Goal: Task Accomplishment & Management: Manage account settings

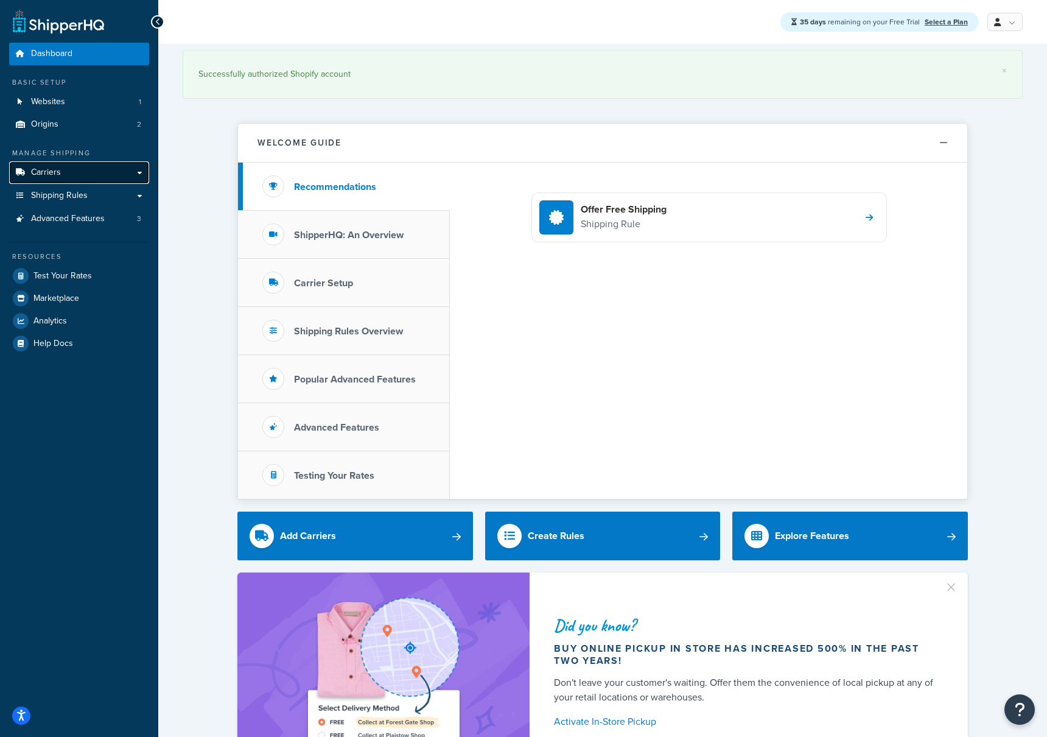
click at [141, 174] on link "Carriers" at bounding box center [79, 172] width 140 height 23
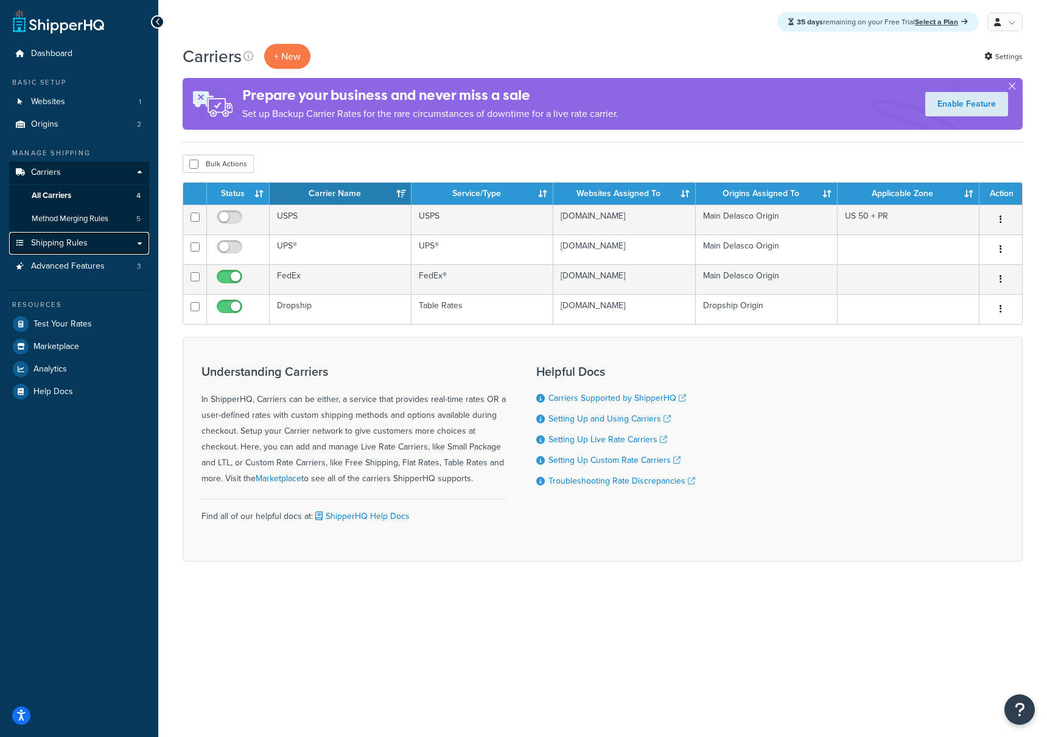
click at [141, 242] on link "Shipping Rules" at bounding box center [79, 243] width 140 height 23
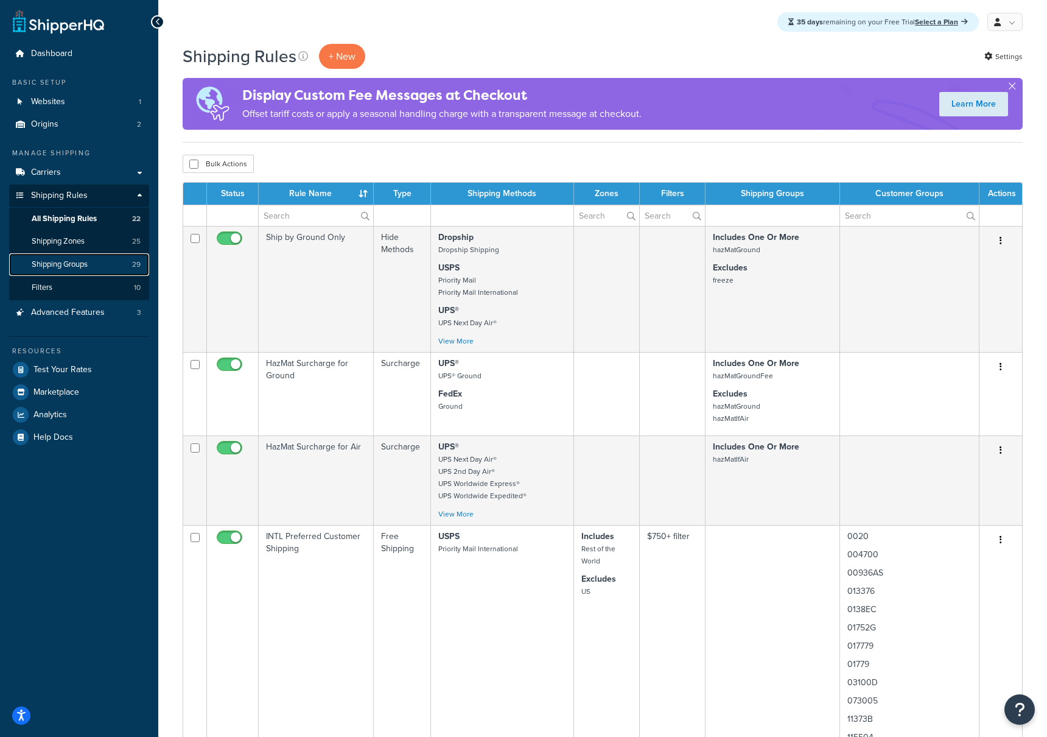
click at [68, 264] on span "Shipping Groups" at bounding box center [60, 264] width 56 height 10
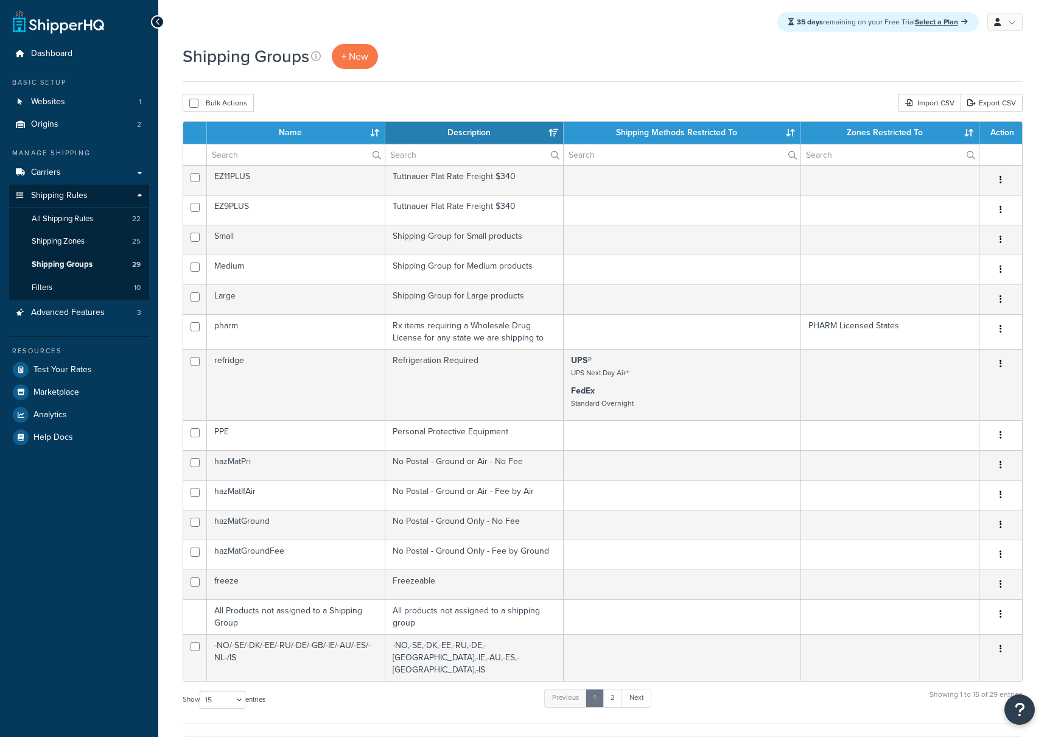
select select "15"
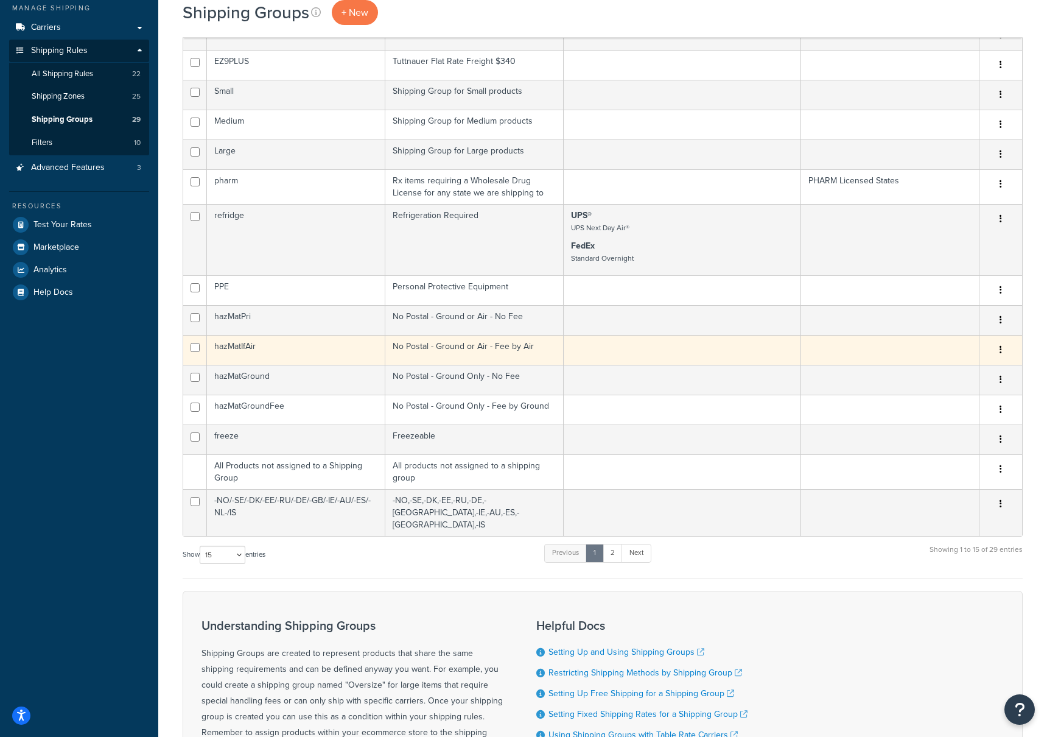
scroll to position [149, 0]
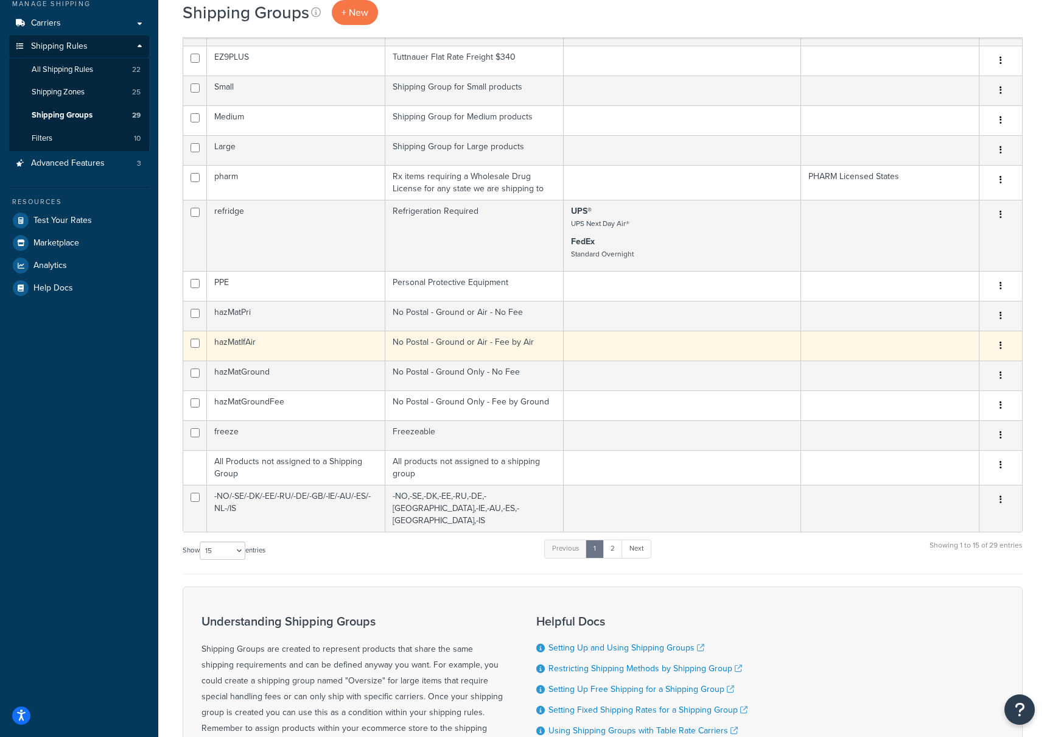
click at [242, 345] on td "hazMatIfAir" at bounding box center [296, 346] width 178 height 30
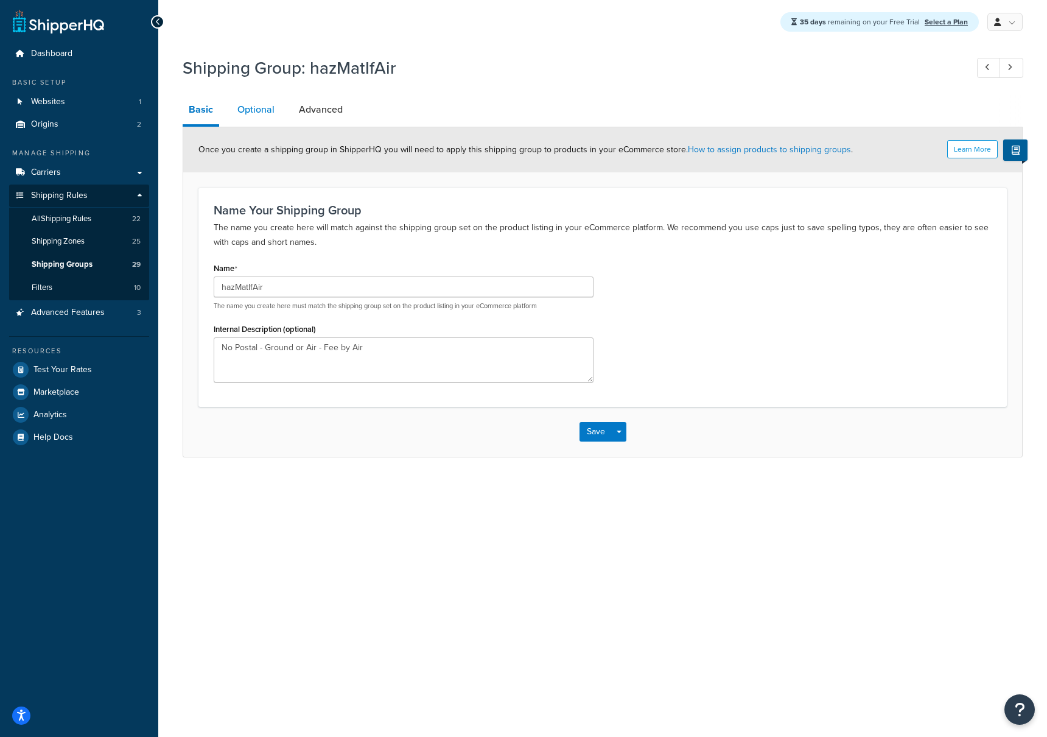
click at [261, 113] on link "Optional" at bounding box center [255, 109] width 49 height 29
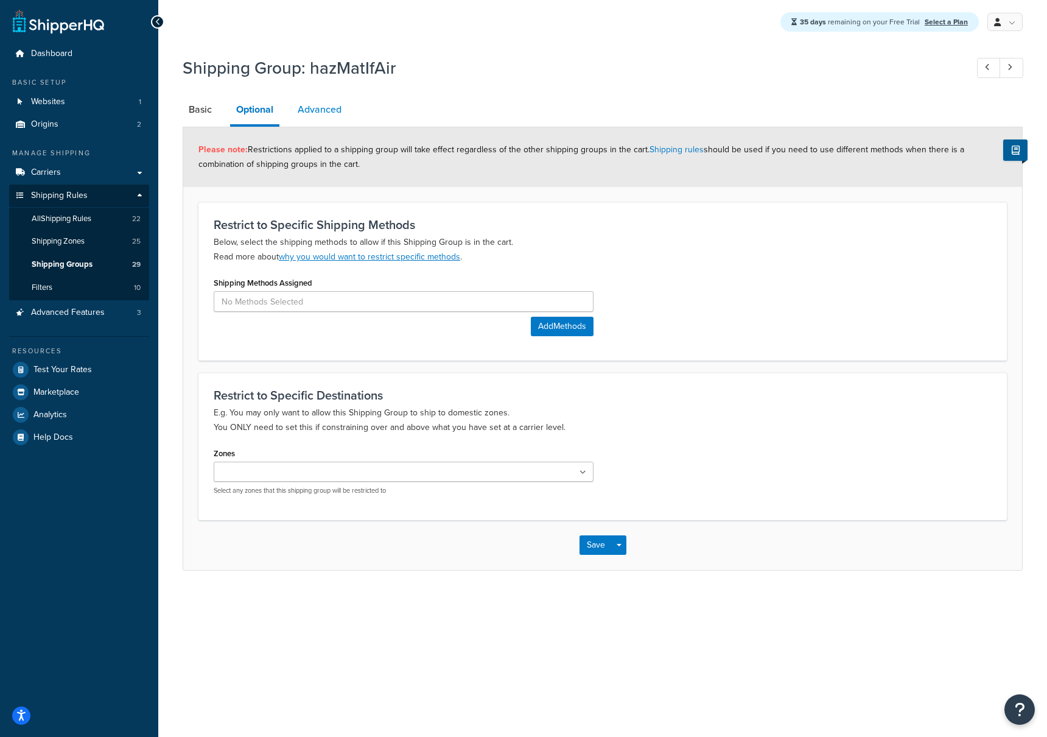
click at [321, 107] on link "Advanced" at bounding box center [320, 109] width 56 height 29
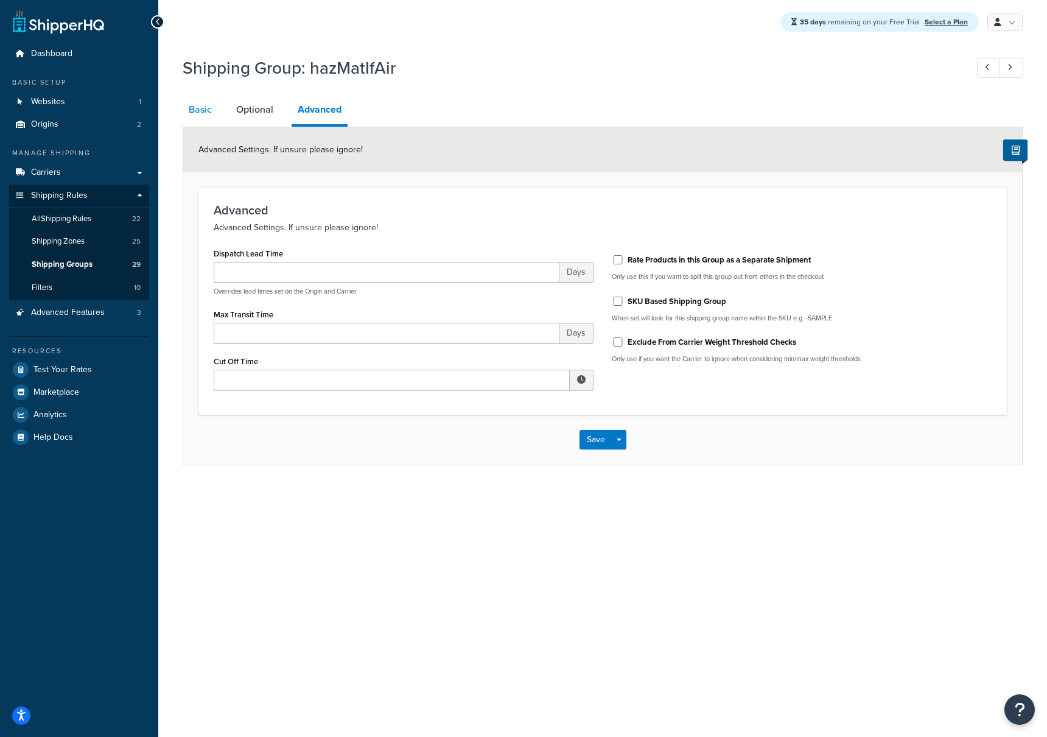
click at [198, 109] on link "Basic" at bounding box center [200, 109] width 35 height 29
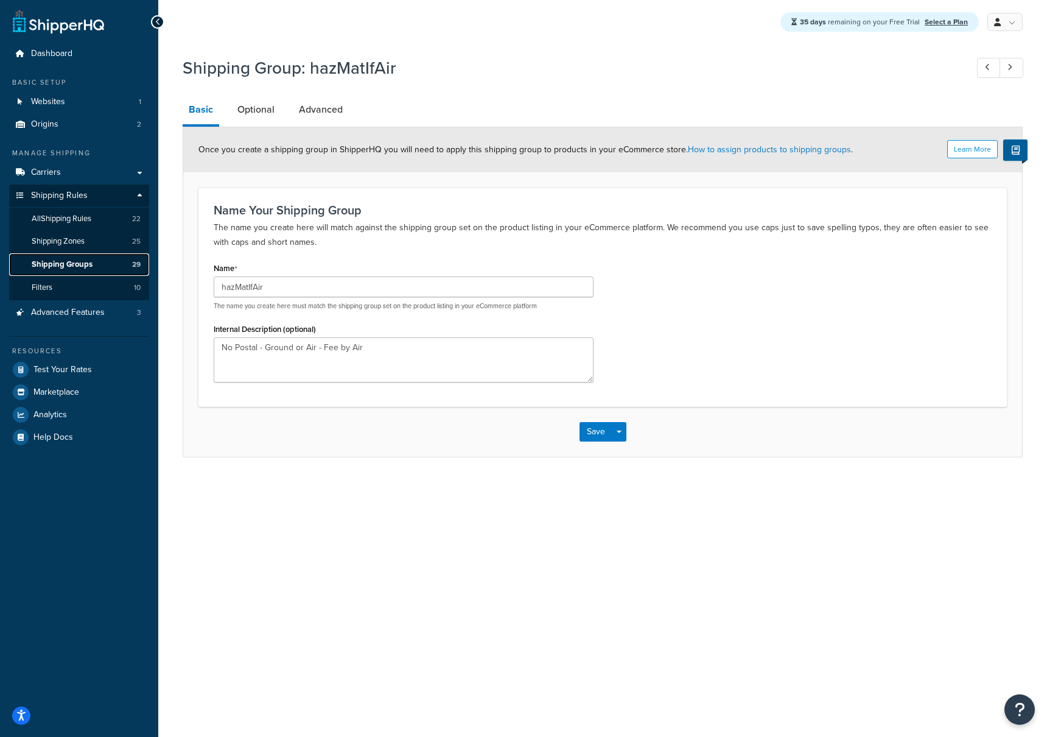
click at [68, 267] on span "Shipping Groups" at bounding box center [62, 264] width 61 height 10
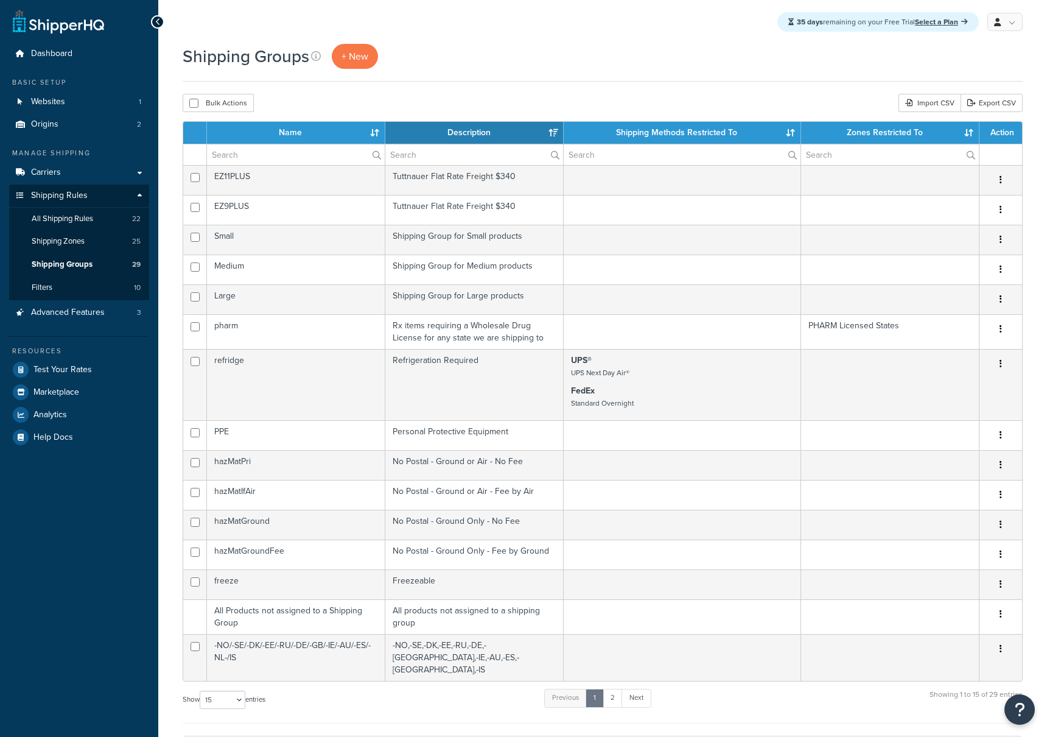
select select "15"
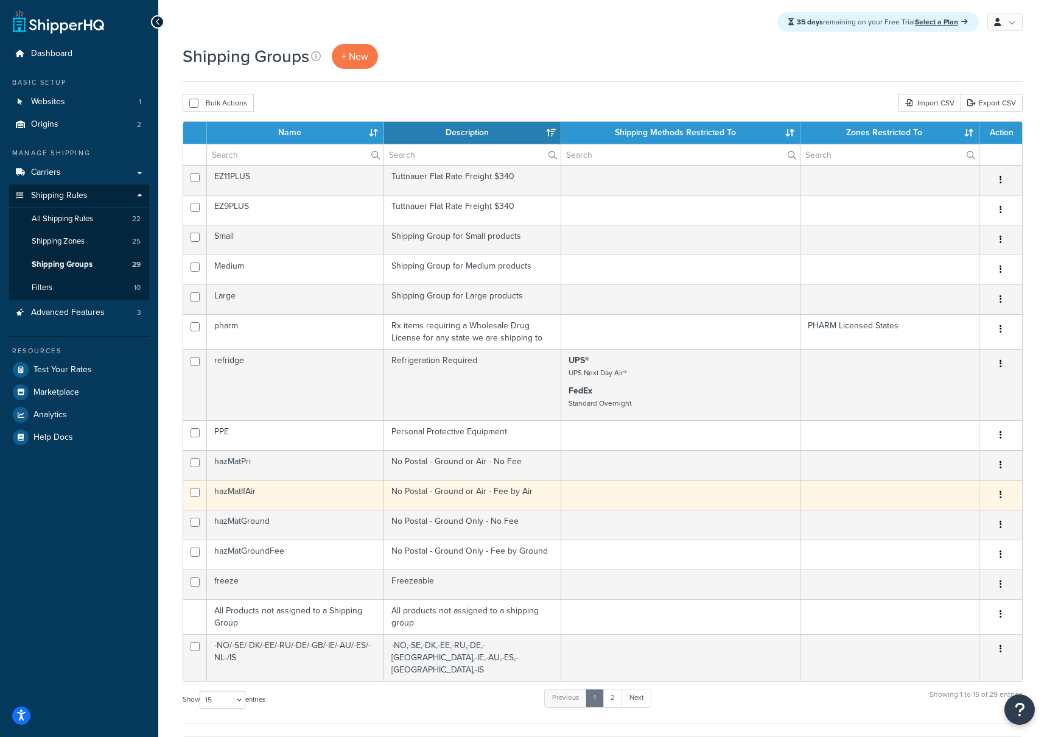
click at [239, 490] on td "hazMatIfAir" at bounding box center [295, 495] width 177 height 30
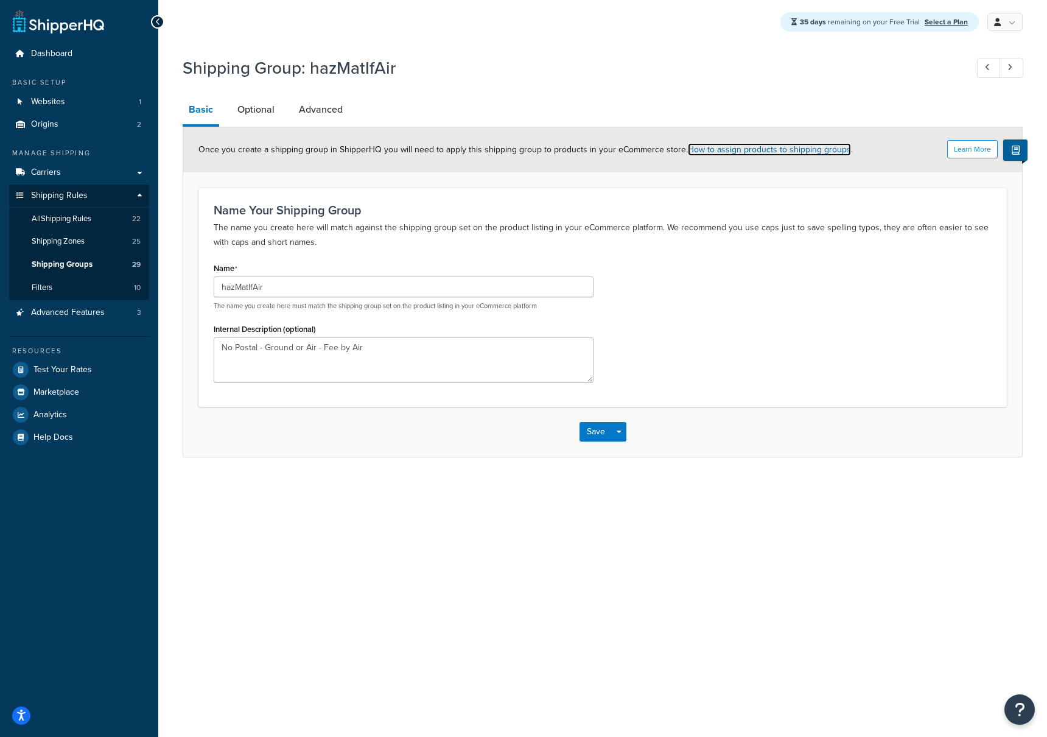
click at [720, 153] on link "How to assign products to shipping groups" at bounding box center [769, 149] width 163 height 13
click at [67, 260] on span "Shipping Groups" at bounding box center [62, 264] width 61 height 10
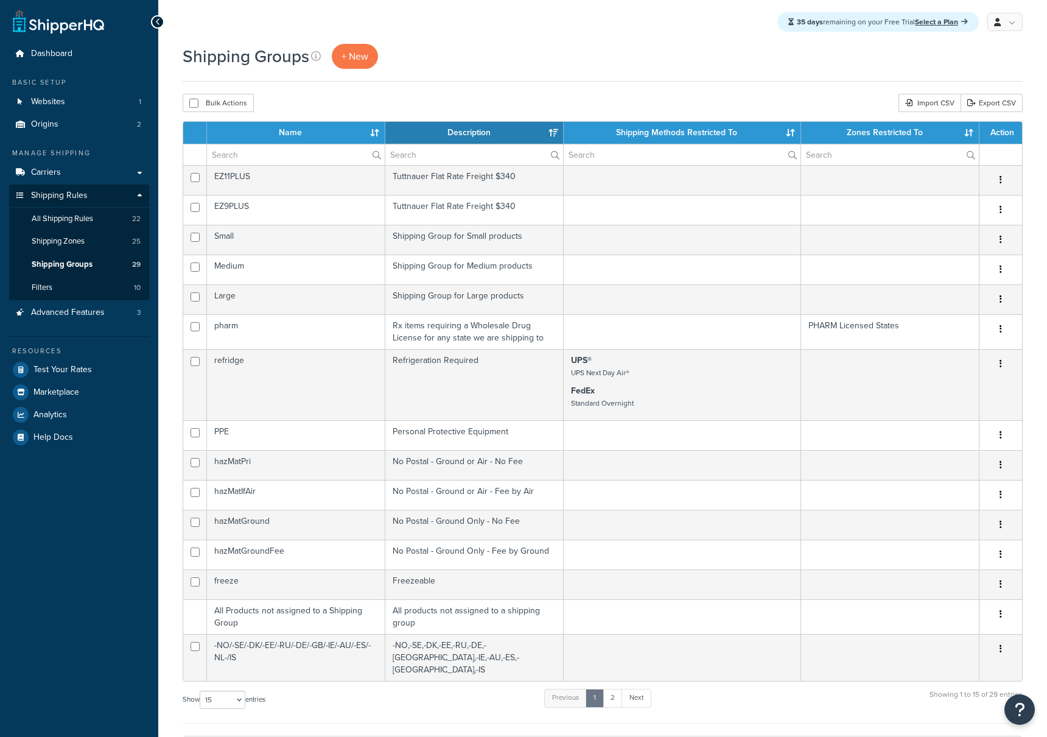
select select "15"
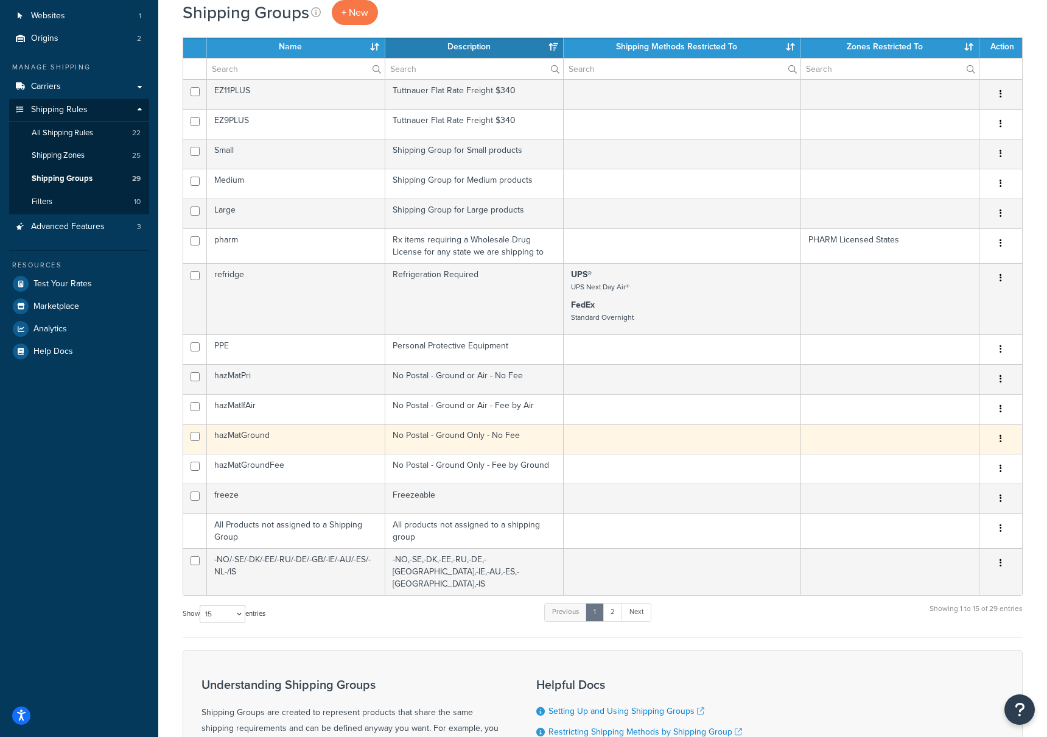
scroll to position [90, 0]
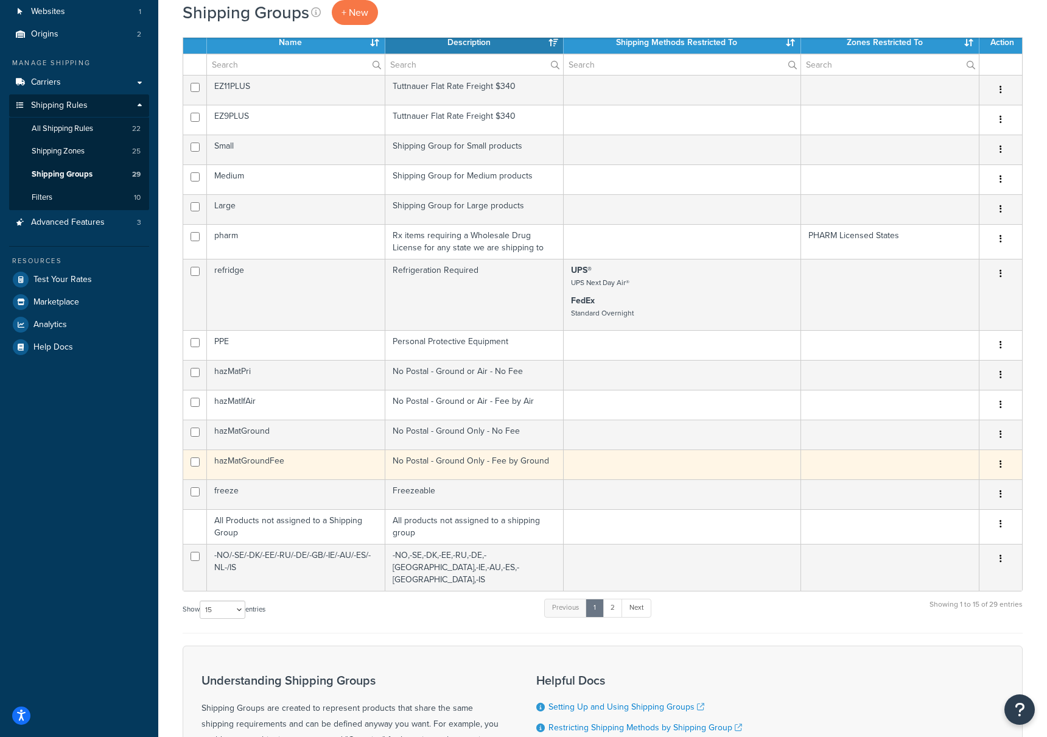
click at [250, 461] on td "hazMatGroundFee" at bounding box center [296, 464] width 178 height 30
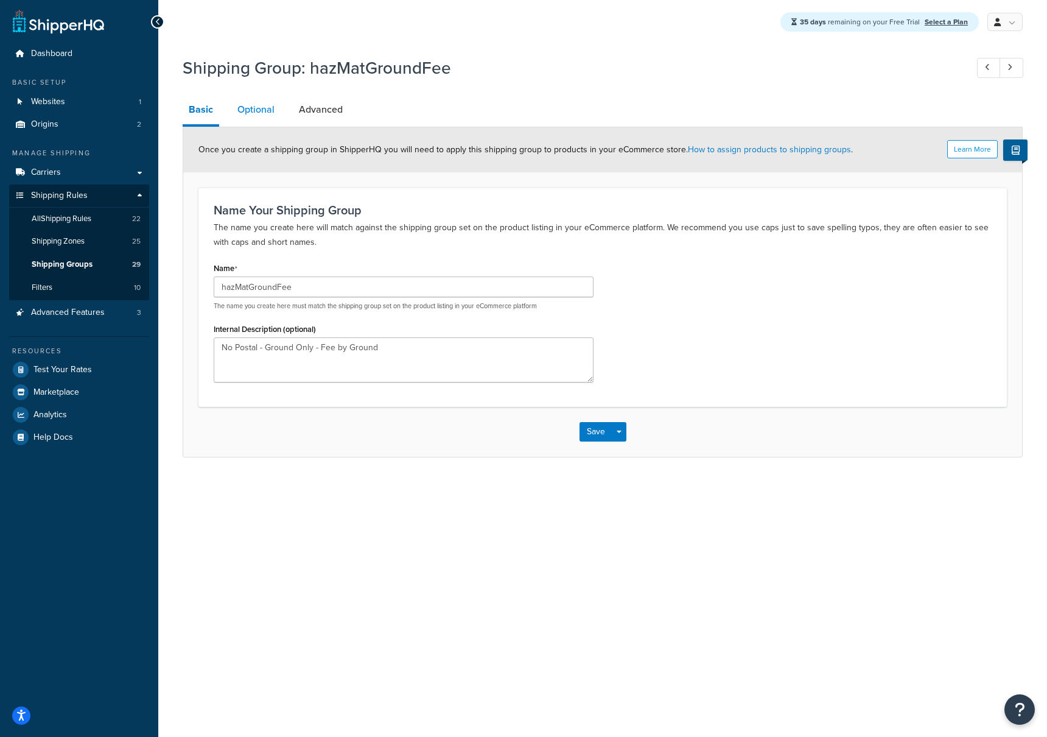
click at [269, 111] on link "Optional" at bounding box center [255, 109] width 49 height 29
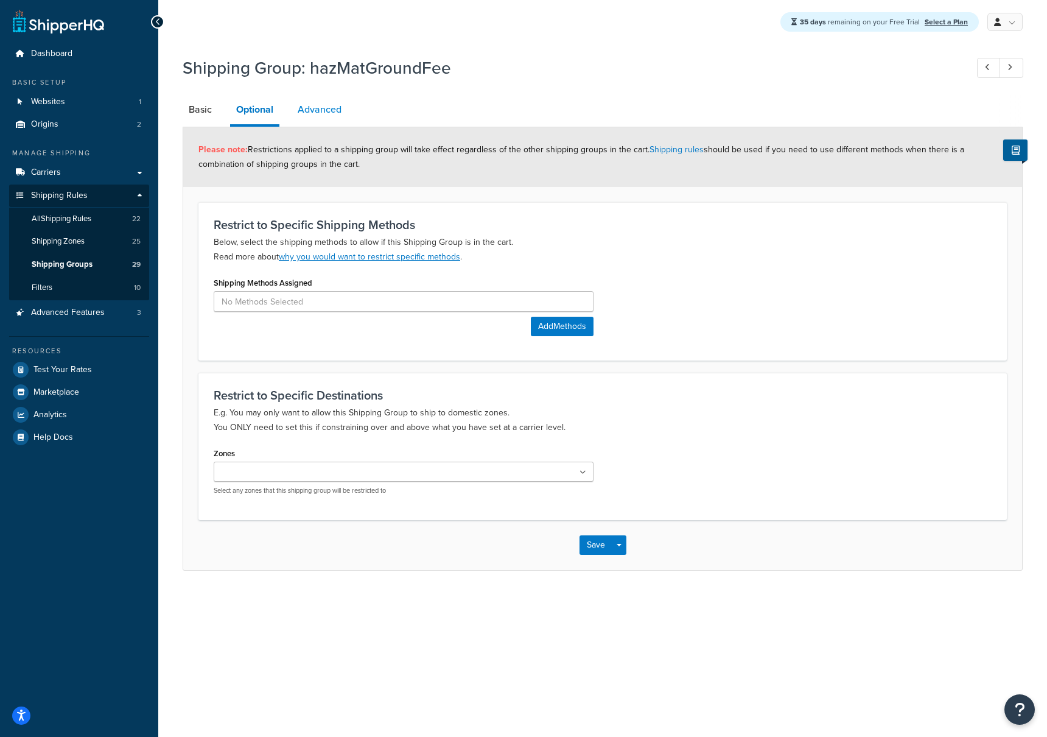
click at [314, 111] on link "Advanced" at bounding box center [320, 109] width 56 height 29
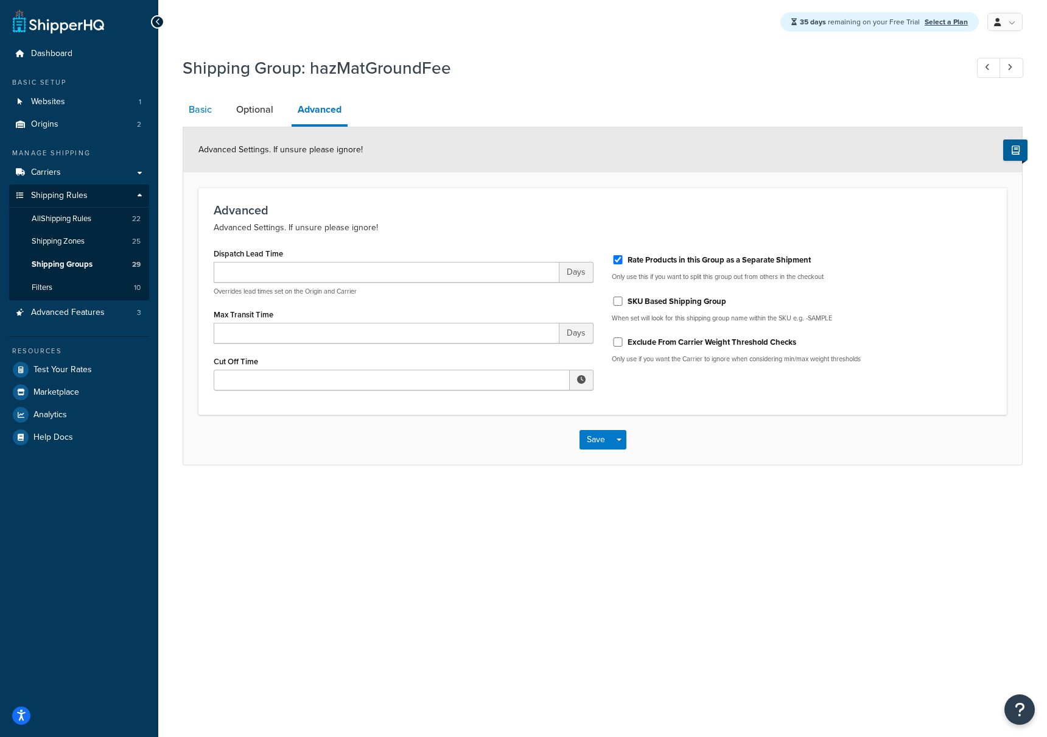
click at [212, 116] on link "Basic" at bounding box center [200, 109] width 35 height 29
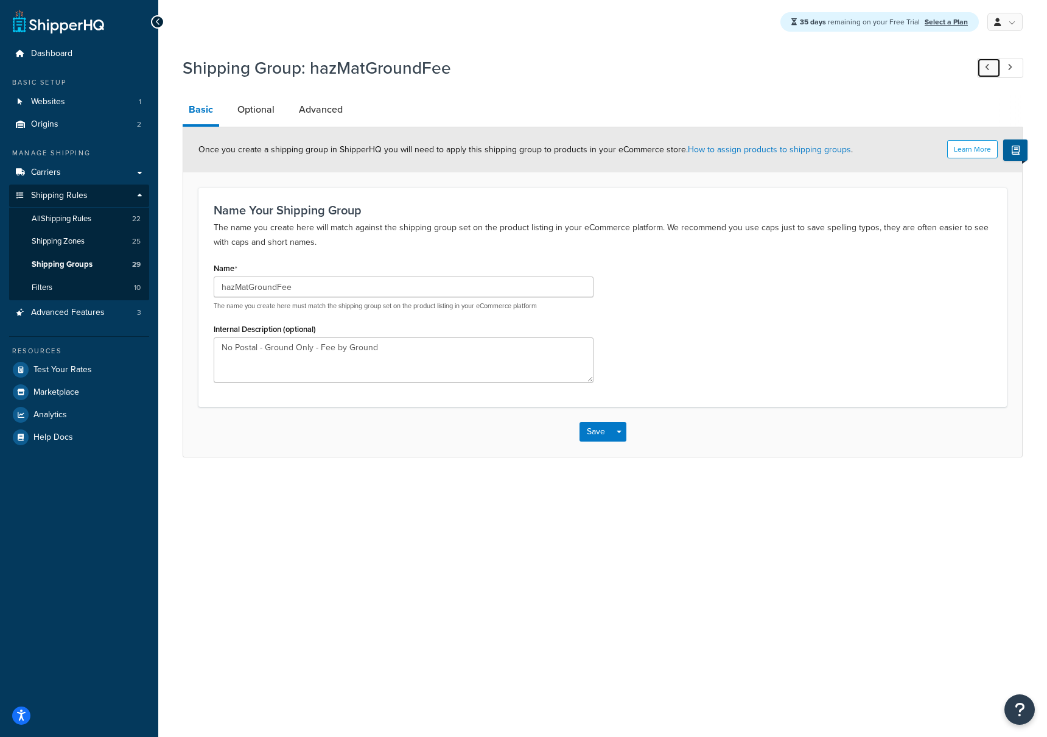
click at [991, 63] on link at bounding box center [989, 68] width 24 height 20
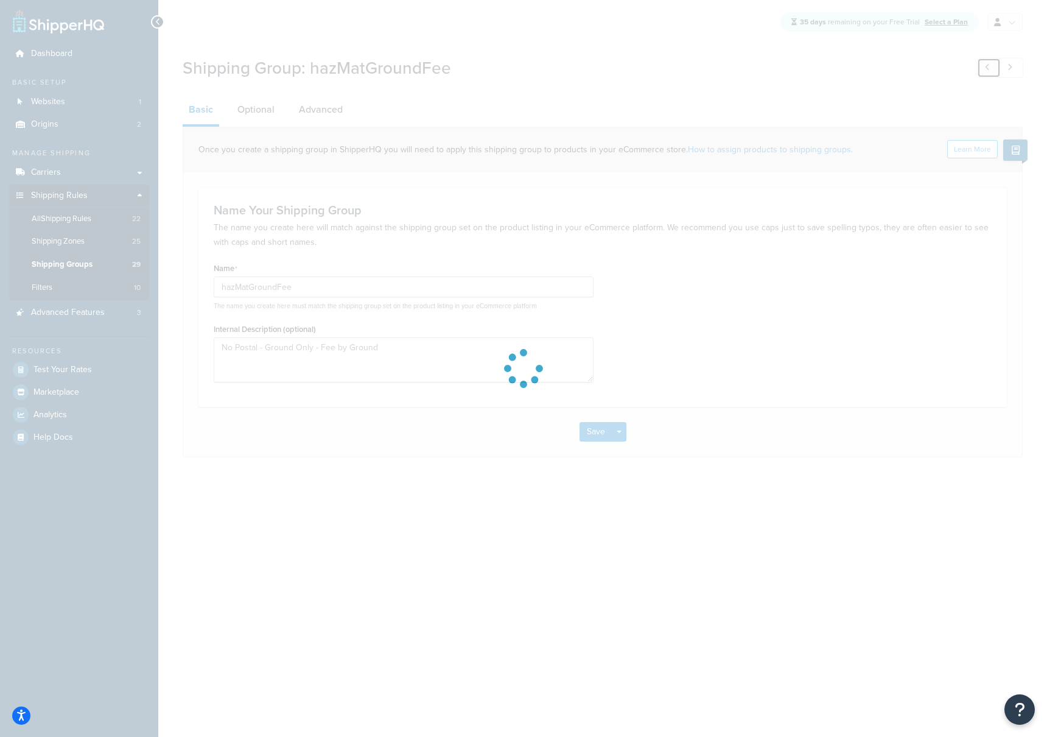
type input "freeze"
type textarea "Freezeable"
type input "hazMatGroundFee"
type textarea "No Postal - Ground Only - Fee by Ground"
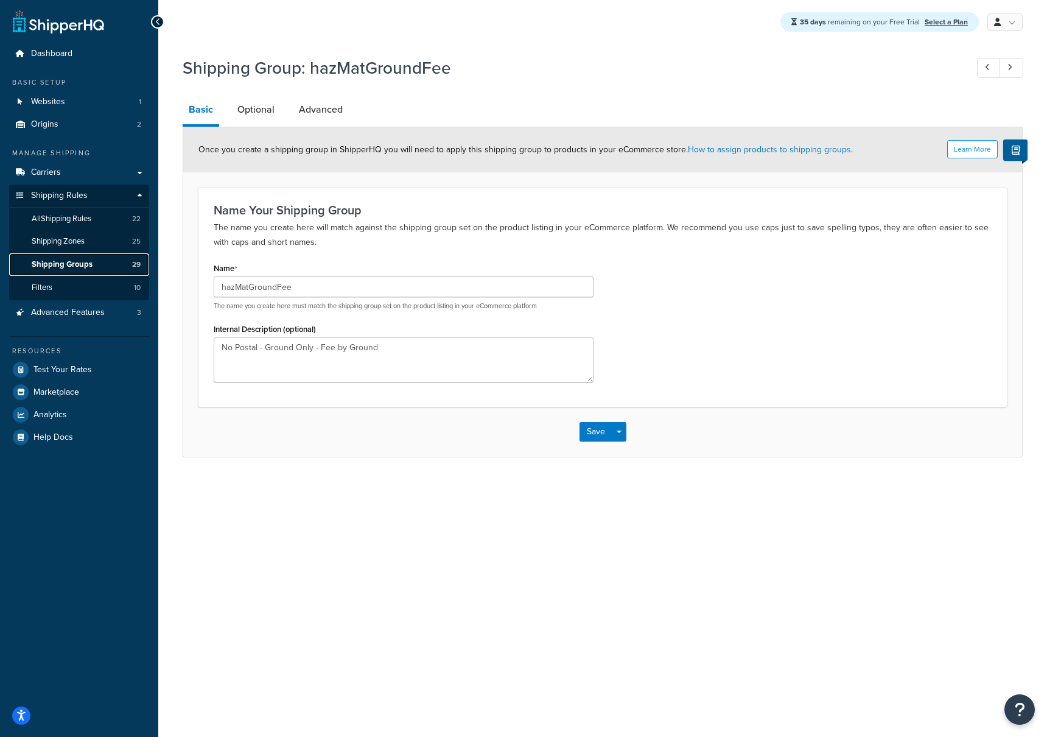
click at [75, 255] on link "Shipping Groups 29" at bounding box center [79, 264] width 140 height 23
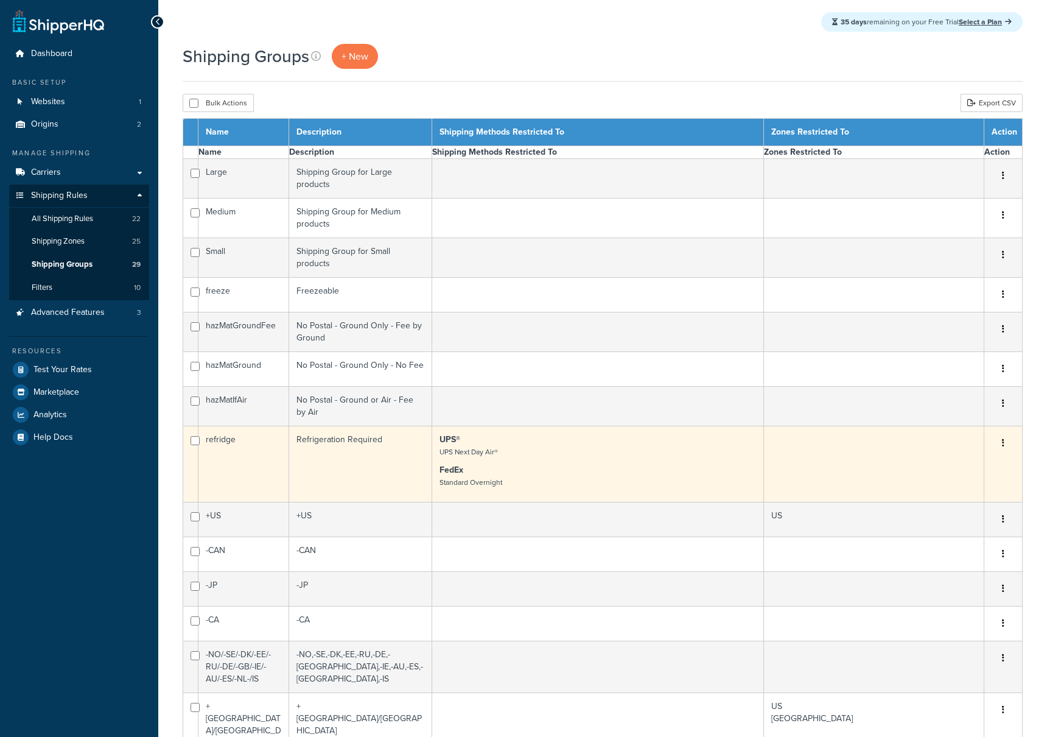
select select "15"
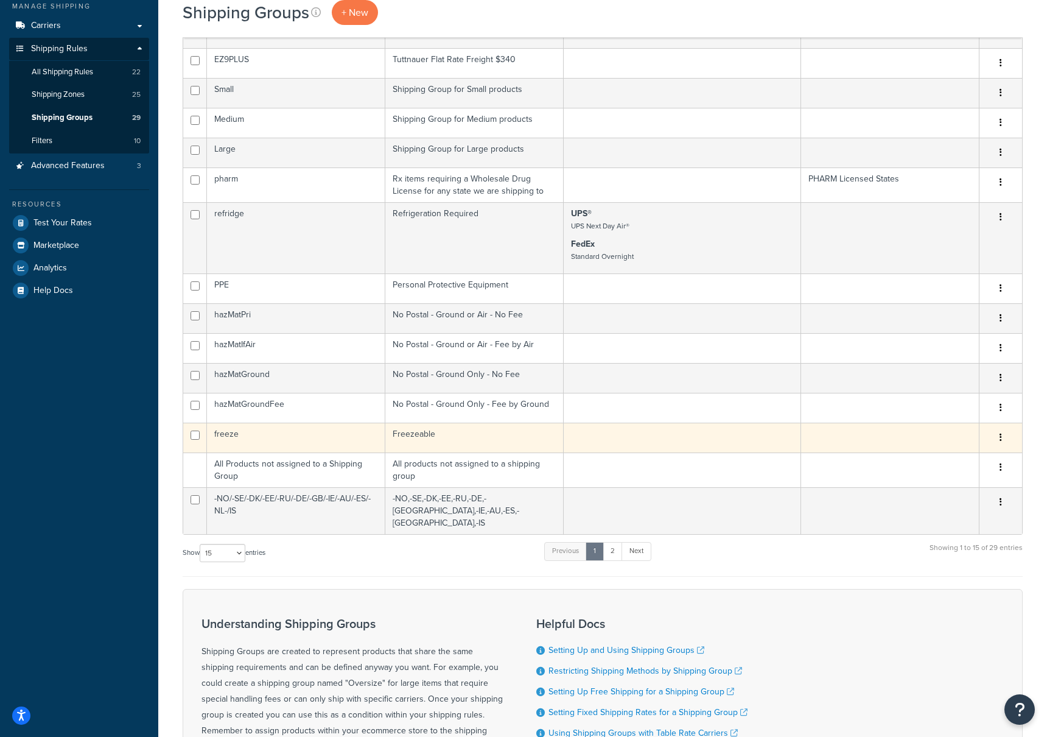
scroll to position [149, 0]
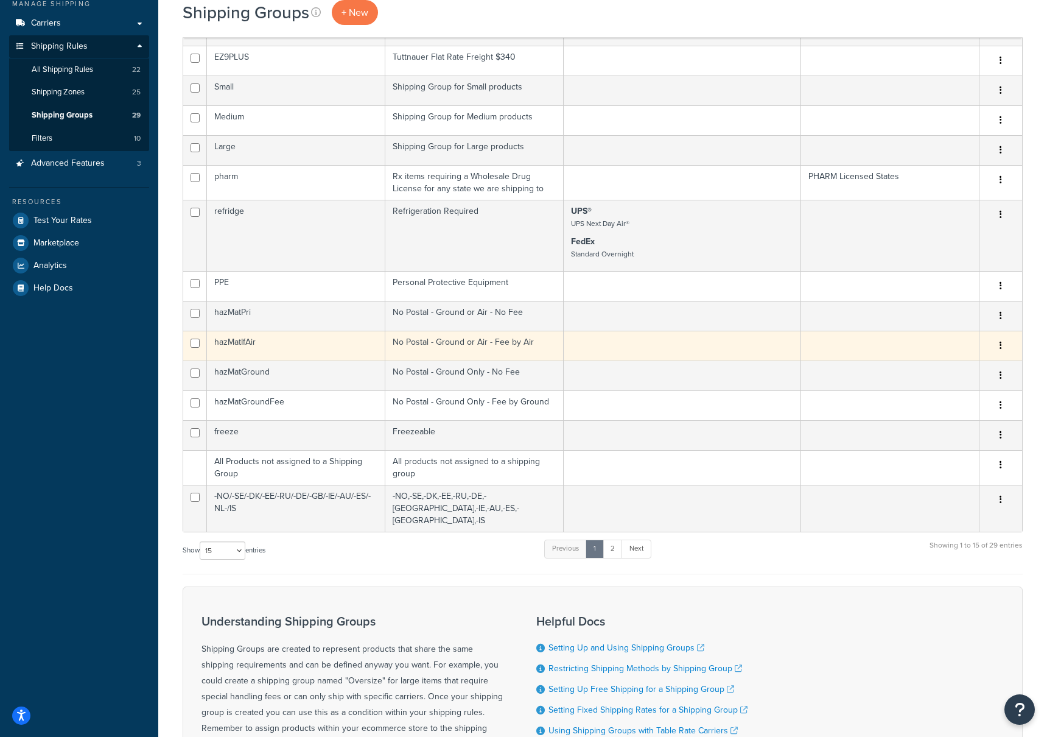
click at [235, 343] on td "hazMatIfAir" at bounding box center [296, 346] width 178 height 30
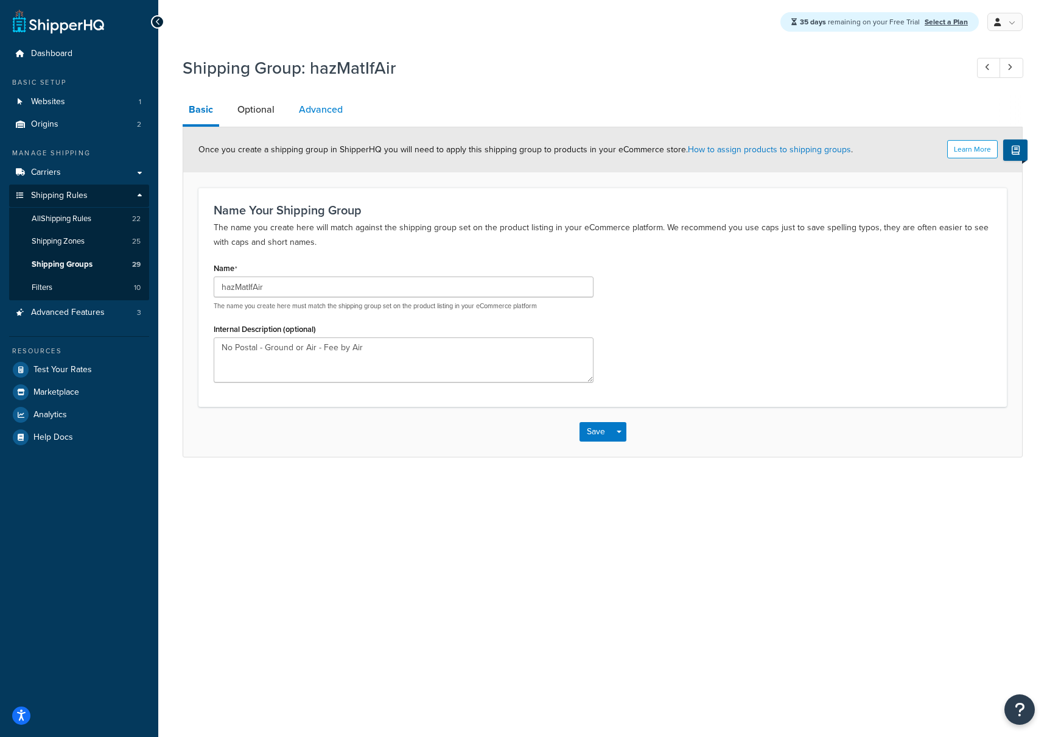
click at [314, 113] on link "Advanced" at bounding box center [321, 109] width 56 height 29
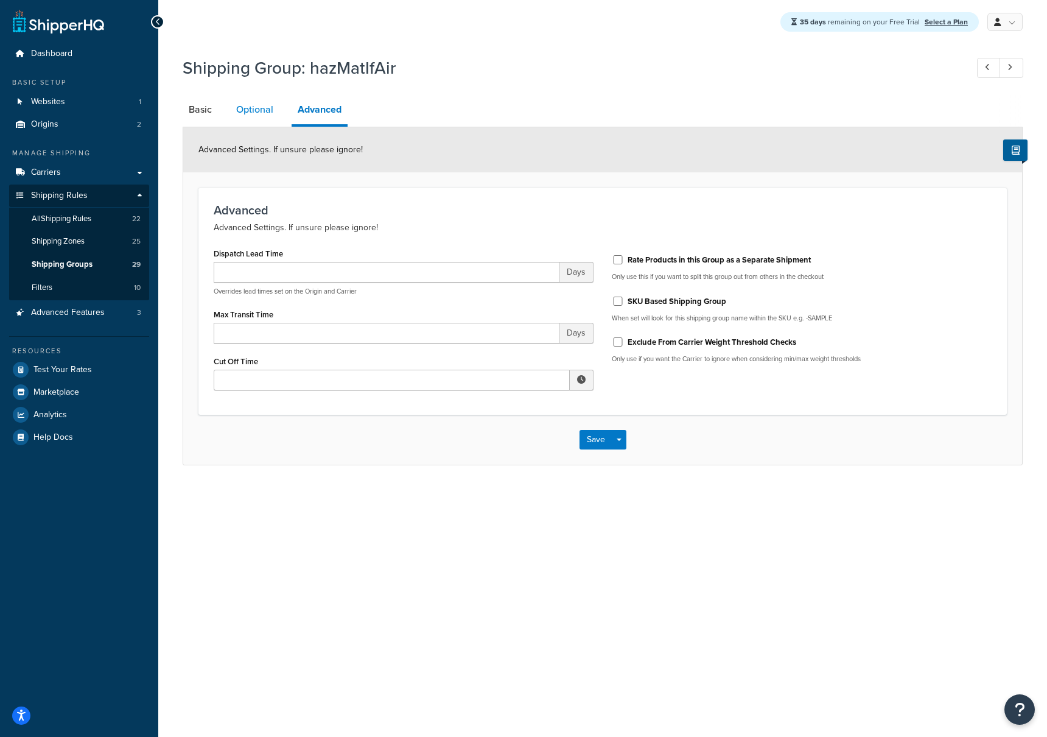
click at [253, 109] on link "Optional" at bounding box center [254, 109] width 49 height 29
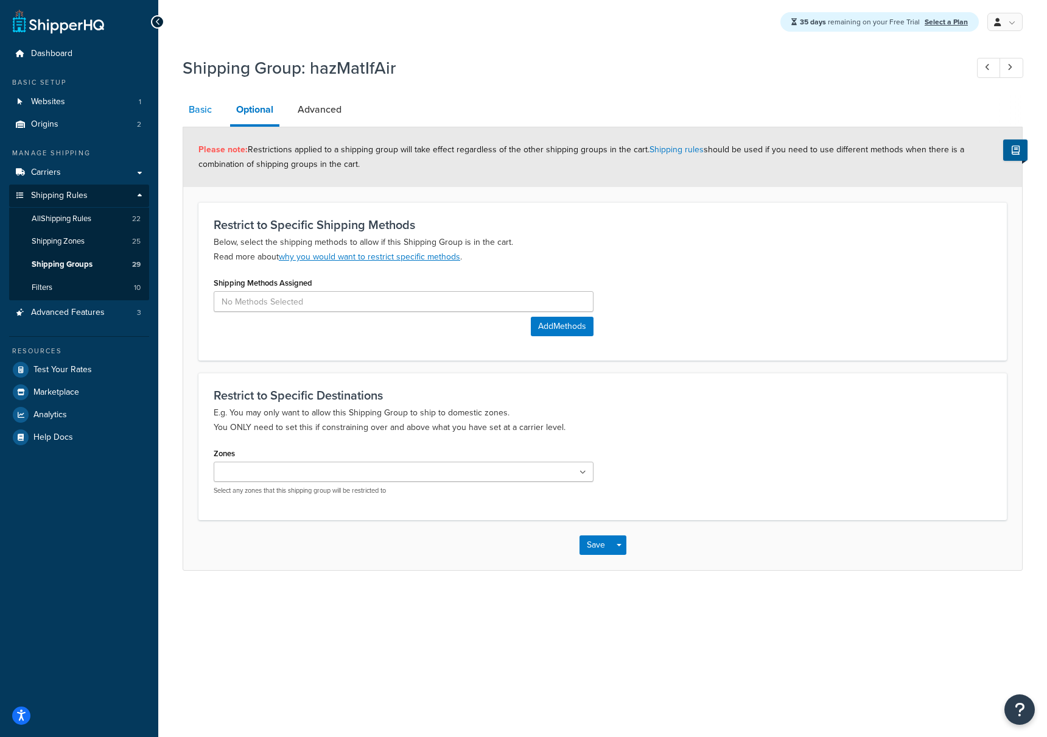
click at [211, 111] on link "Basic" at bounding box center [200, 109] width 35 height 29
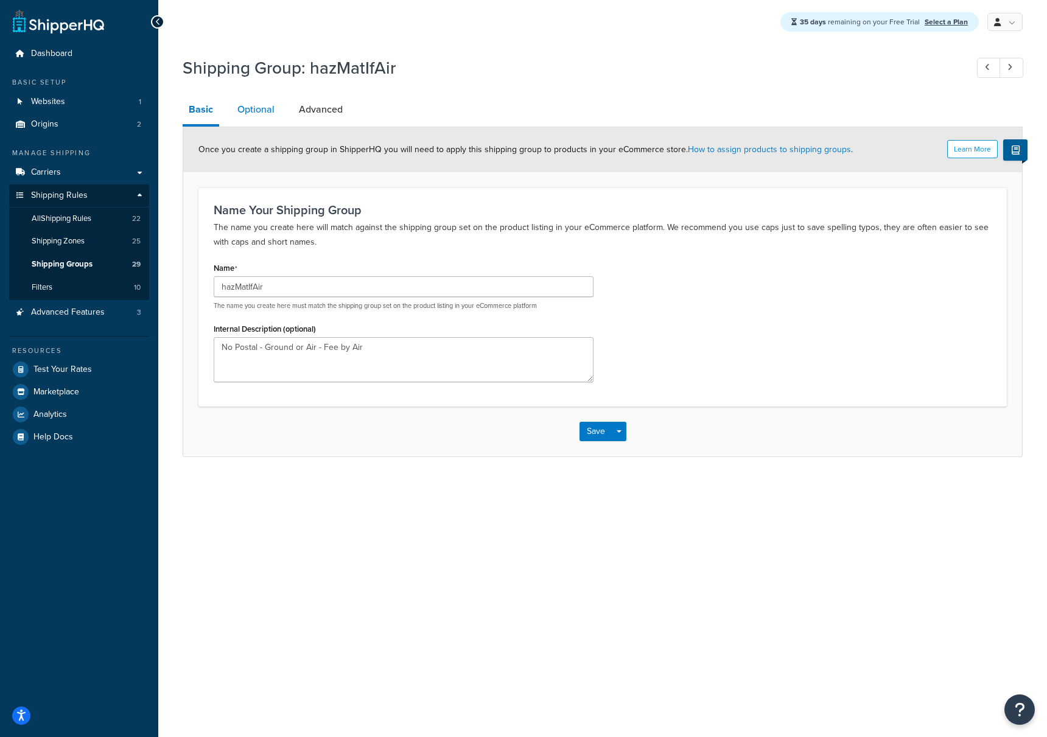
click at [253, 115] on link "Optional" at bounding box center [255, 109] width 49 height 29
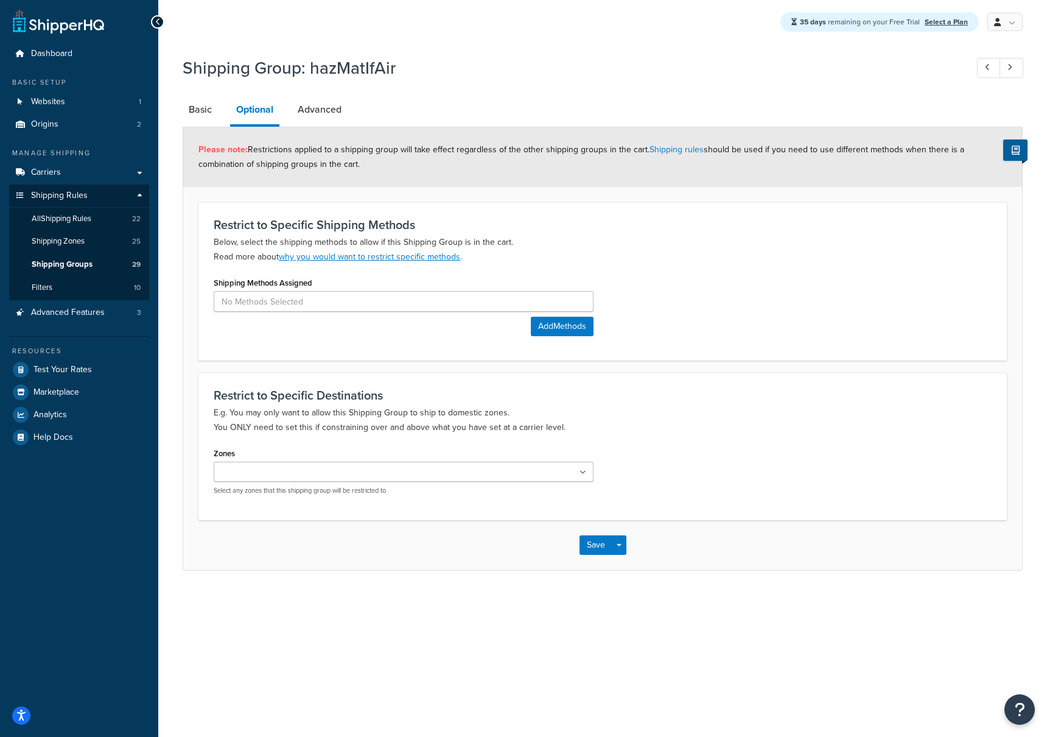
drag, startPoint x: 321, startPoint y: 111, endPoint x: 361, endPoint y: 90, distance: 44.7
click at [321, 111] on link "Advanced" at bounding box center [320, 109] width 56 height 29
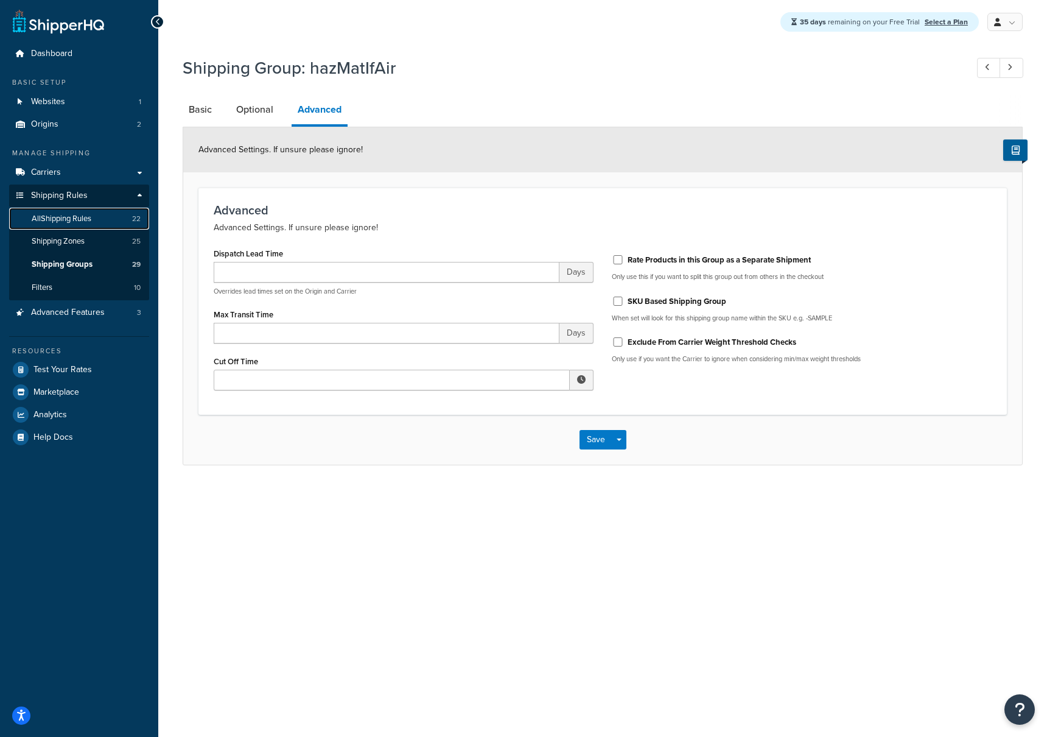
click at [75, 220] on span "All Shipping Rules" at bounding box center [62, 219] width 60 height 10
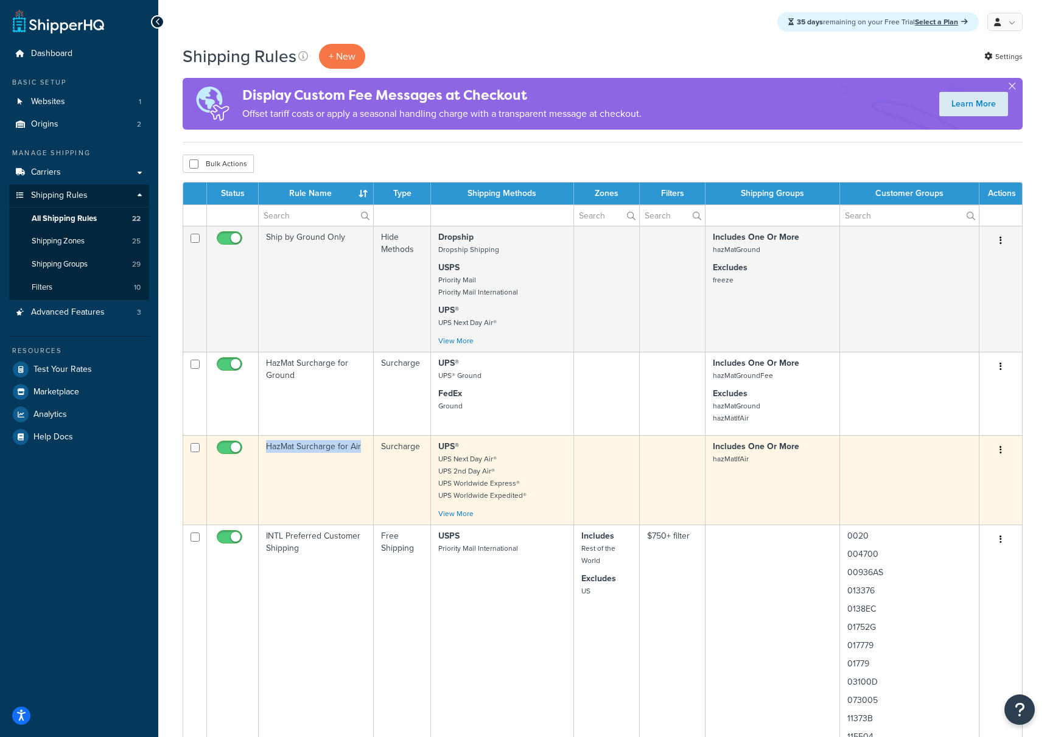
drag, startPoint x: 363, startPoint y: 447, endPoint x: 258, endPoint y: 450, distance: 106.0
click at [258, 450] on tr "HazMat Surcharge for Air Surcharge UPS® UPS Next Day Air® UPS 2nd Day Air® UPS …" at bounding box center [602, 479] width 839 height 89
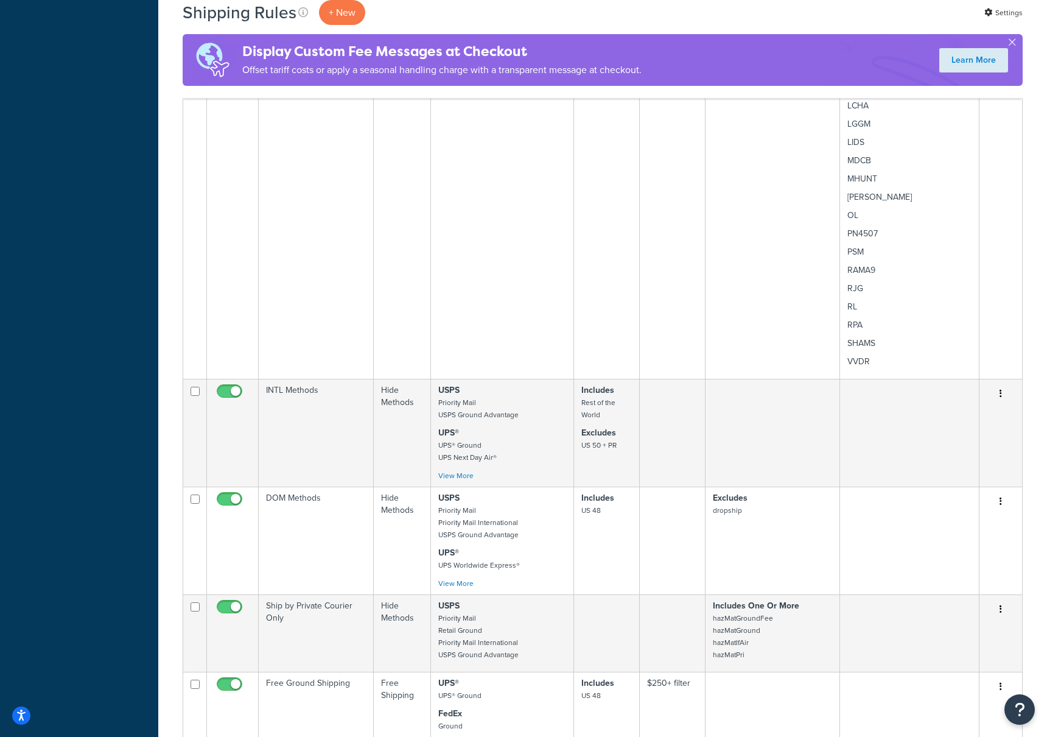
scroll to position [3377, 0]
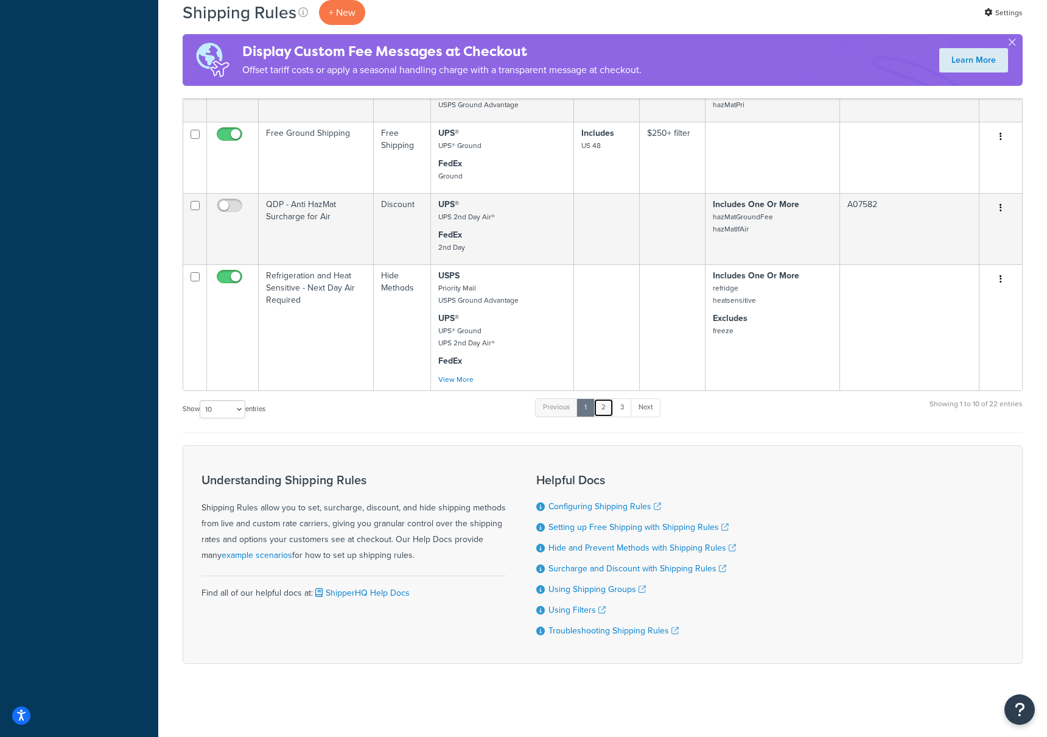
click at [609, 406] on link "2" at bounding box center [604, 407] width 20 height 18
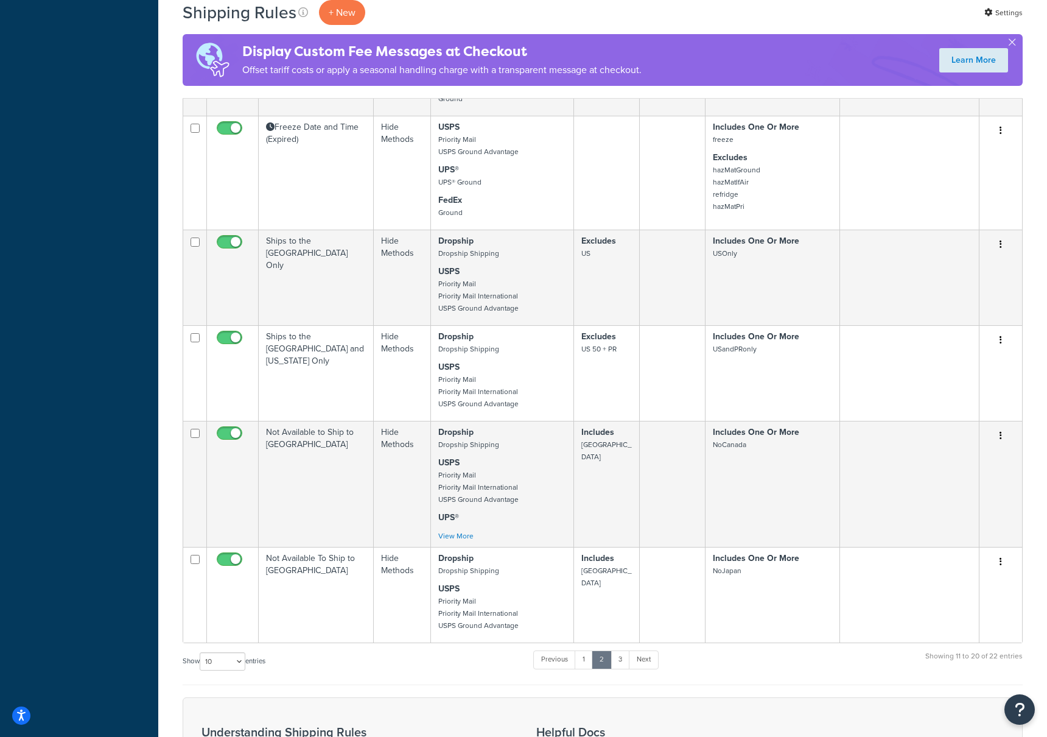
scroll to position [844, 0]
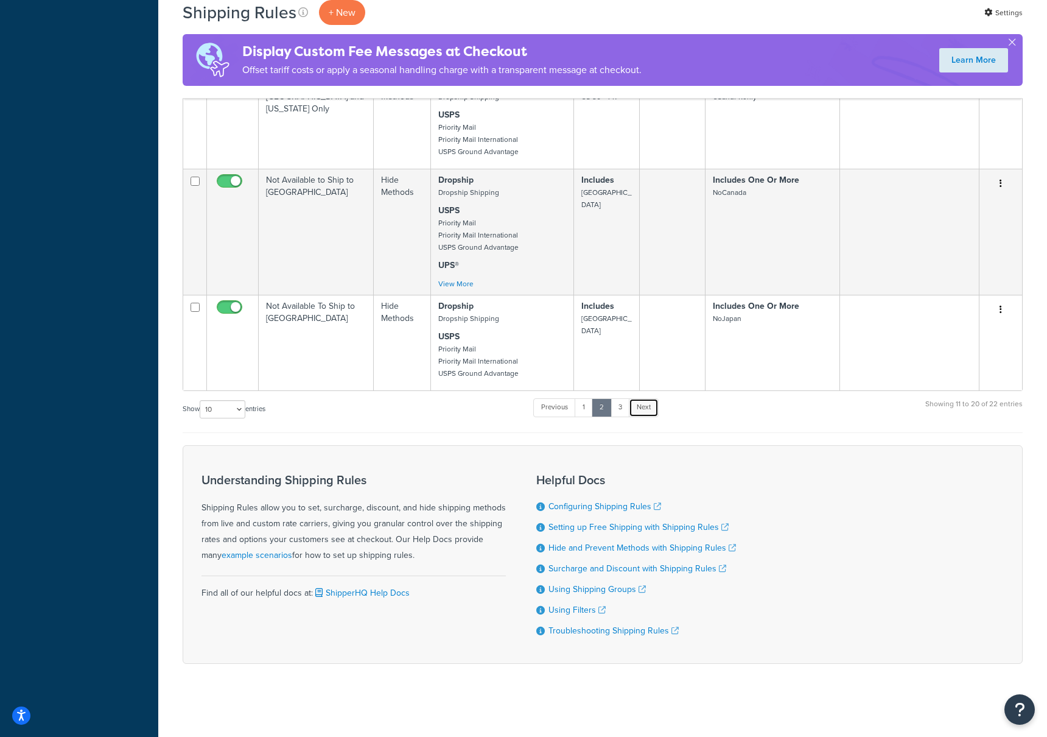
click at [631, 404] on link "Next" at bounding box center [644, 407] width 30 height 18
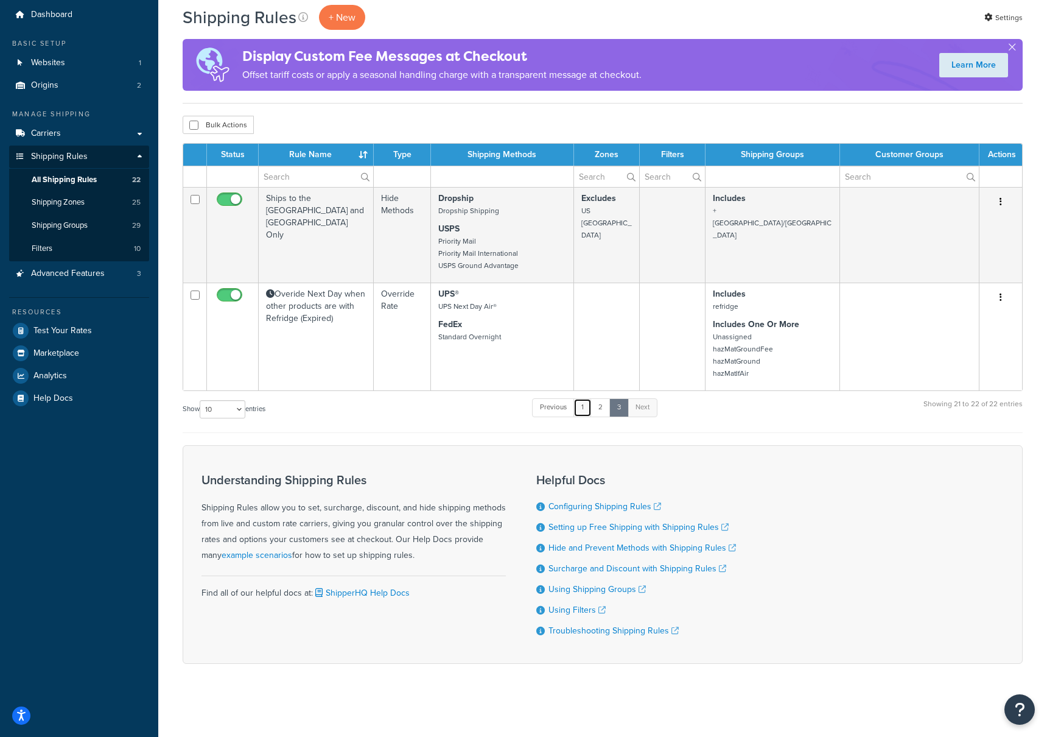
click at [581, 405] on link "1" at bounding box center [582, 407] width 18 height 18
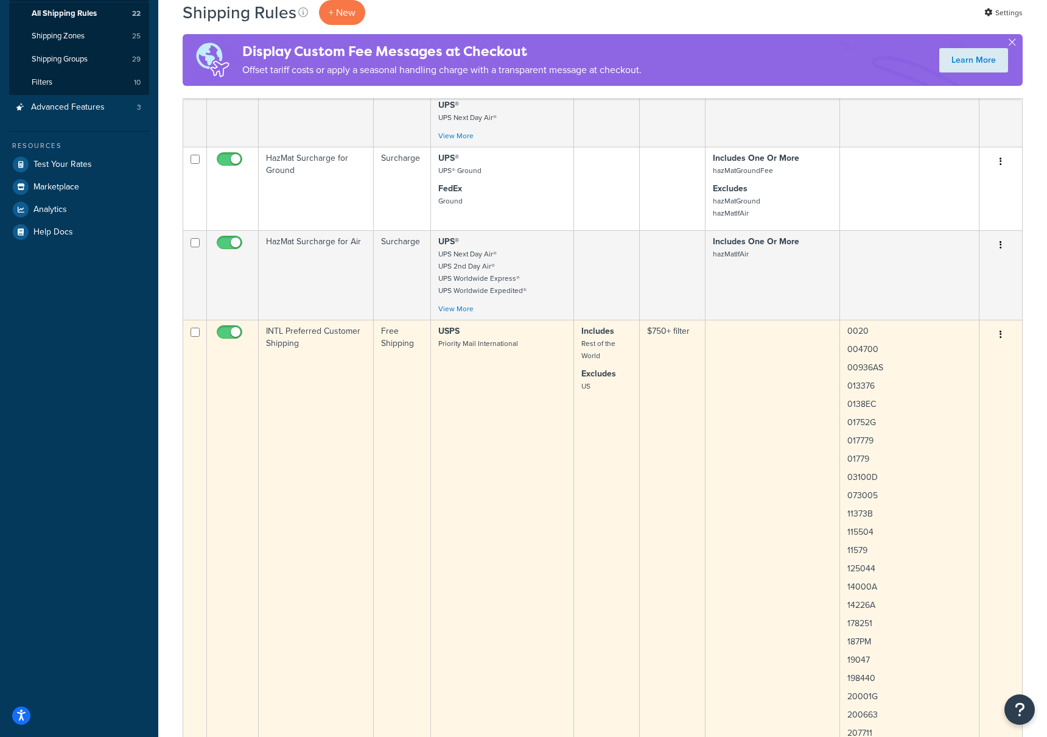
scroll to position [0, 0]
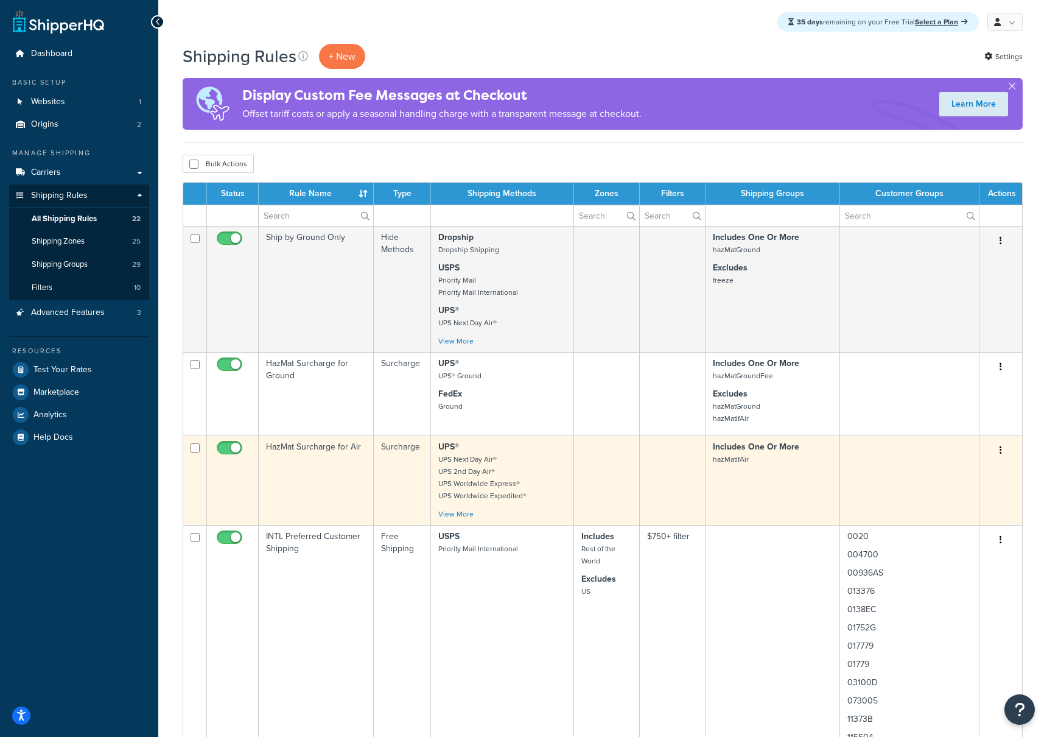
click at [306, 444] on td "HazMat Surcharge for Air" at bounding box center [316, 479] width 115 height 89
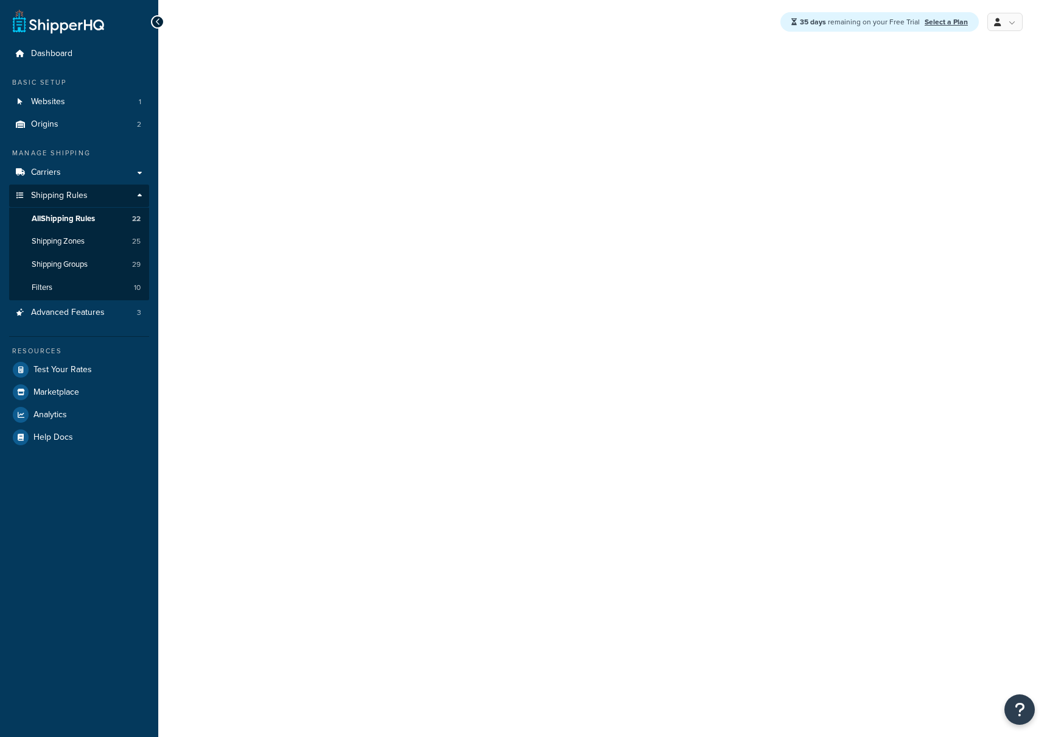
select select "SURCHARGE"
select select "ORDER"
select select "BOX"
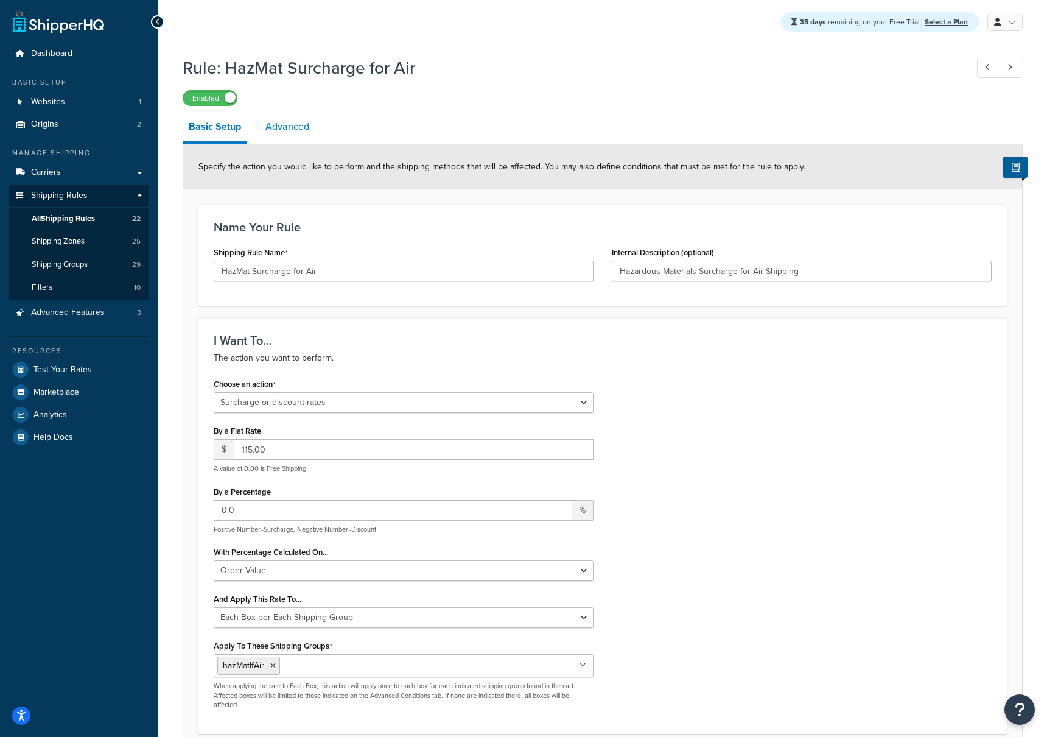
click at [288, 131] on link "Advanced" at bounding box center [287, 126] width 56 height 29
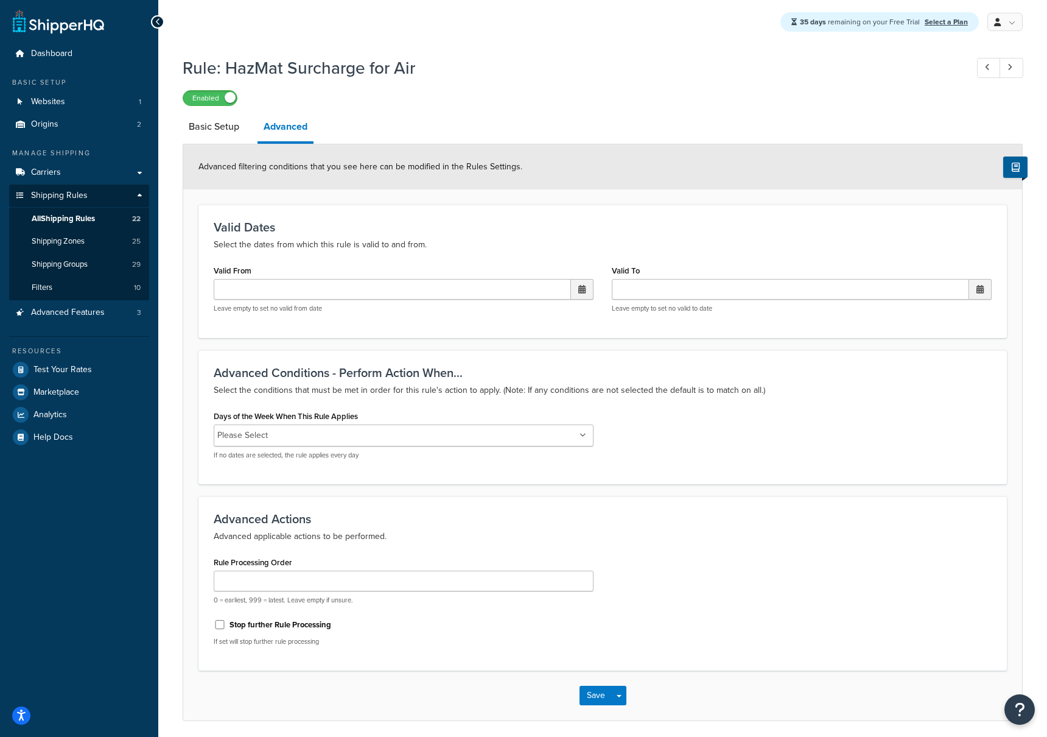
scroll to position [46, 0]
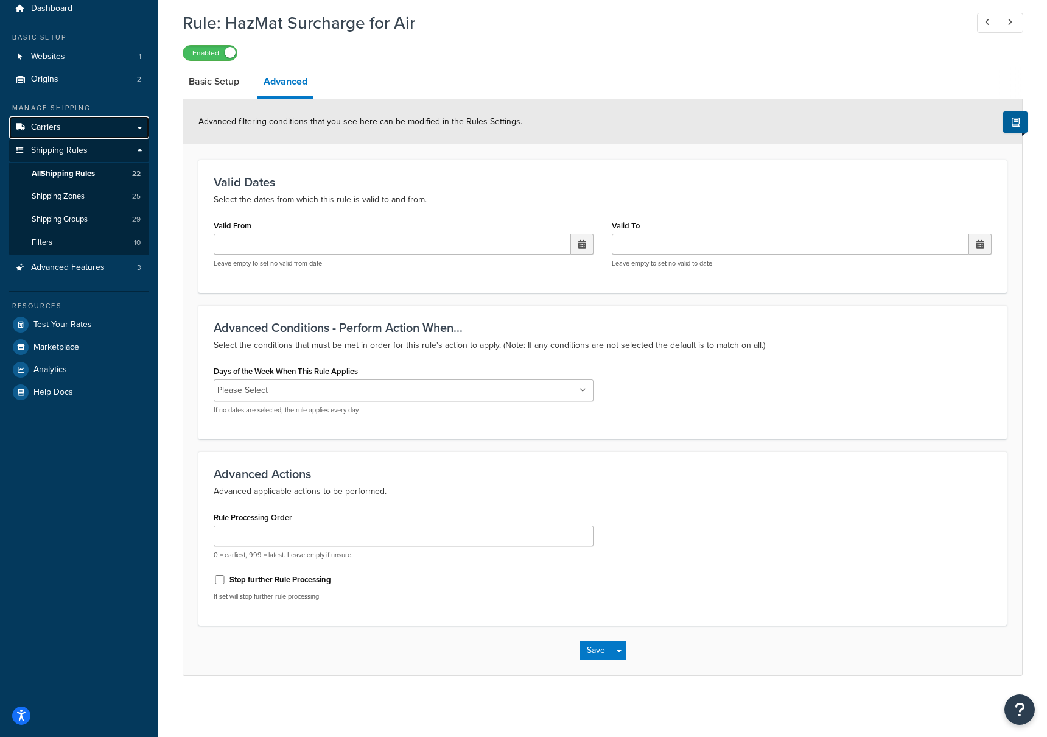
click at [142, 128] on link "Carriers" at bounding box center [79, 127] width 140 height 23
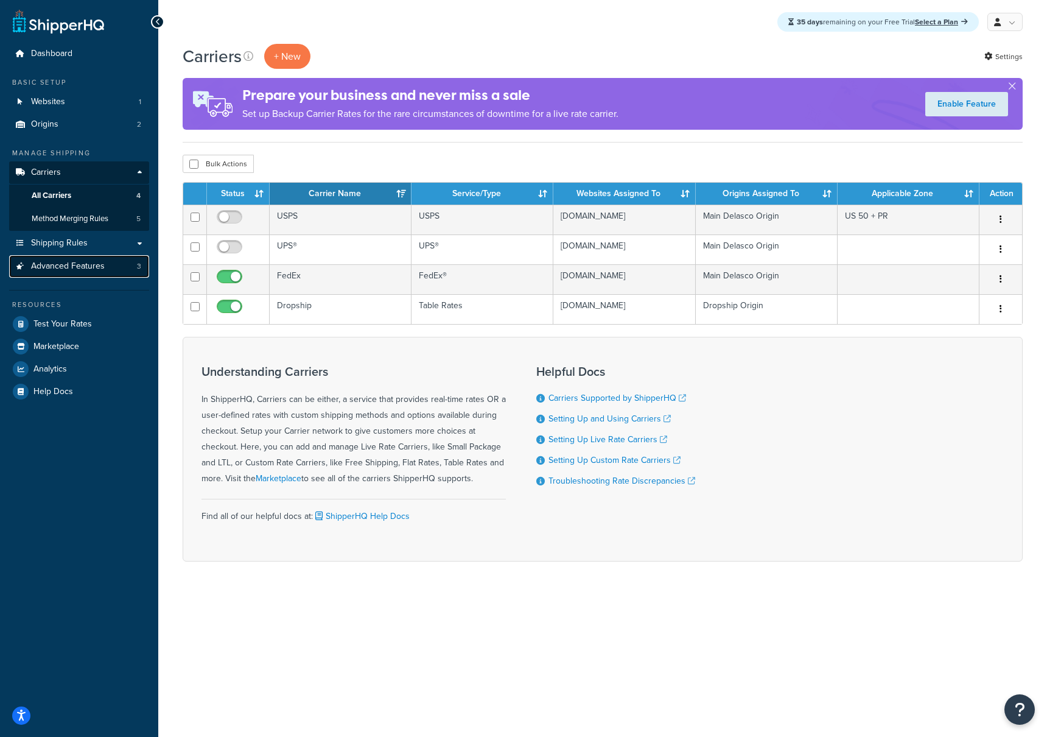
click at [132, 268] on link "Advanced Features 3" at bounding box center [79, 266] width 140 height 23
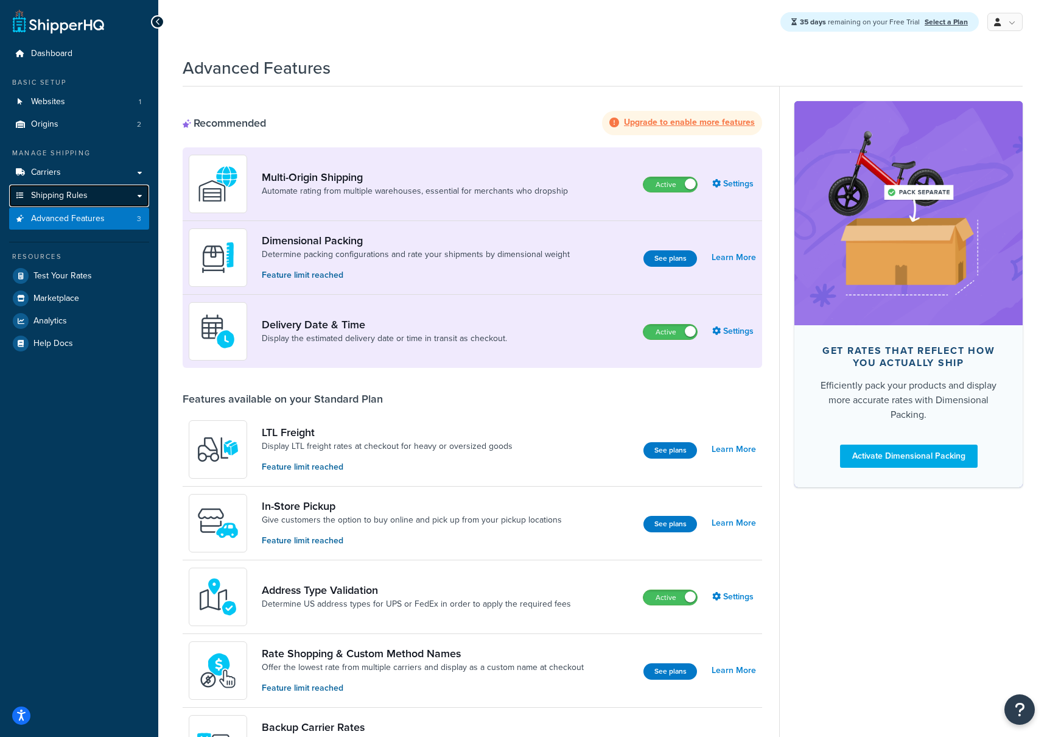
click at [138, 198] on link "Shipping Rules" at bounding box center [79, 195] width 140 height 23
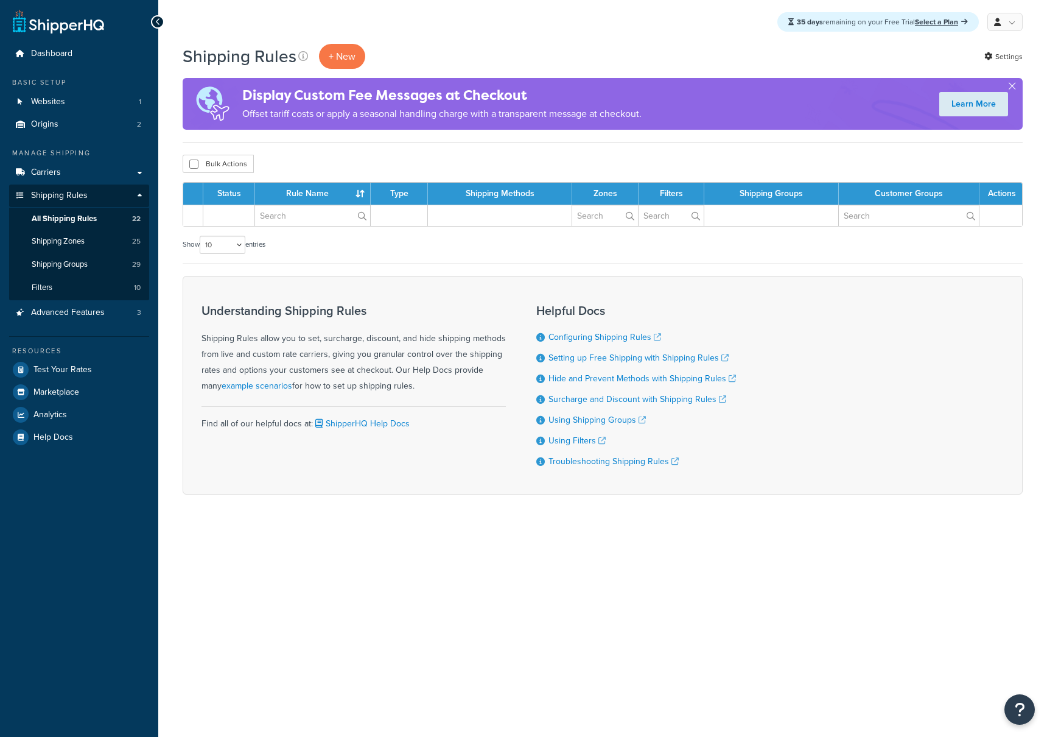
click at [138, 197] on link "Shipping Rules" at bounding box center [79, 195] width 140 height 23
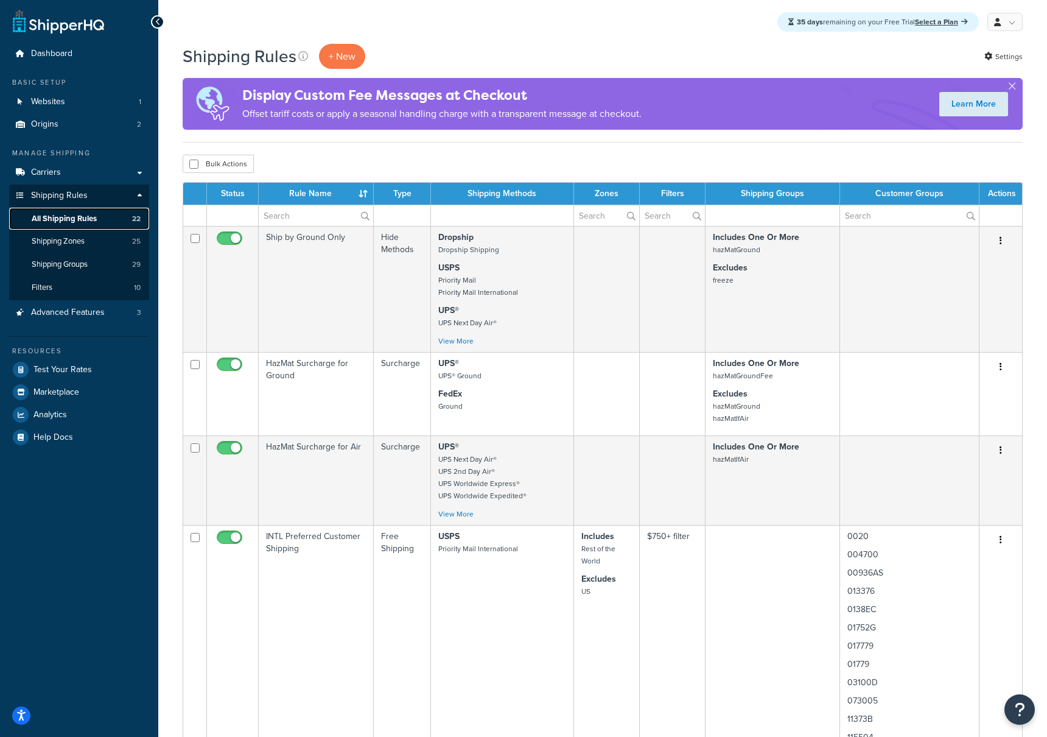
click at [69, 221] on span "All Shipping Rules" at bounding box center [64, 219] width 65 height 10
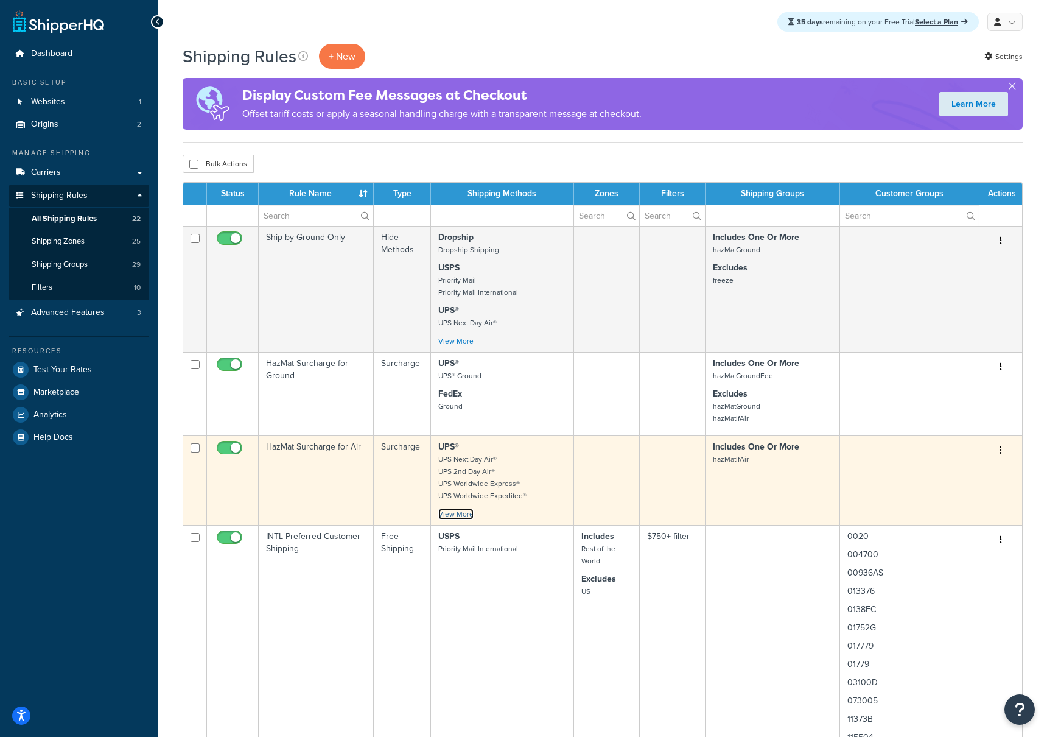
click at [469, 517] on link "View More" at bounding box center [455, 513] width 35 height 11
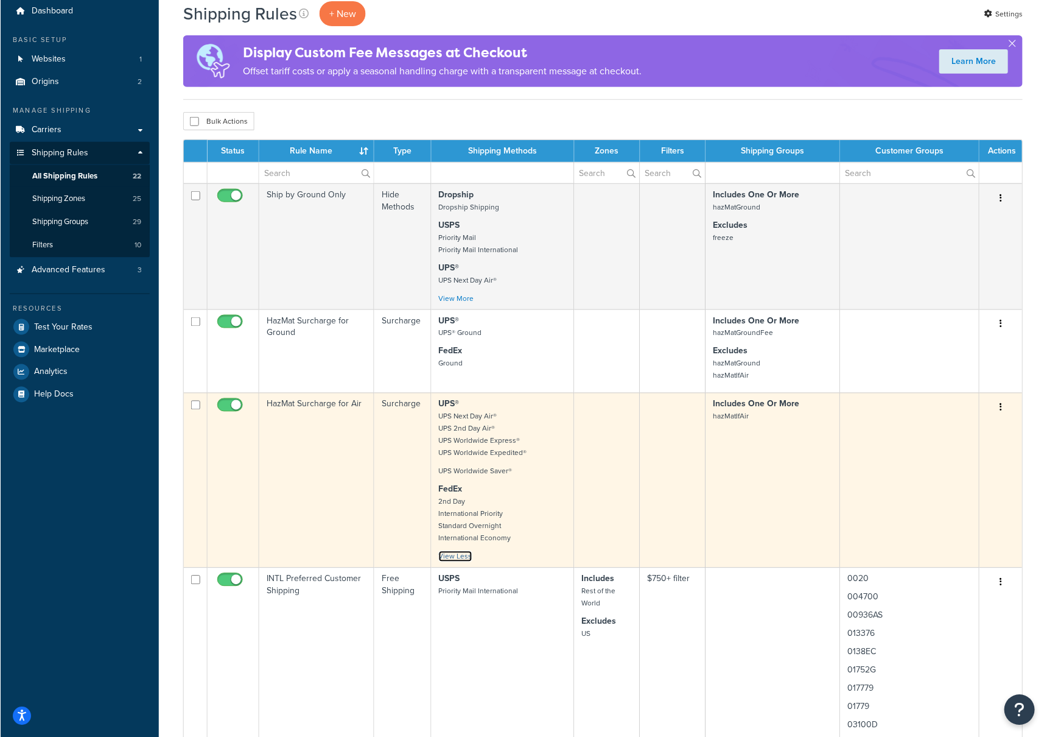
scroll to position [40, 0]
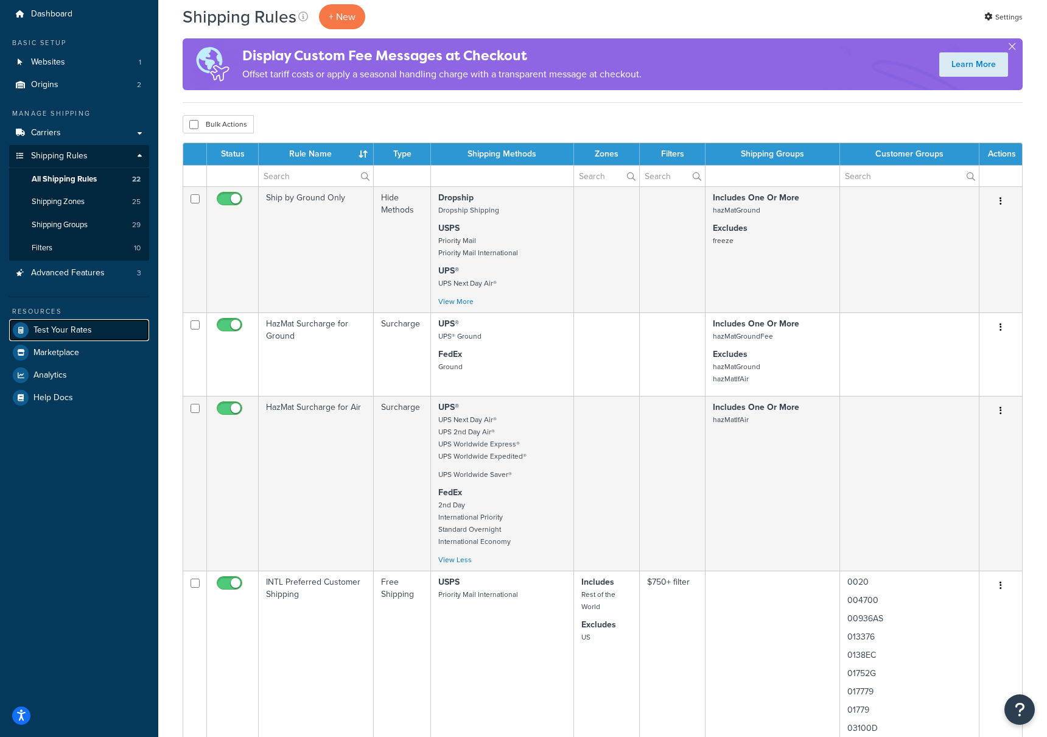
click at [57, 331] on span "Test Your Rates" at bounding box center [62, 330] width 58 height 10
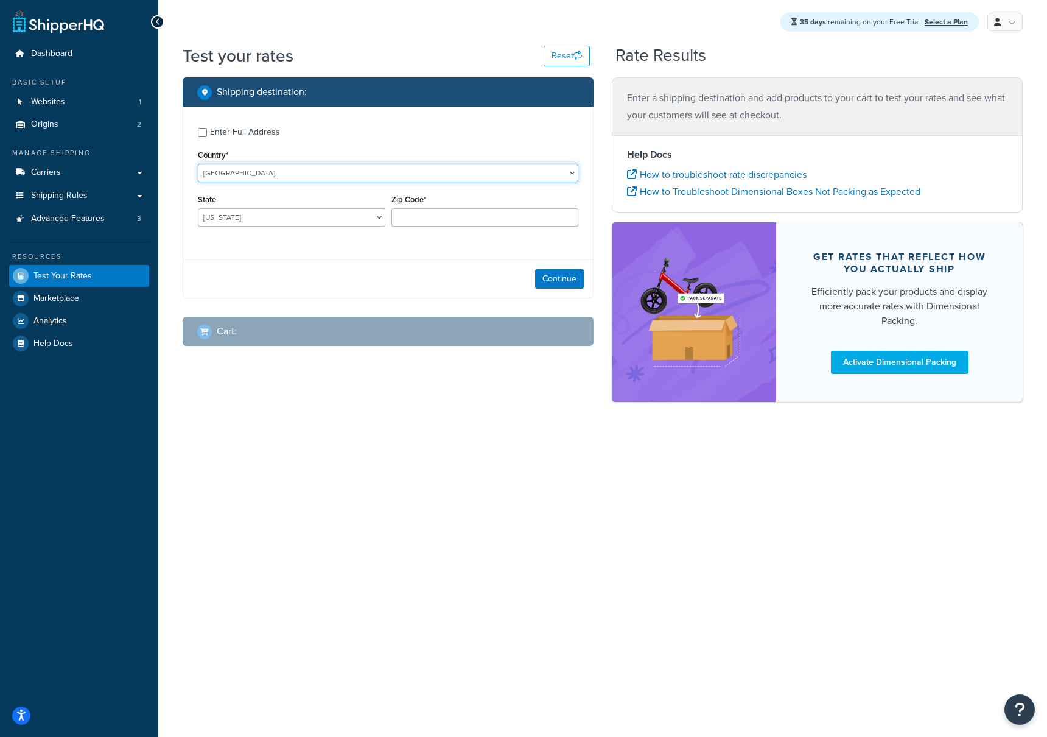
click at [236, 176] on select "[GEOGRAPHIC_DATA] [GEOGRAPHIC_DATA] [GEOGRAPHIC_DATA] [GEOGRAPHIC_DATA] [GEOGRA…" at bounding box center [388, 173] width 381 height 18
click at [278, 217] on select "[US_STATE] [US_STATE] [US_STATE] [US_STATE] [US_STATE] Armed Forces Americas Ar…" at bounding box center [292, 217] width 188 height 18
select select "KY"
click at [198, 209] on select "[US_STATE] [US_STATE] [US_STATE] [US_STATE] [US_STATE] Armed Forces Americas Ar…" at bounding box center [292, 217] width 188 height 18
click at [443, 216] on input "Zip Code*" at bounding box center [485, 217] width 188 height 18
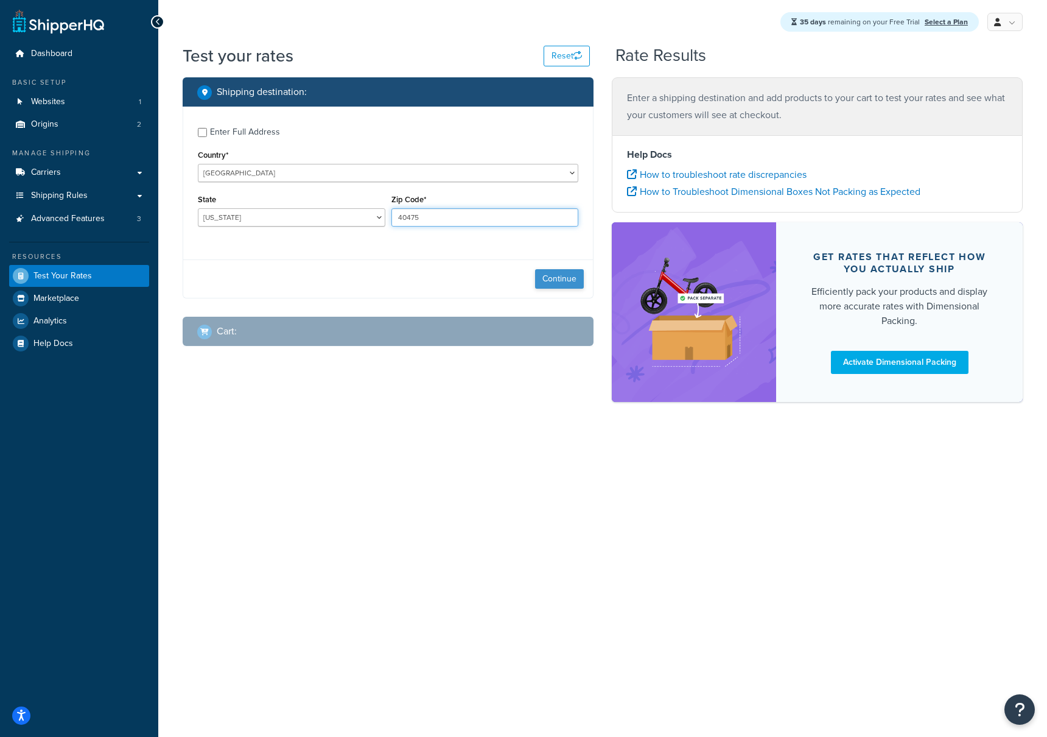
type input "40475"
click at [568, 286] on button "Continue" at bounding box center [559, 278] width 49 height 19
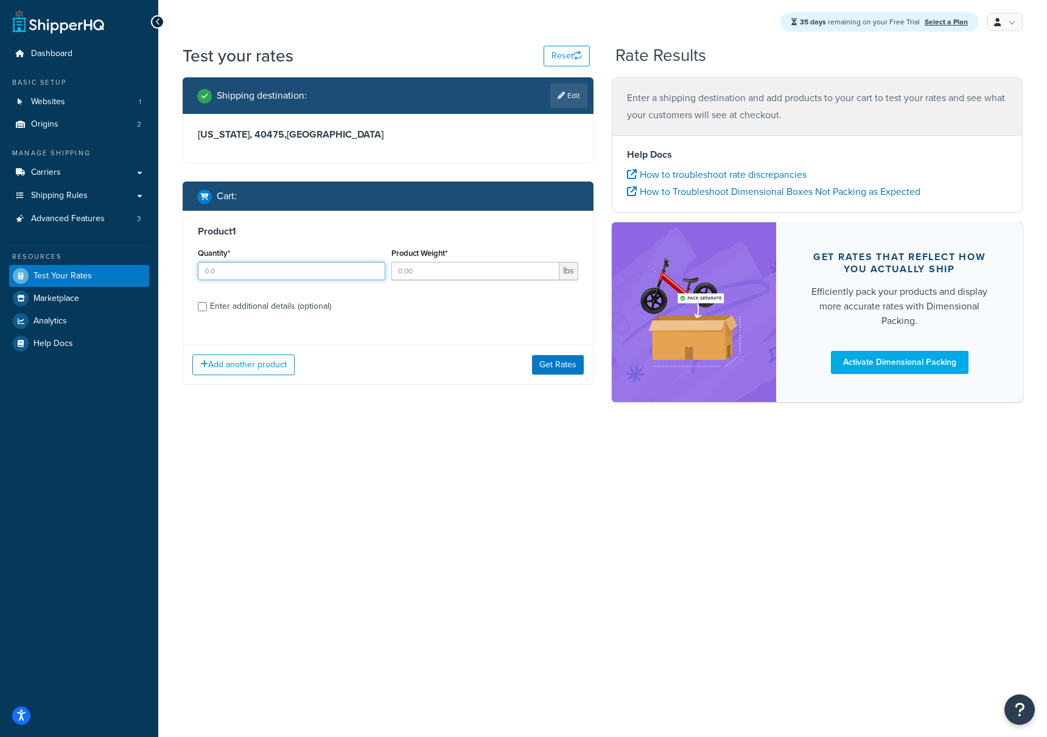
click at [281, 274] on input "Quantity*" at bounding box center [292, 271] width 188 height 18
type input "1"
click at [402, 276] on input "Product Weight*" at bounding box center [475, 271] width 169 height 18
type input "1"
click at [268, 310] on div "Enter additional details (optional)" at bounding box center [270, 306] width 121 height 17
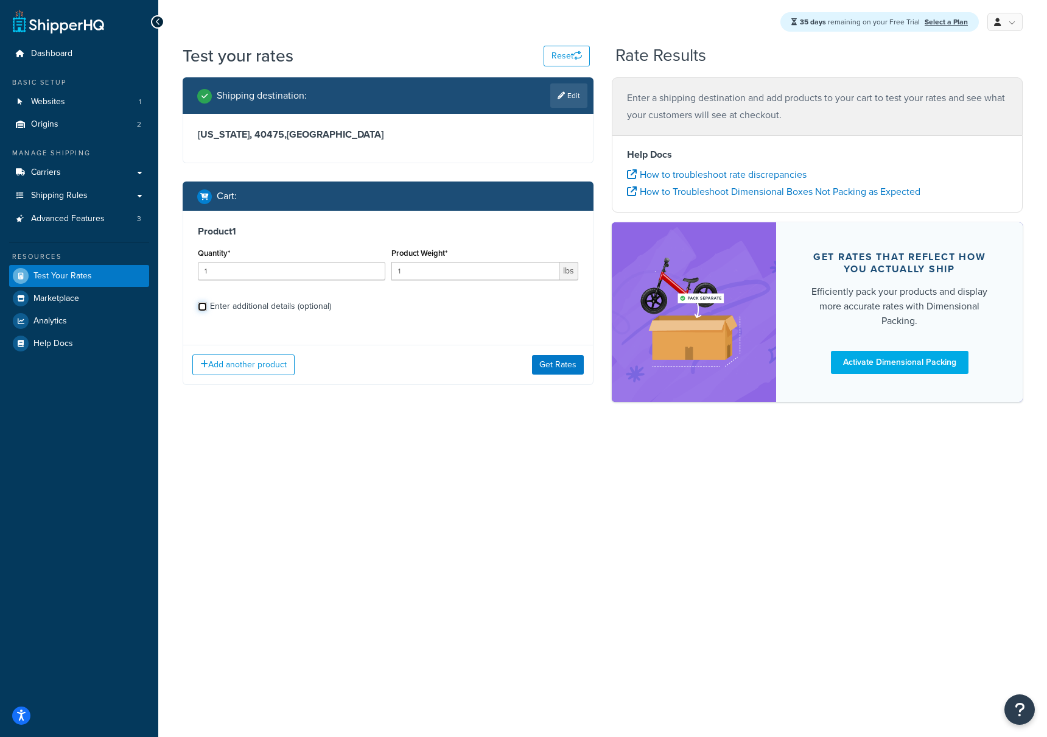
click at [207, 310] on input "Enter additional details (optional)" at bounding box center [202, 306] width 9 height 9
checkbox input "true"
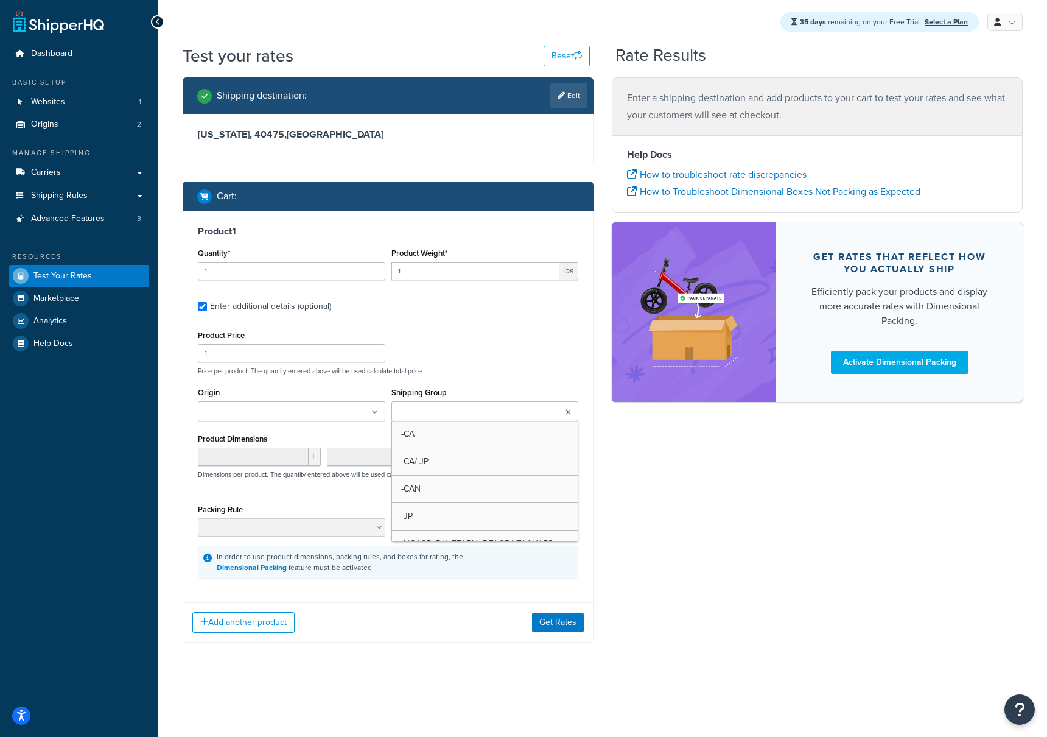
click at [450, 410] on input "Shipping Group" at bounding box center [449, 411] width 108 height 13
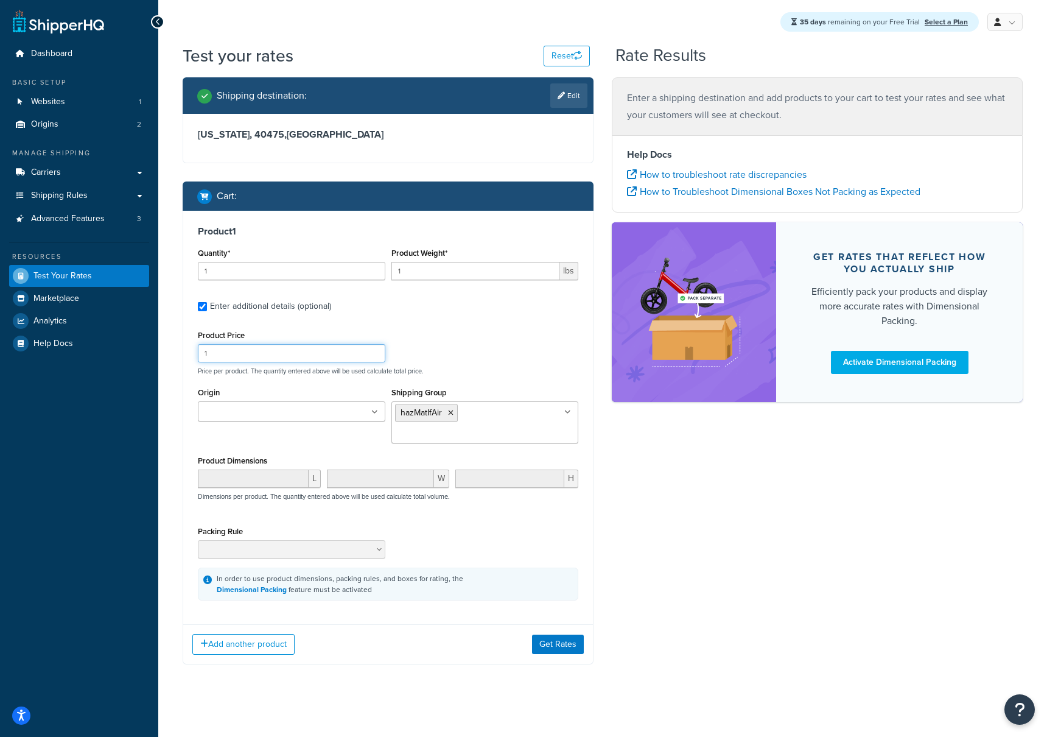
click at [481, 361] on div "Product Price 1 Price per product. The quantity entered above will be used calc…" at bounding box center [388, 351] width 387 height 48
click at [381, 404] on ul at bounding box center [292, 411] width 188 height 20
click at [477, 338] on div "Product Price 1 Price per product. The quantity entered above will be used calc…" at bounding box center [388, 351] width 387 height 48
click at [547, 634] on button "Get Rates" at bounding box center [558, 643] width 52 height 19
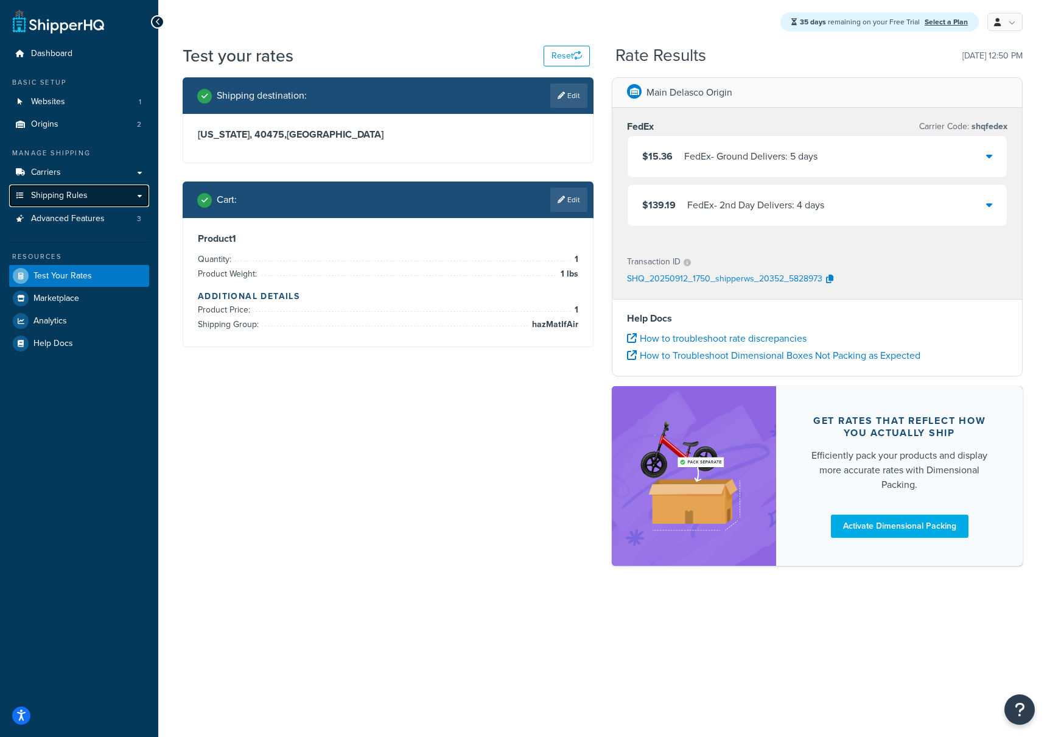
click at [89, 197] on link "Shipping Rules" at bounding box center [79, 195] width 140 height 23
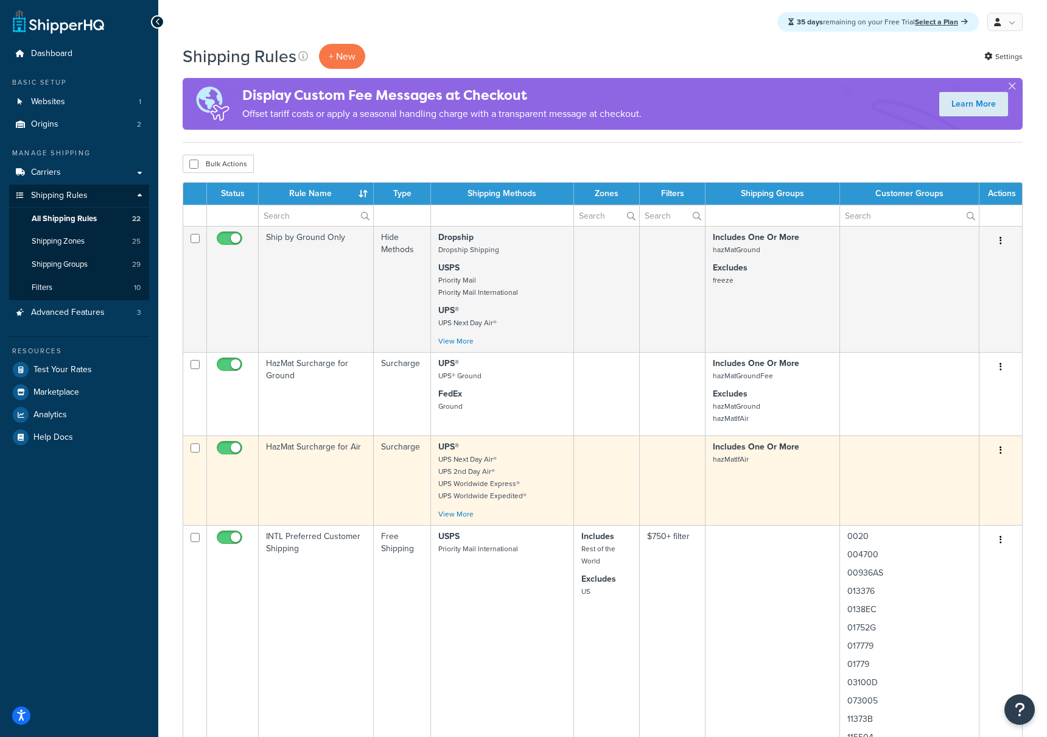
click at [313, 451] on td "HazMat Surcharge for Air" at bounding box center [316, 479] width 115 height 89
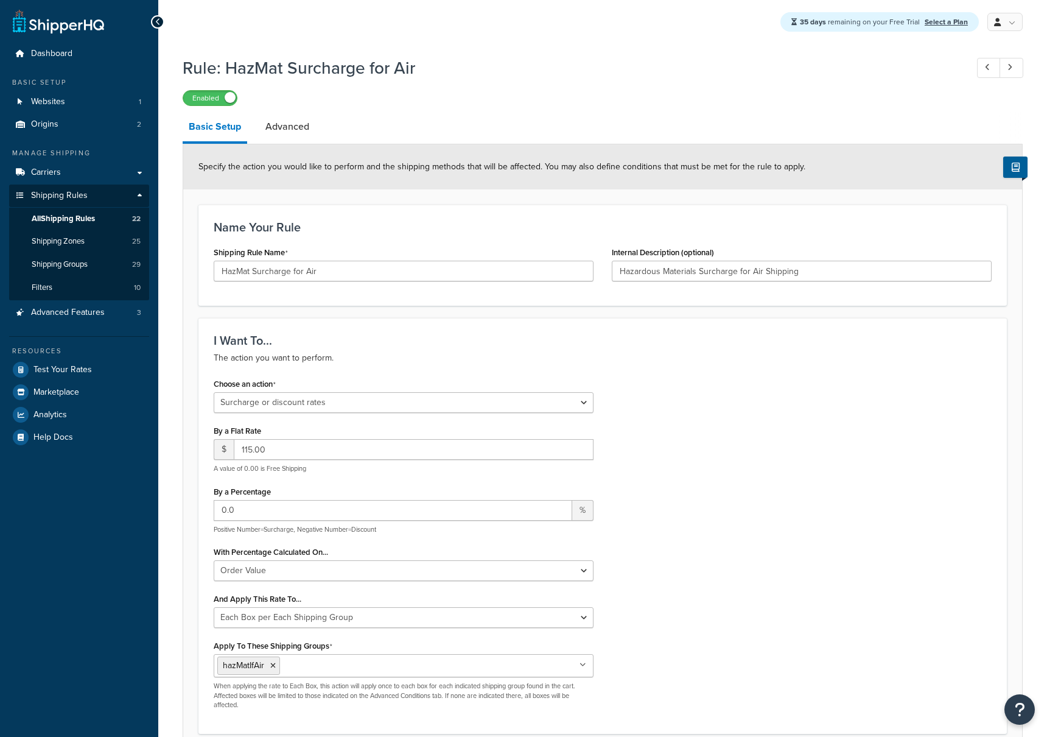
select select "SURCHARGE"
select select "ORDER"
select select "BOX"
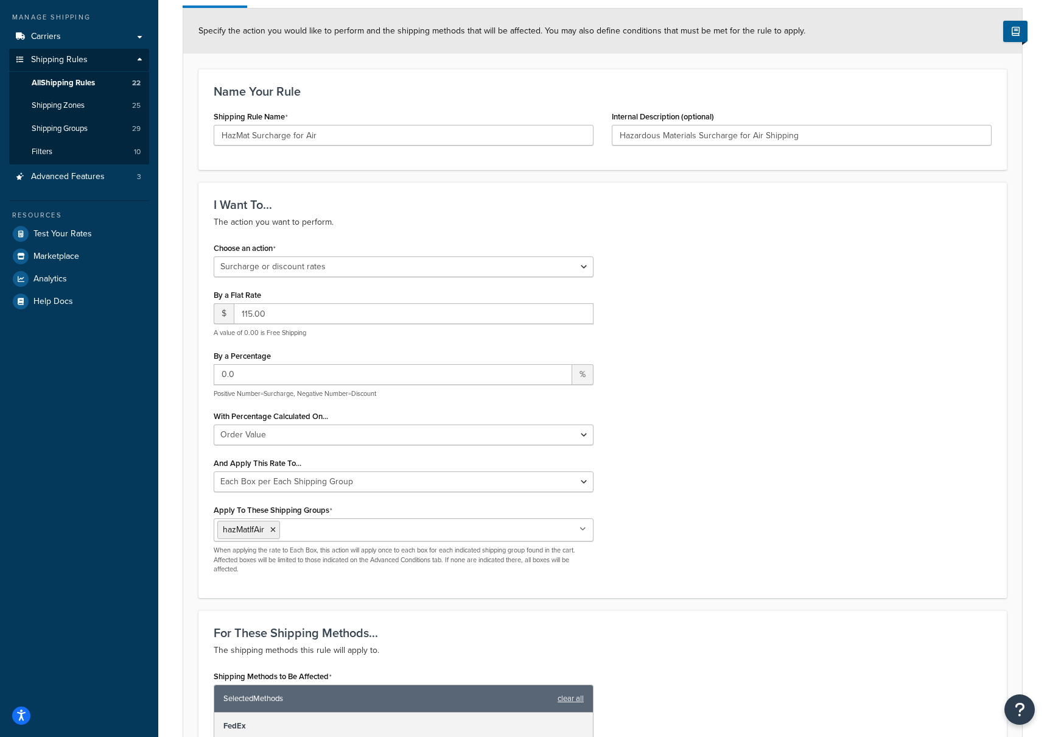
scroll to position [142, 0]
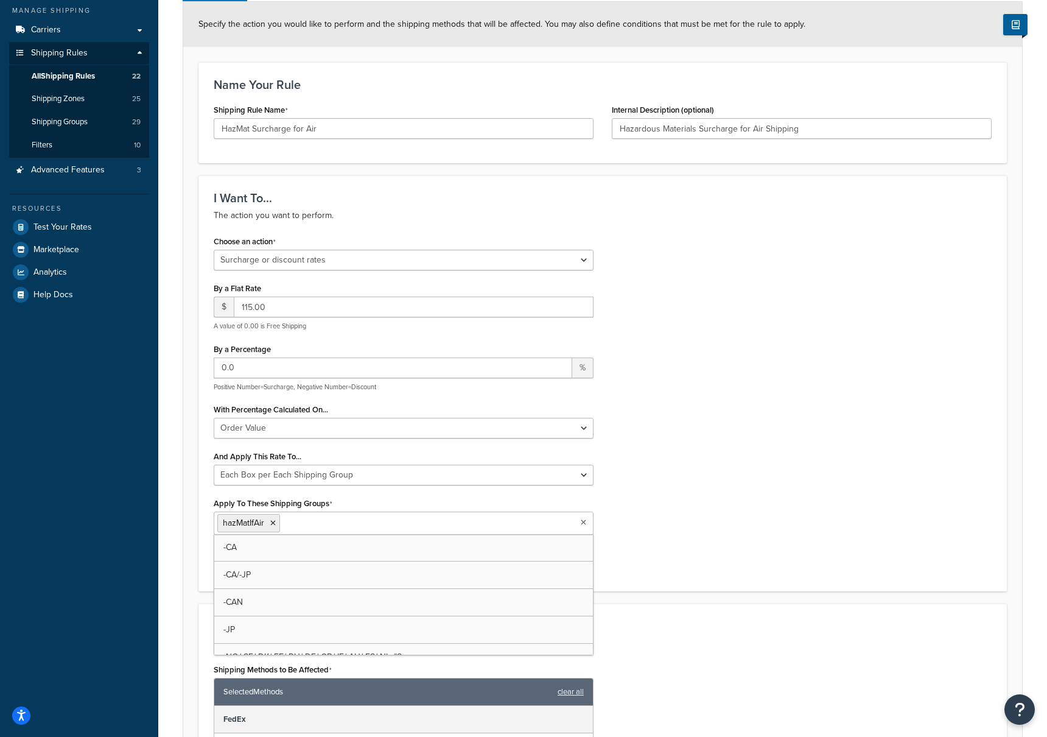
click at [322, 525] on input "Apply To These Shipping Groups" at bounding box center [337, 522] width 108 height 13
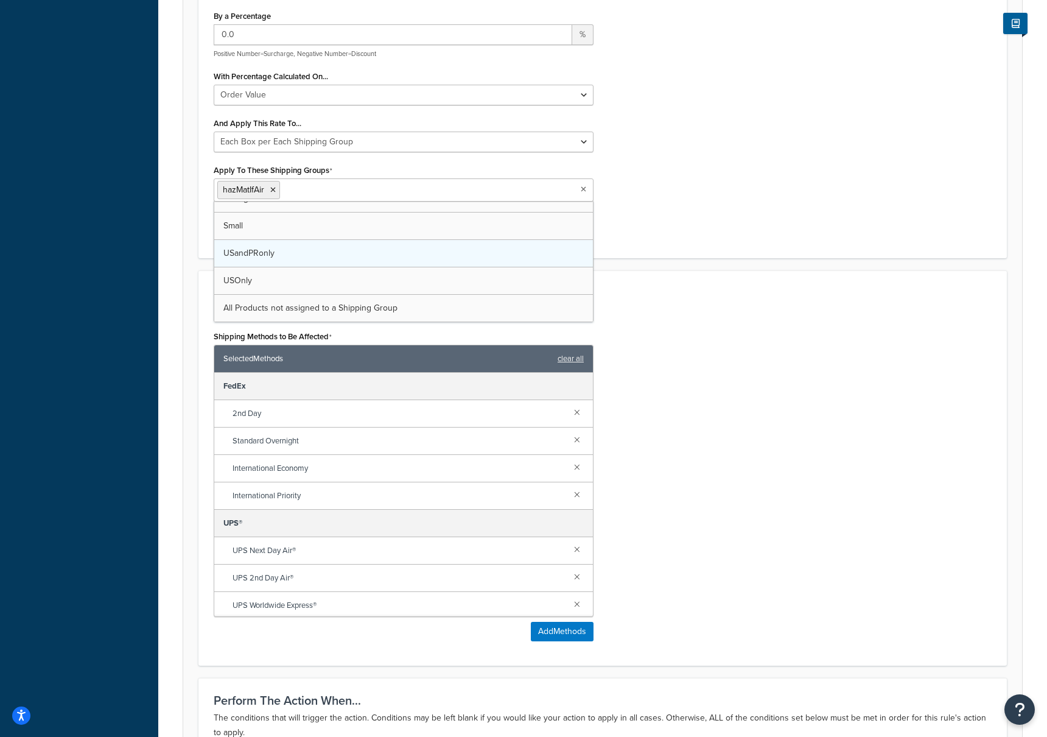
scroll to position [619, 0]
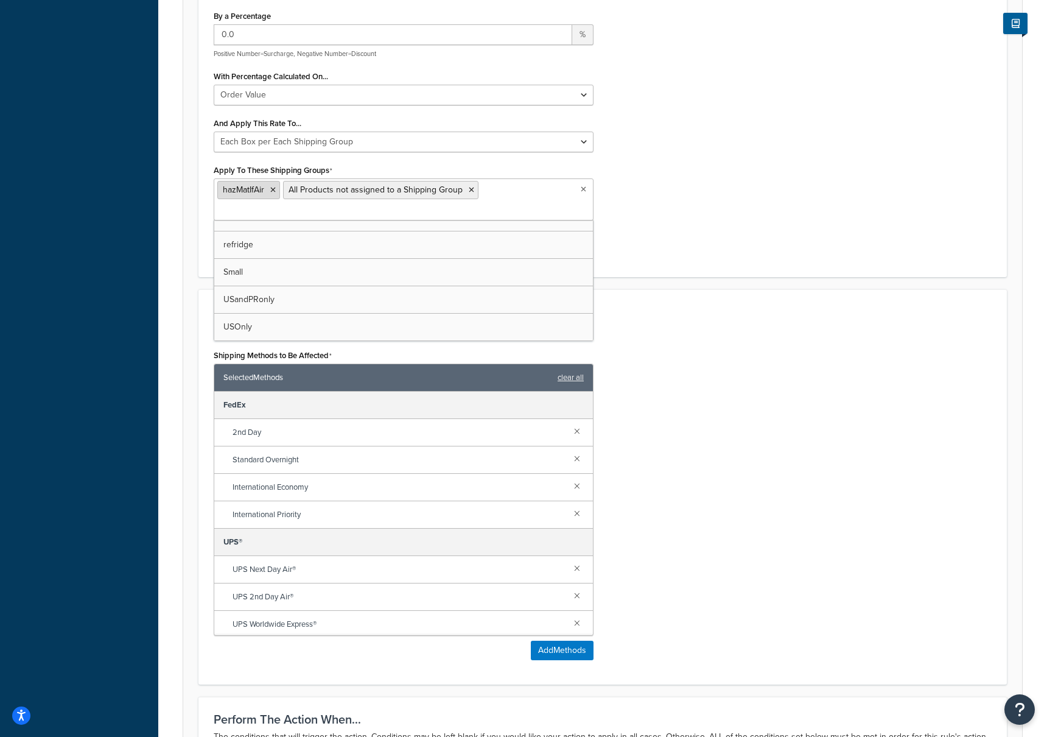
click at [273, 191] on icon at bounding box center [272, 189] width 5 height 7
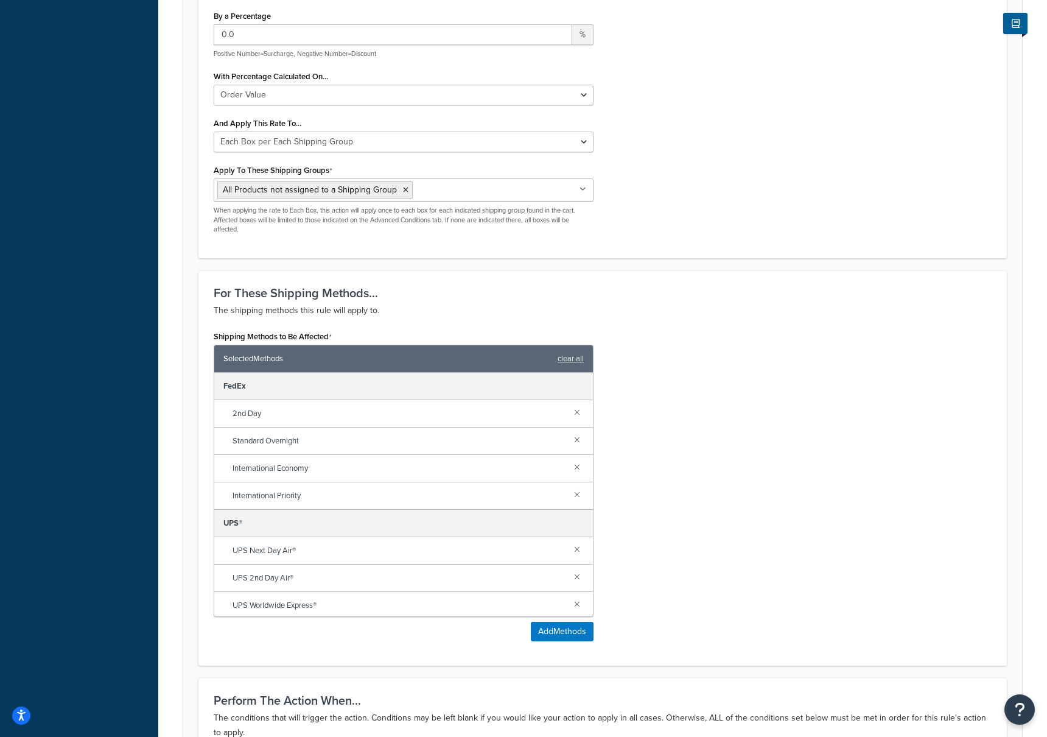
drag, startPoint x: 685, startPoint y: 537, endPoint x: 645, endPoint y: 577, distance: 56.4
click at [682, 538] on div "Shipping Methods to Be Affected Selected Methods clear all FedEx 2nd Day Standa…" at bounding box center [603, 489] width 796 height 323
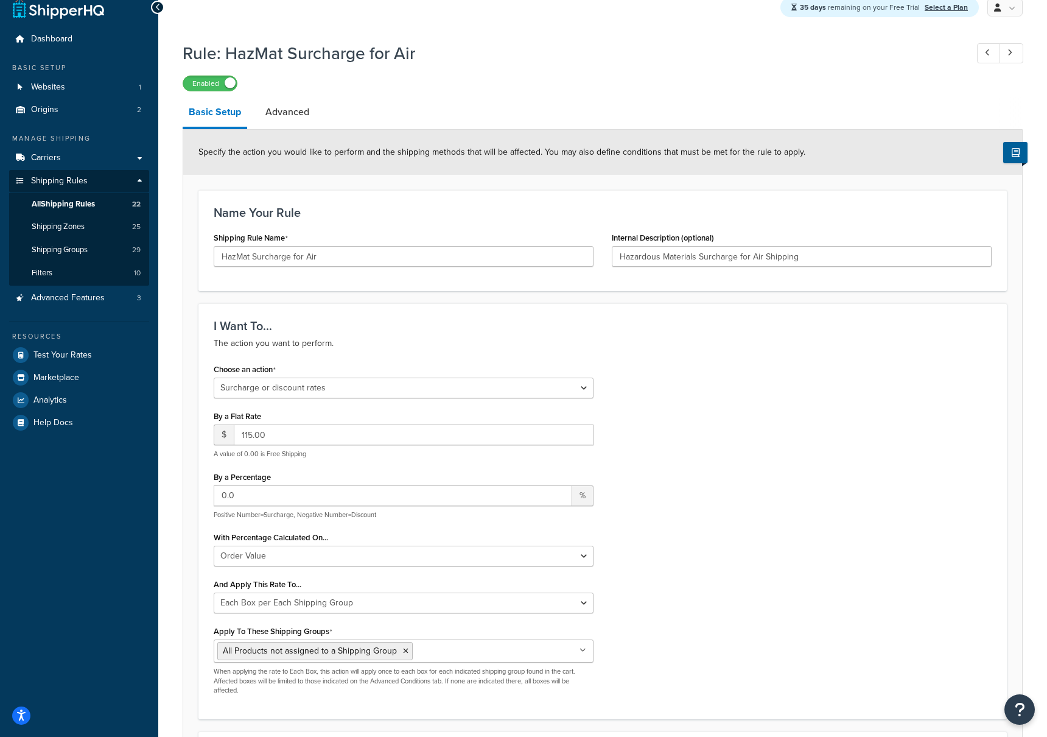
scroll to position [933, 0]
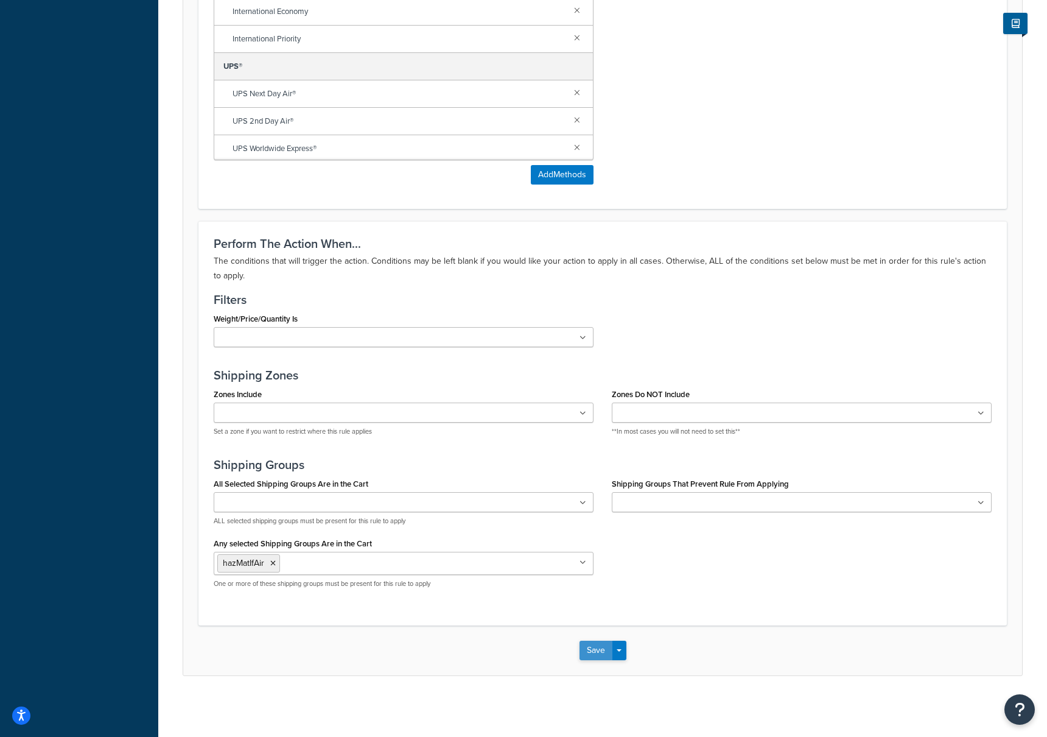
click at [592, 651] on button "Save" at bounding box center [596, 649] width 33 height 19
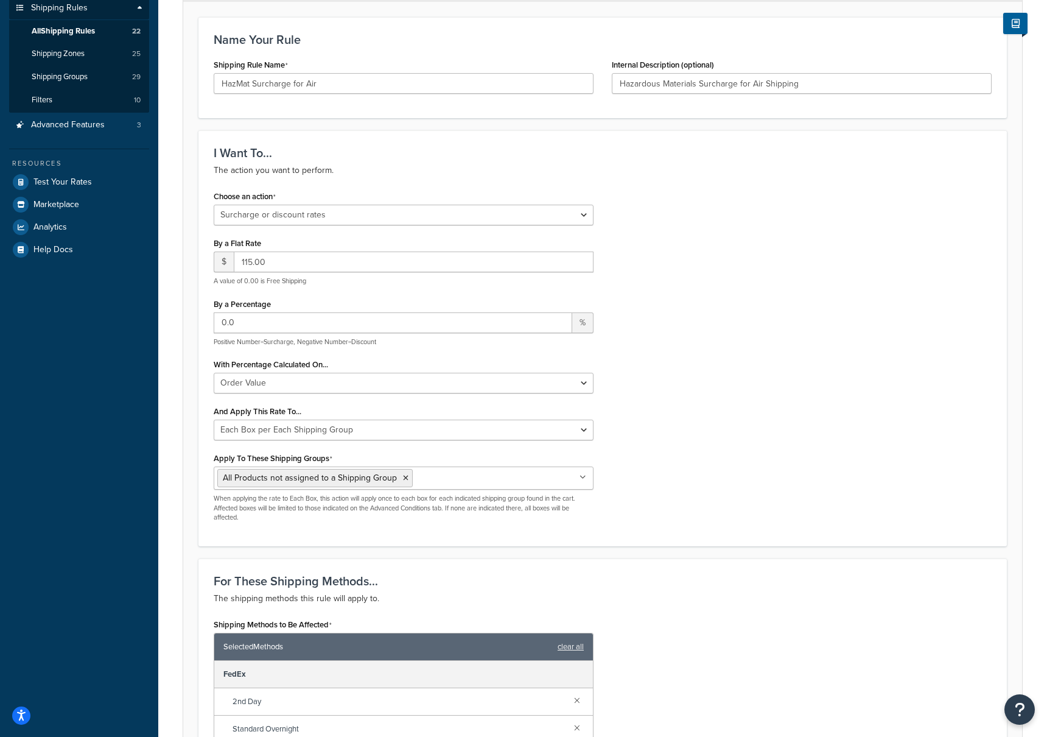
scroll to position [210, 0]
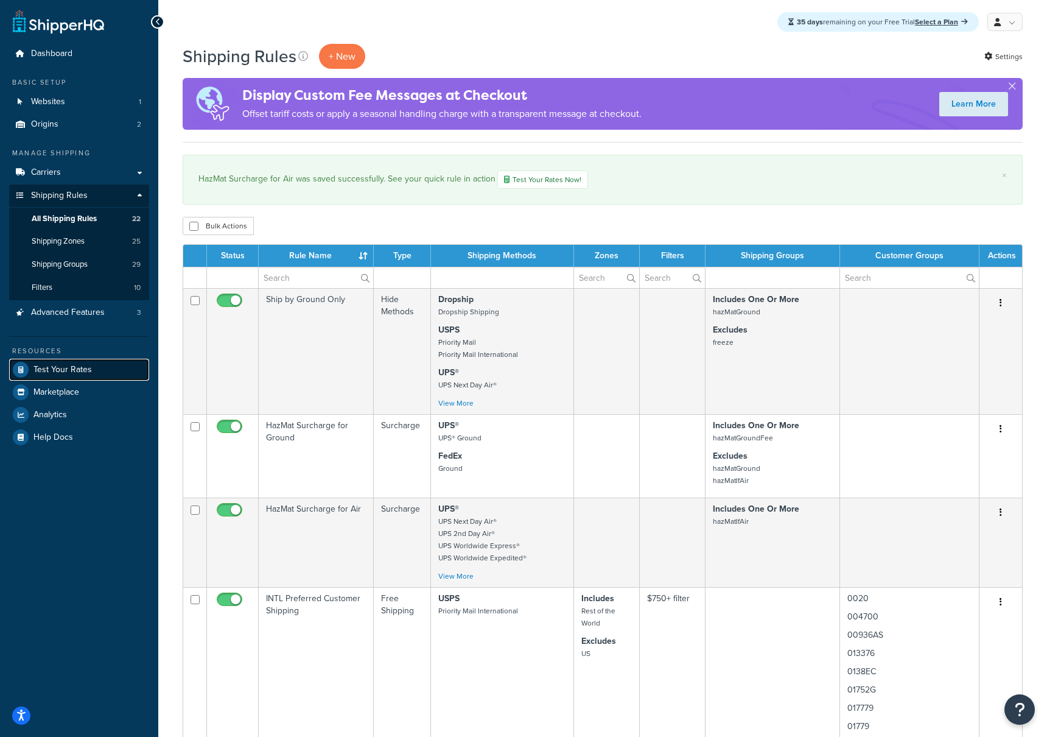
click at [65, 367] on span "Test Your Rates" at bounding box center [62, 370] width 58 height 10
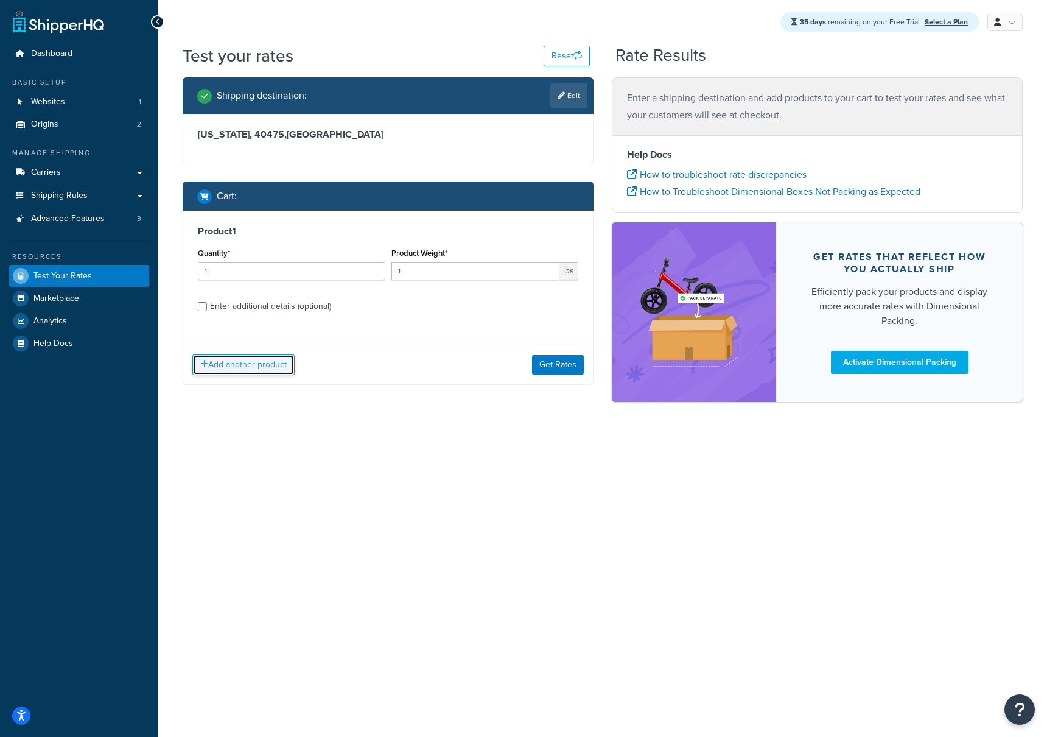
click at [259, 371] on button "Add another product" at bounding box center [243, 364] width 102 height 21
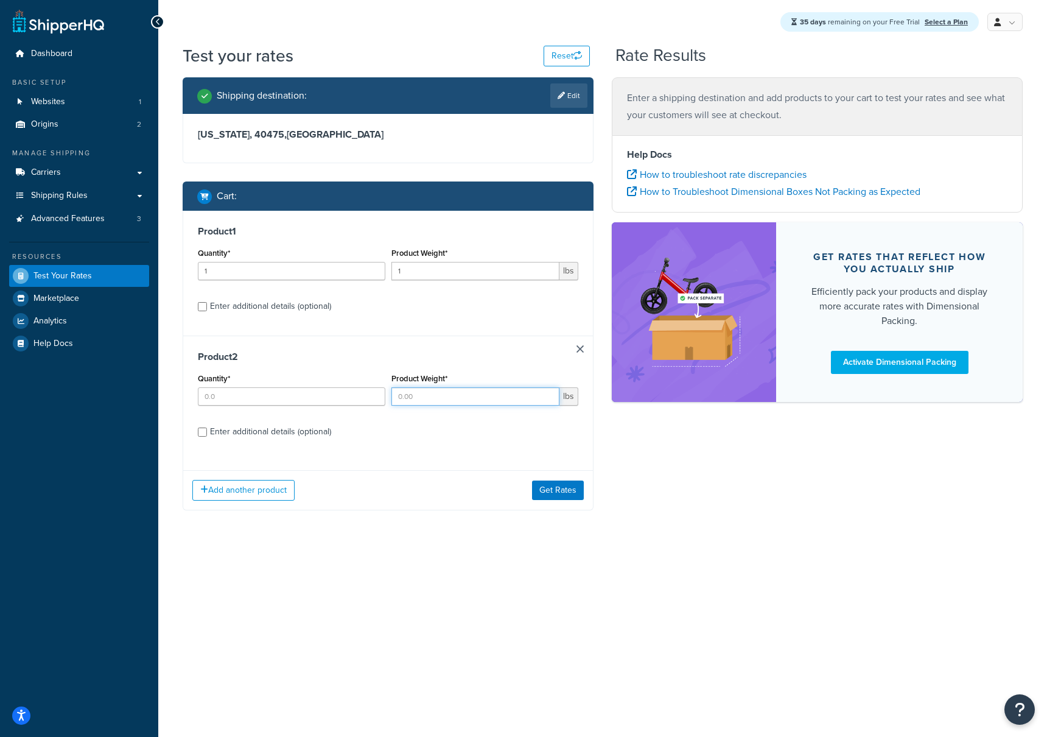
click at [436, 400] on input "Product Weight*" at bounding box center [475, 396] width 169 height 18
click at [317, 401] on input "Quantity*" at bounding box center [292, 396] width 188 height 18
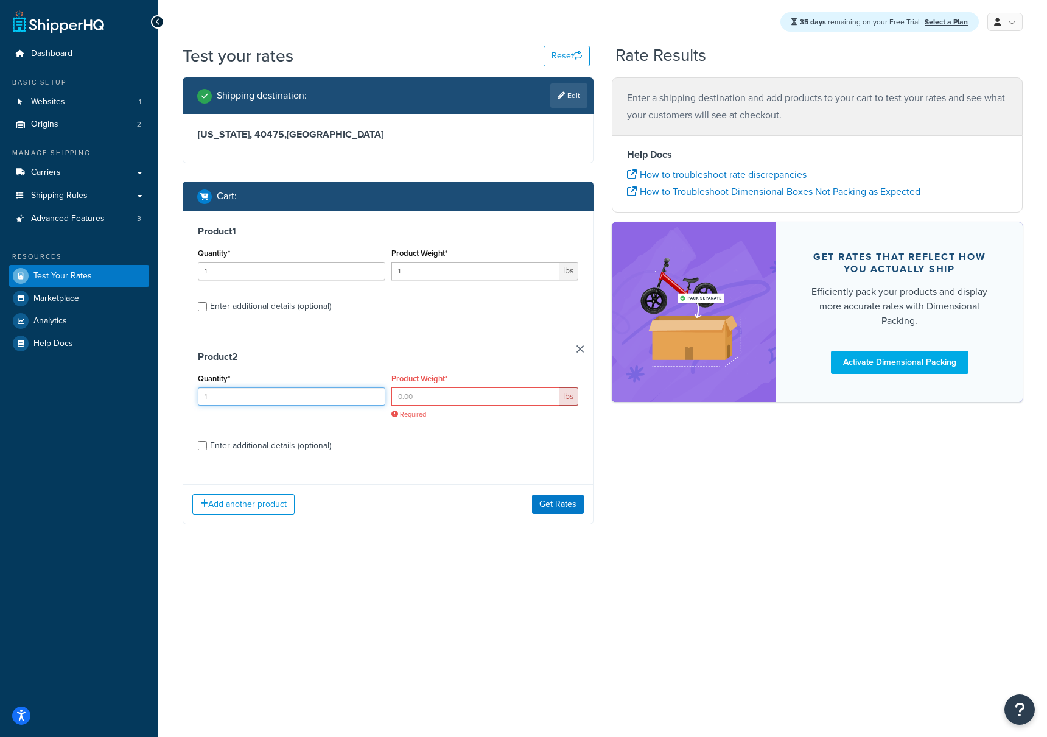
type input "1"
click at [449, 399] on input "Product Weight*" at bounding box center [475, 396] width 169 height 18
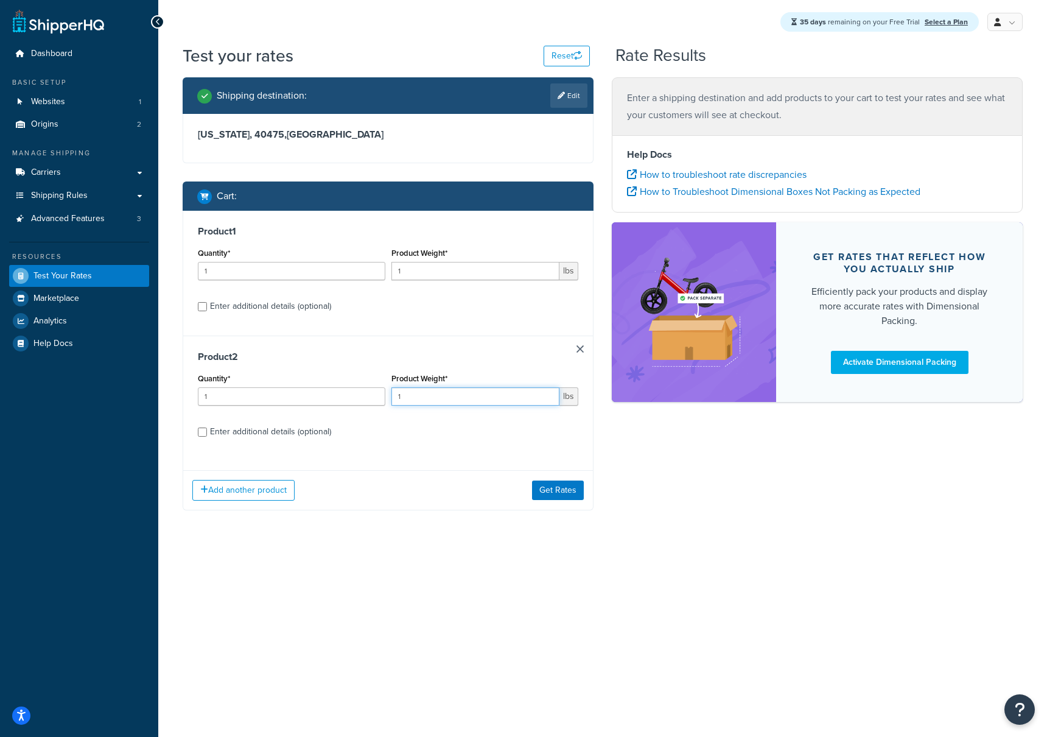
type input "1"
click at [424, 425] on label "Enter additional details (optional)" at bounding box center [394, 430] width 368 height 19
click at [207, 427] on input "Enter additional details (optional)" at bounding box center [202, 431] width 9 height 9
checkbox input "true"
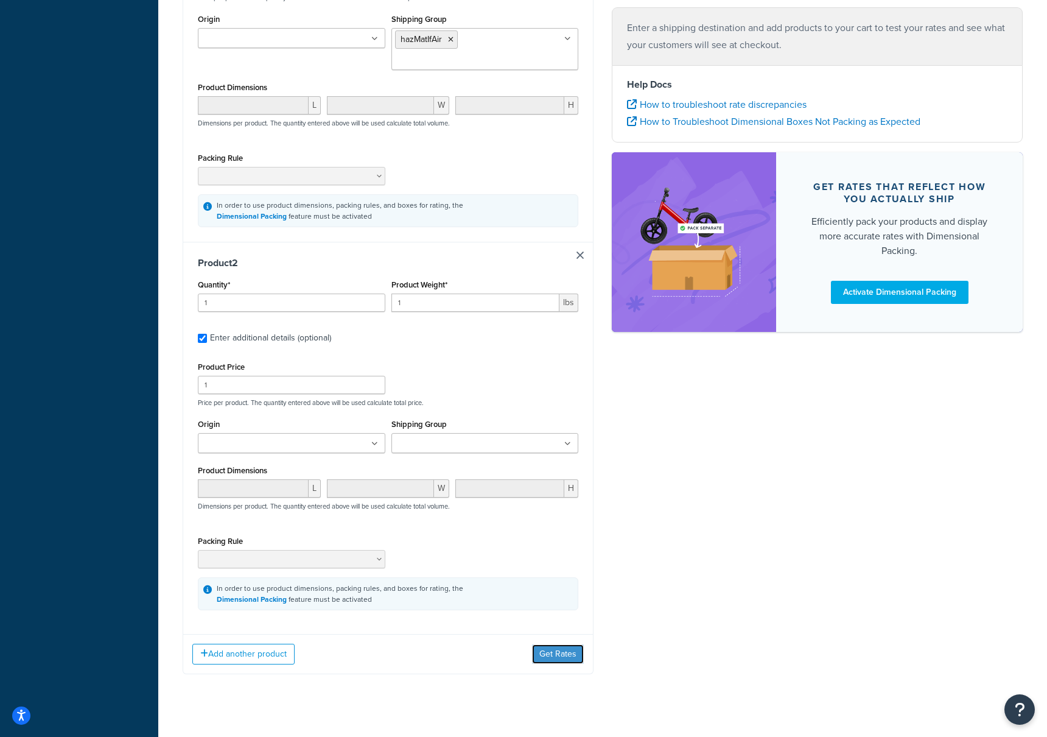
click at [554, 644] on button "Get Rates" at bounding box center [558, 653] width 52 height 19
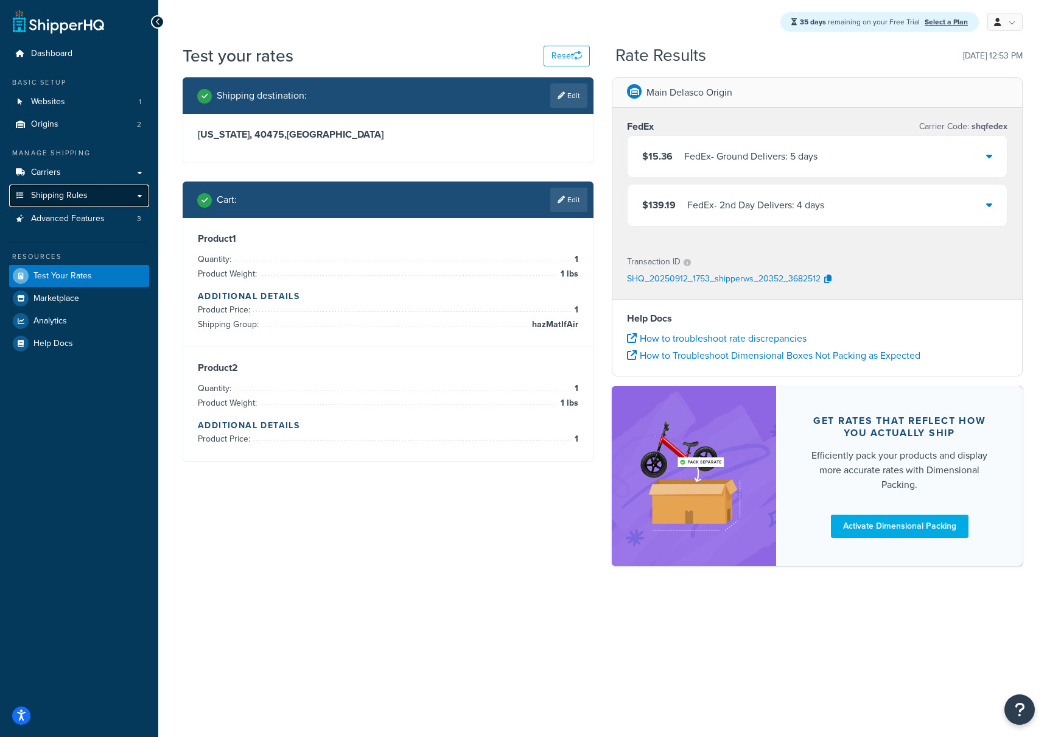
click at [77, 197] on span "Shipping Rules" at bounding box center [59, 196] width 57 height 10
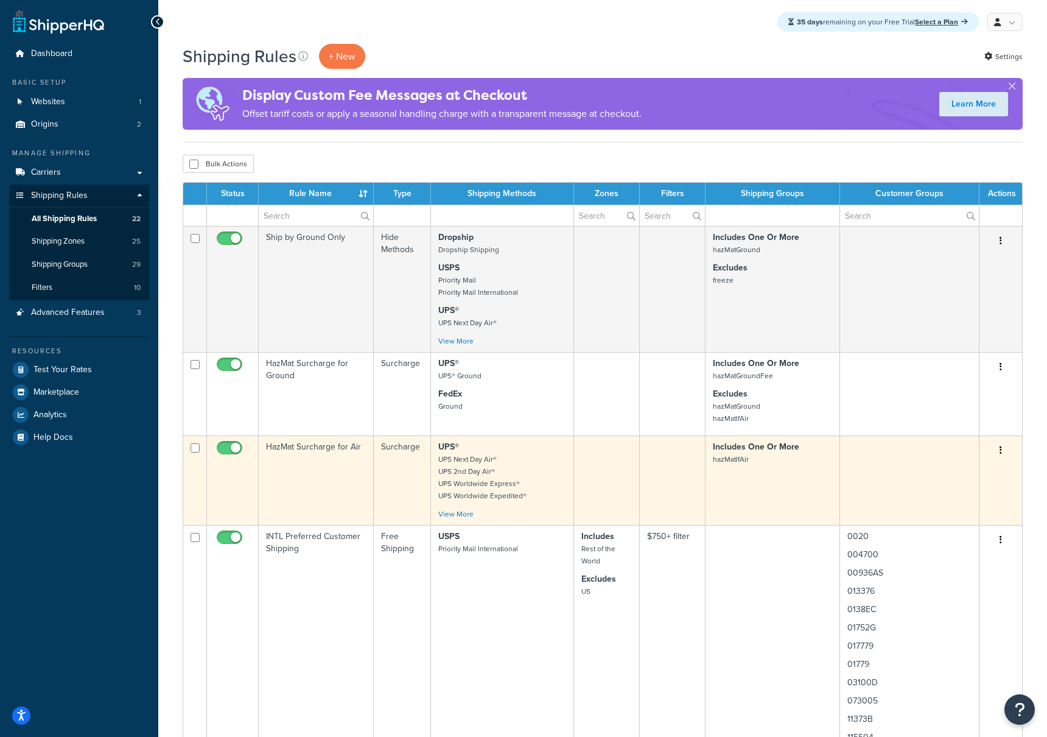
click at [326, 446] on td "HazMat Surcharge for Air" at bounding box center [316, 479] width 115 height 89
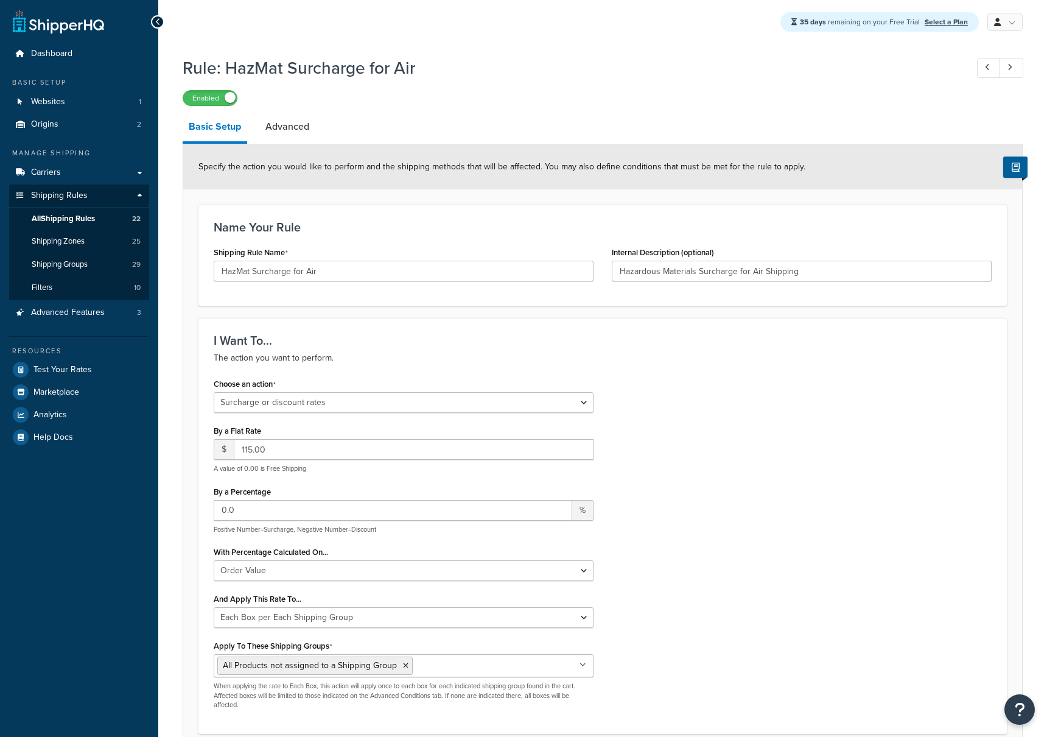
select select "SURCHARGE"
select select "ORDER"
click at [55, 376] on link "Test Your Rates" at bounding box center [79, 370] width 140 height 22
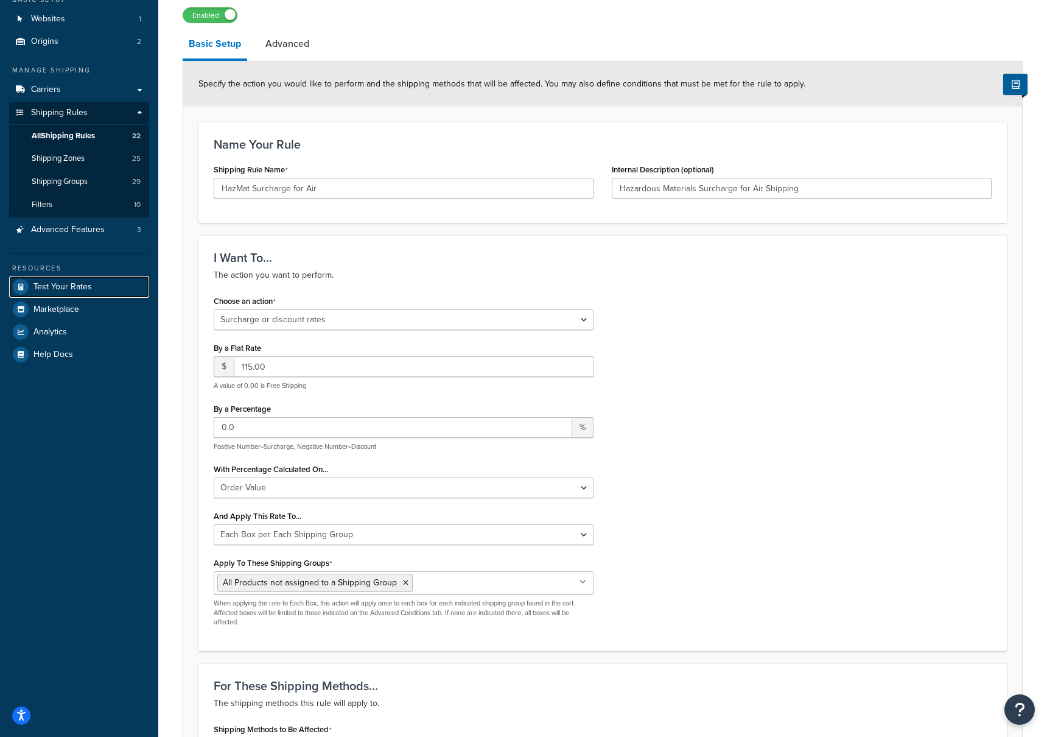
scroll to position [88, 0]
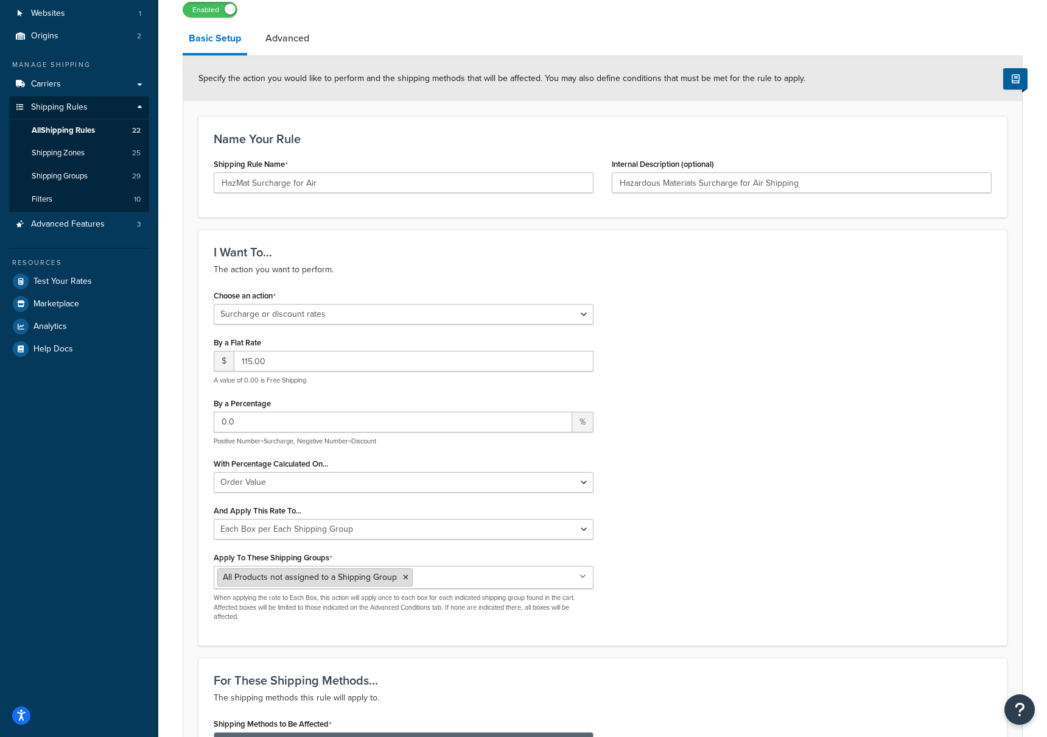
click at [406, 580] on li "All Products not assigned to a Shipping Group" at bounding box center [314, 577] width 195 height 18
click at [404, 579] on icon at bounding box center [405, 576] width 5 height 7
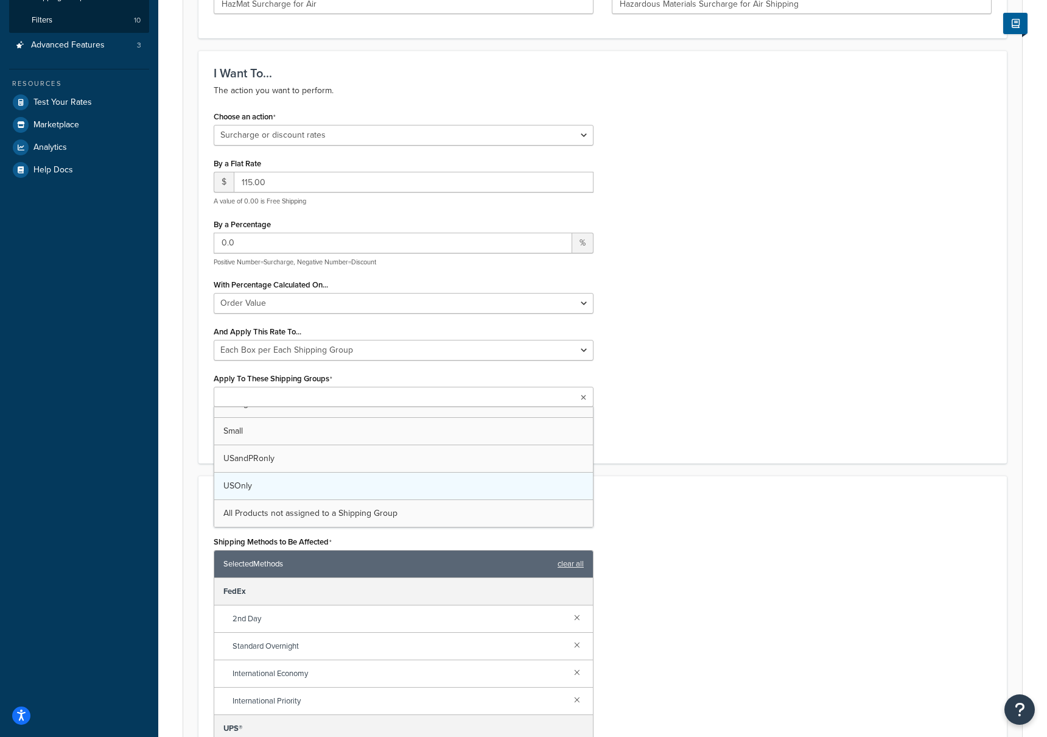
scroll to position [646, 0]
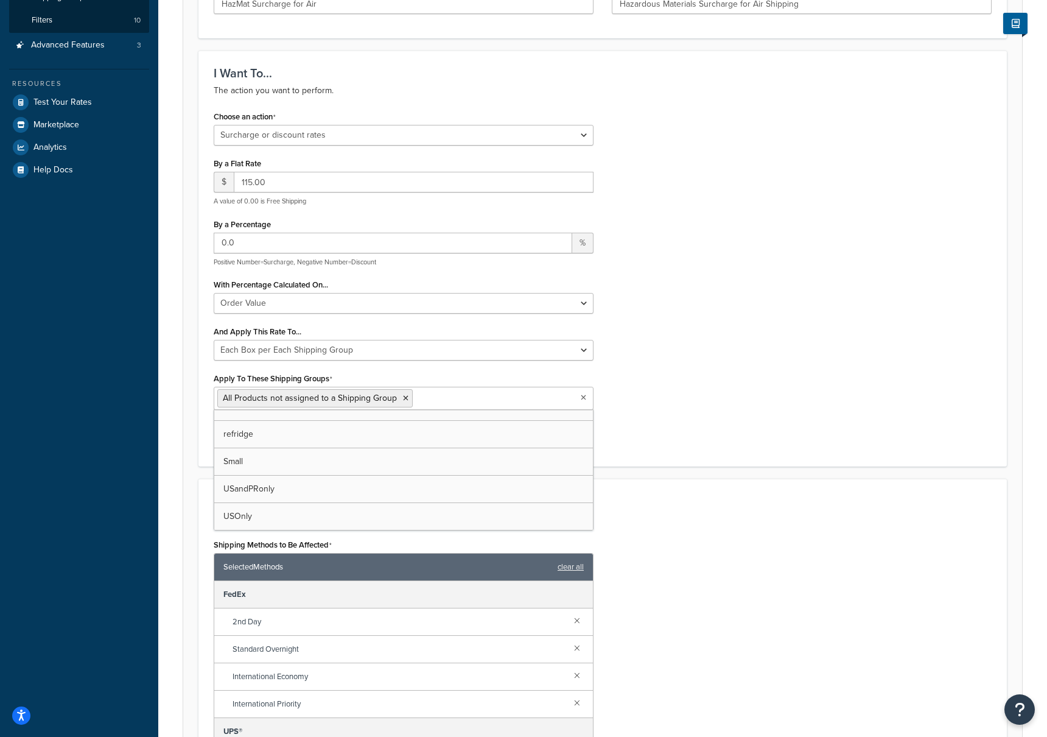
click at [657, 418] on div "Choose an action Choose an action Override Rates Surcharge or discount rates Hi…" at bounding box center [603, 279] width 796 height 343
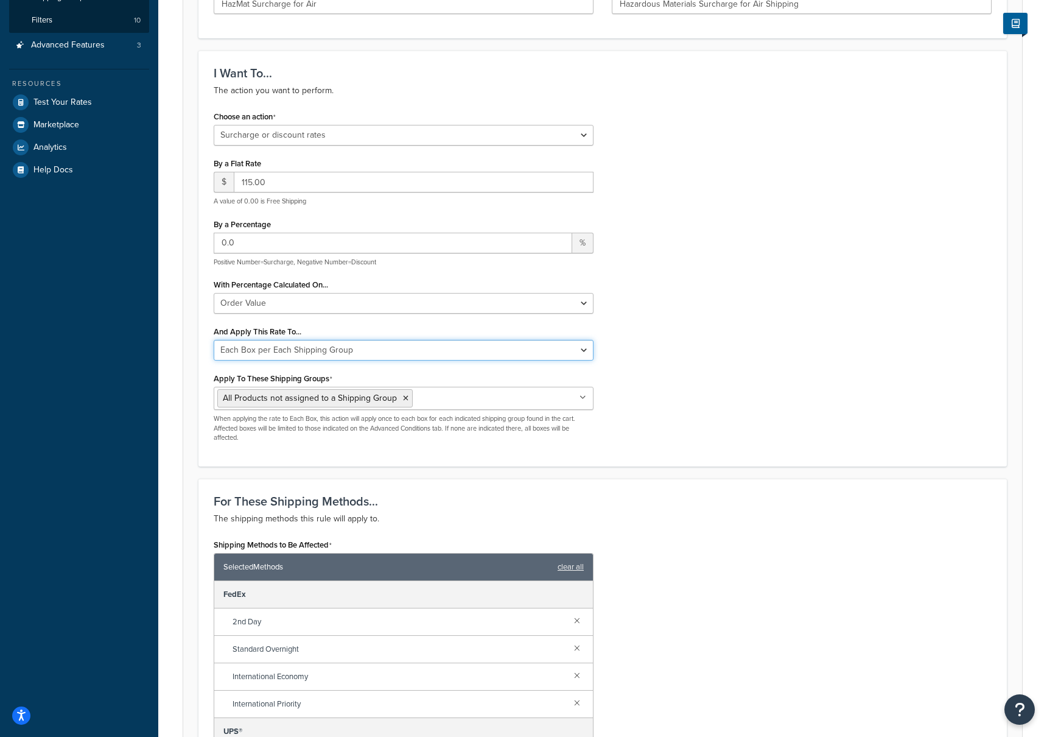
click at [572, 356] on select "Entire Cart Each Shipment in the Cart Each Origin in the Cart Each Shipping Gro…" at bounding box center [404, 350] width 380 height 21
click at [379, 352] on select "Entire Cart Each Shipment in the Cart Each Origin in the Cart Each Shipping Gro…" at bounding box center [404, 350] width 380 height 21
click at [214, 341] on select "Entire Cart Each Shipment in the Cart Each Origin in the Cart Each Shipping Gro…" at bounding box center [404, 350] width 380 height 21
click at [383, 349] on select "Entire Cart Each Shipment in the Cart Each Origin in the Cart Each Shipping Gro…" at bounding box center [404, 350] width 380 height 21
select select "ENTIRE_CART"
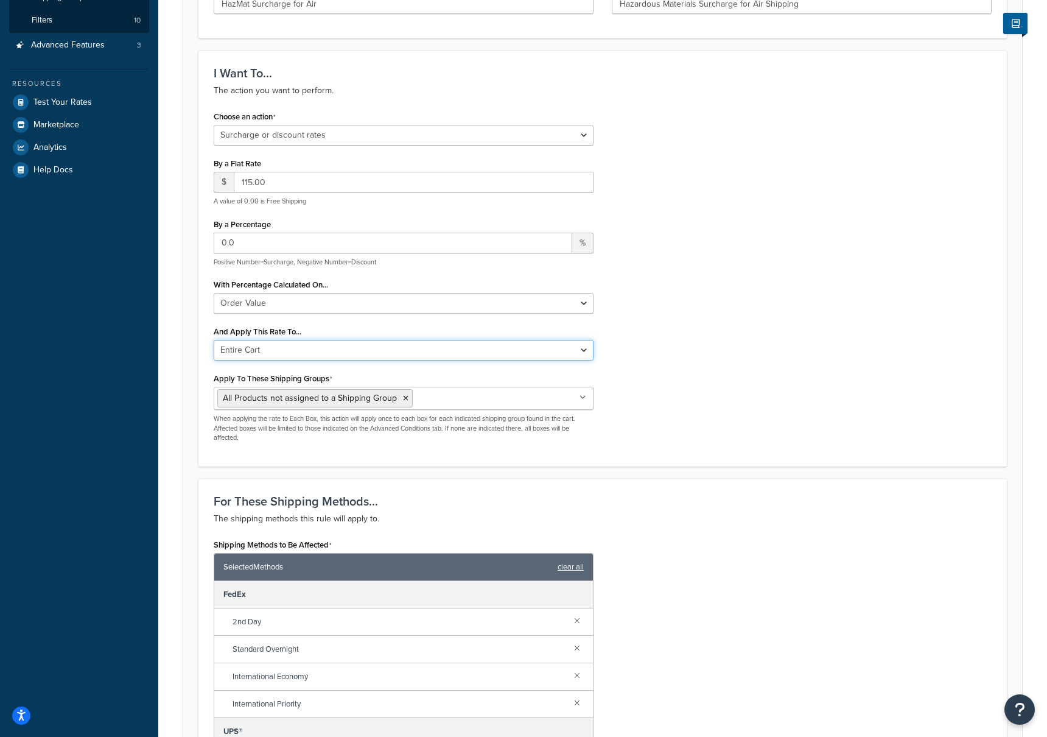
click at [214, 341] on select "Entire Cart Each Shipment in the Cart Each Origin in the Cart Each Shipping Gro…" at bounding box center [404, 350] width 380 height 21
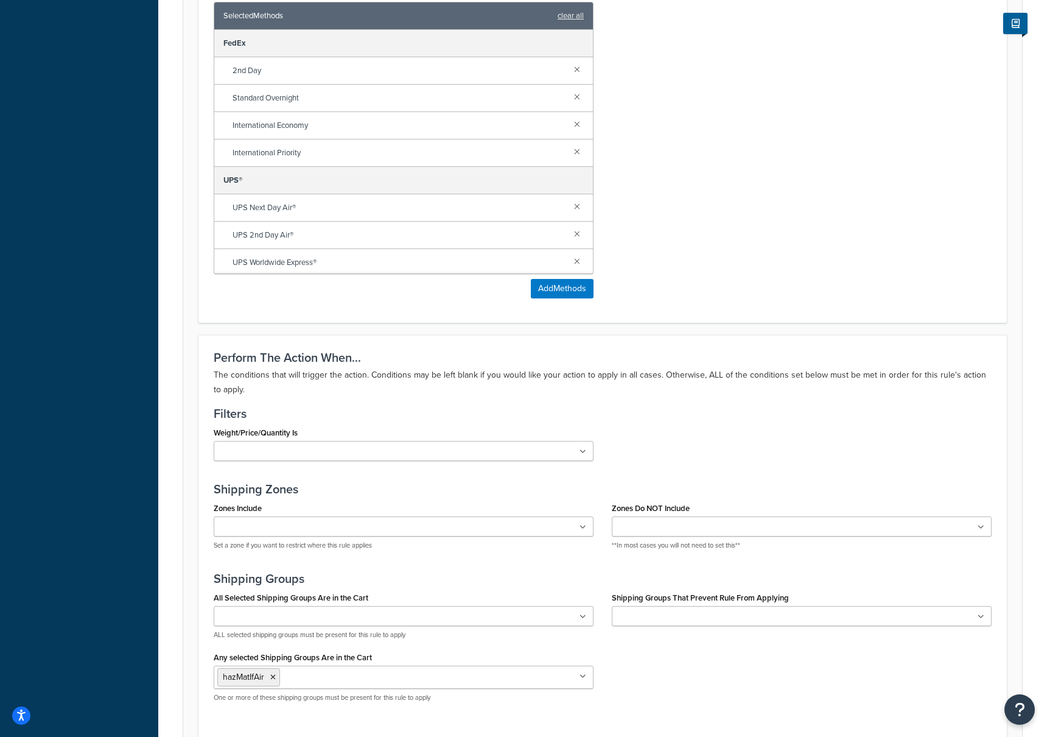
scroll to position [852, 0]
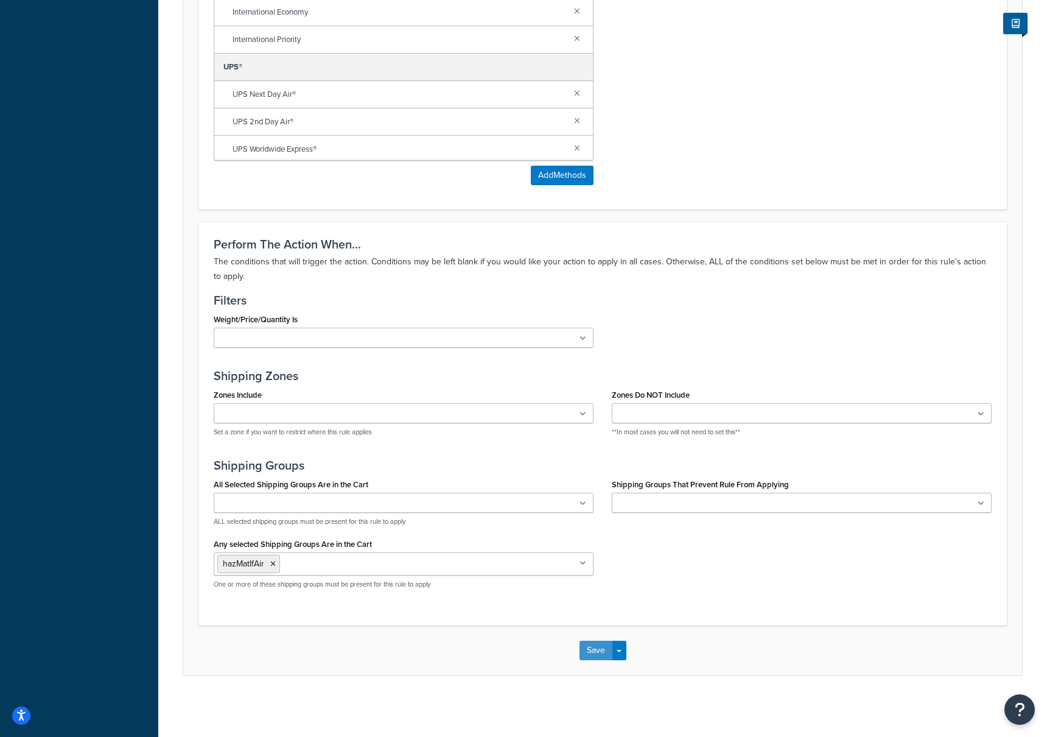
click at [593, 652] on button "Save" at bounding box center [596, 649] width 33 height 19
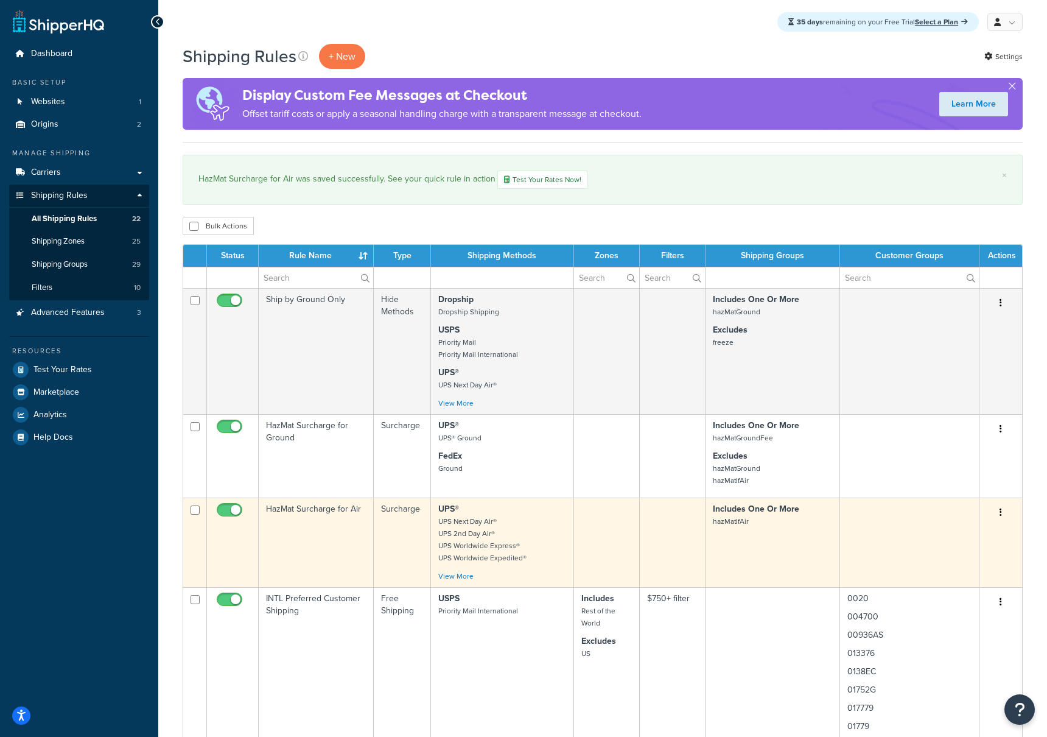
click at [326, 513] on td "HazMat Surcharge for Air" at bounding box center [316, 541] width 115 height 89
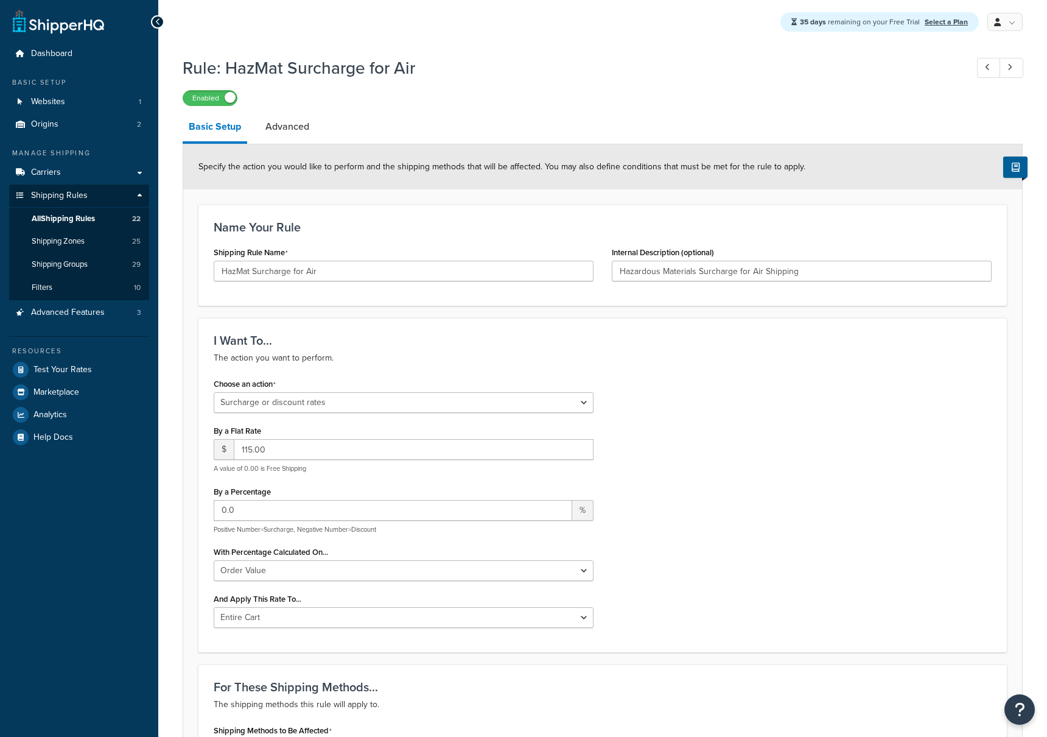
select select "SURCHARGE"
select select "ORDER"
click at [51, 372] on span "Test Your Rates" at bounding box center [62, 370] width 58 height 10
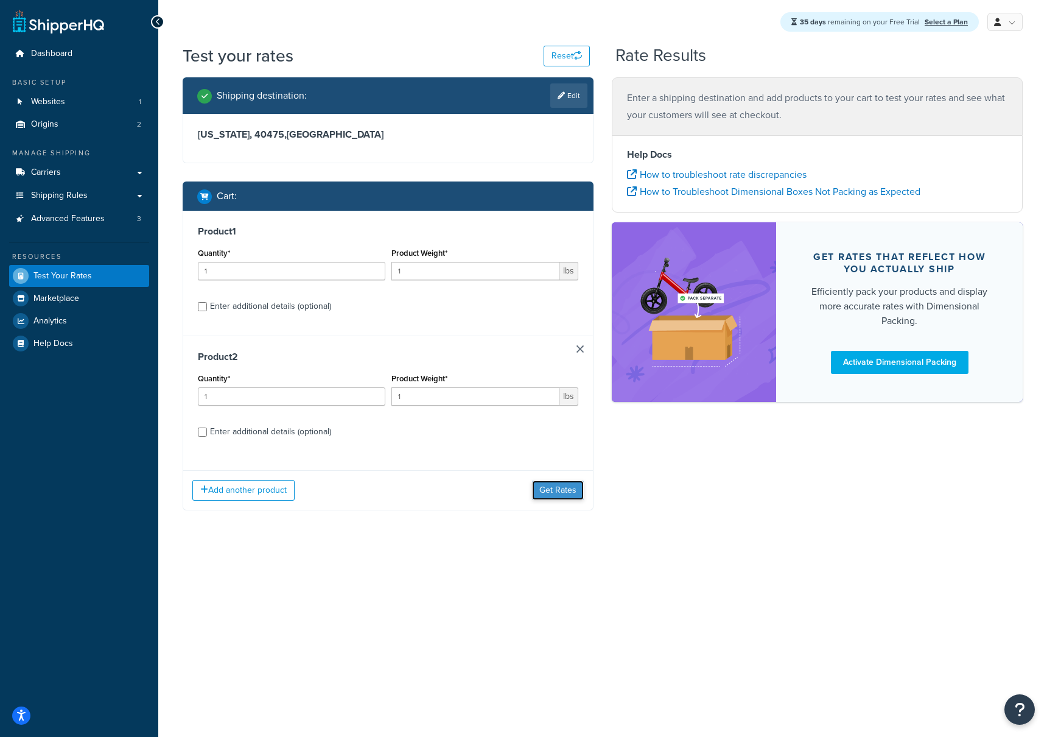
click at [564, 492] on button "Get Rates" at bounding box center [558, 489] width 52 height 19
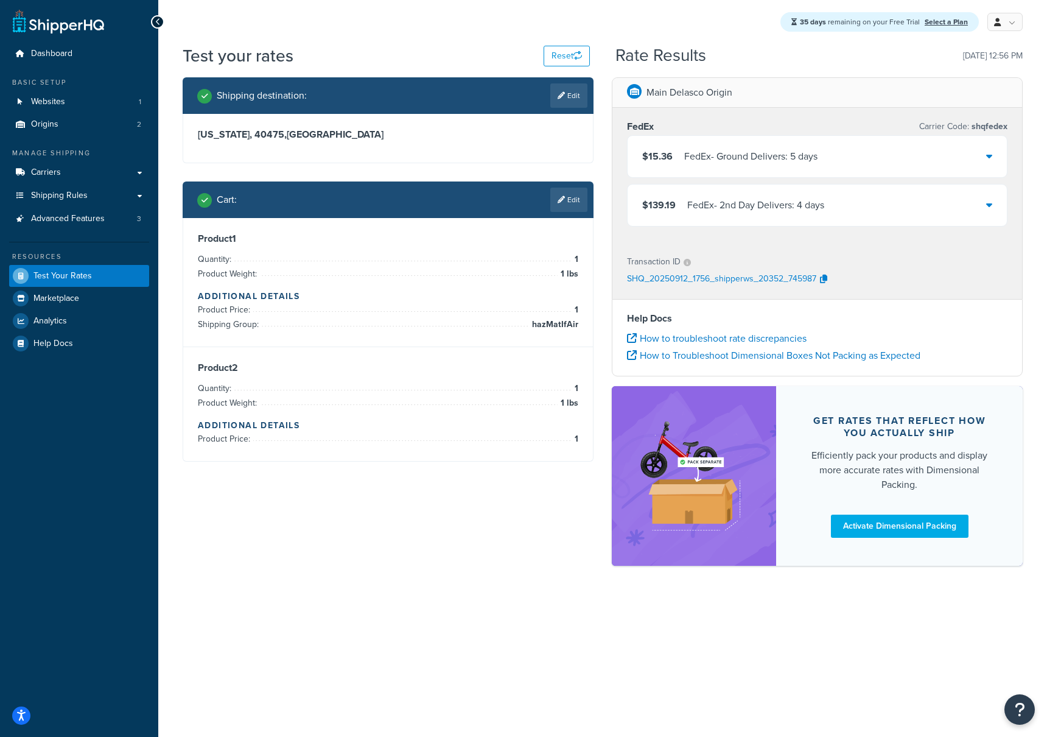
click at [984, 161] on div "$15.36 FedEx - Ground Delivers: 5 days" at bounding box center [817, 156] width 379 height 41
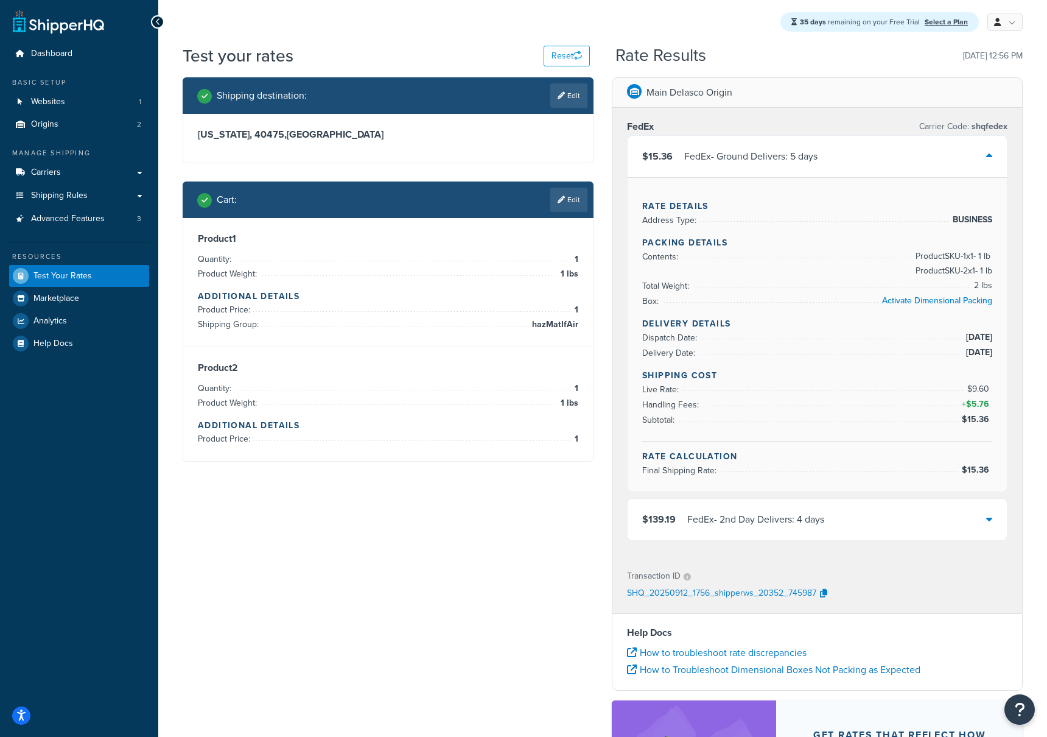
click at [987, 519] on icon at bounding box center [989, 519] width 6 height 10
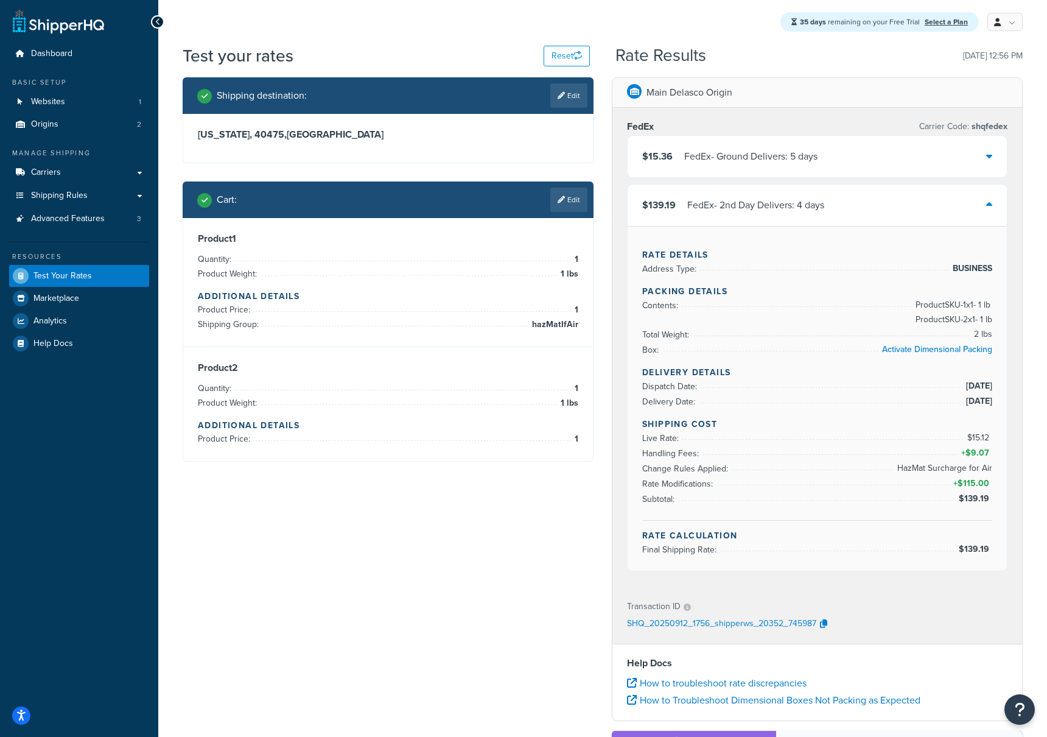
click at [992, 153] on icon at bounding box center [989, 156] width 6 height 10
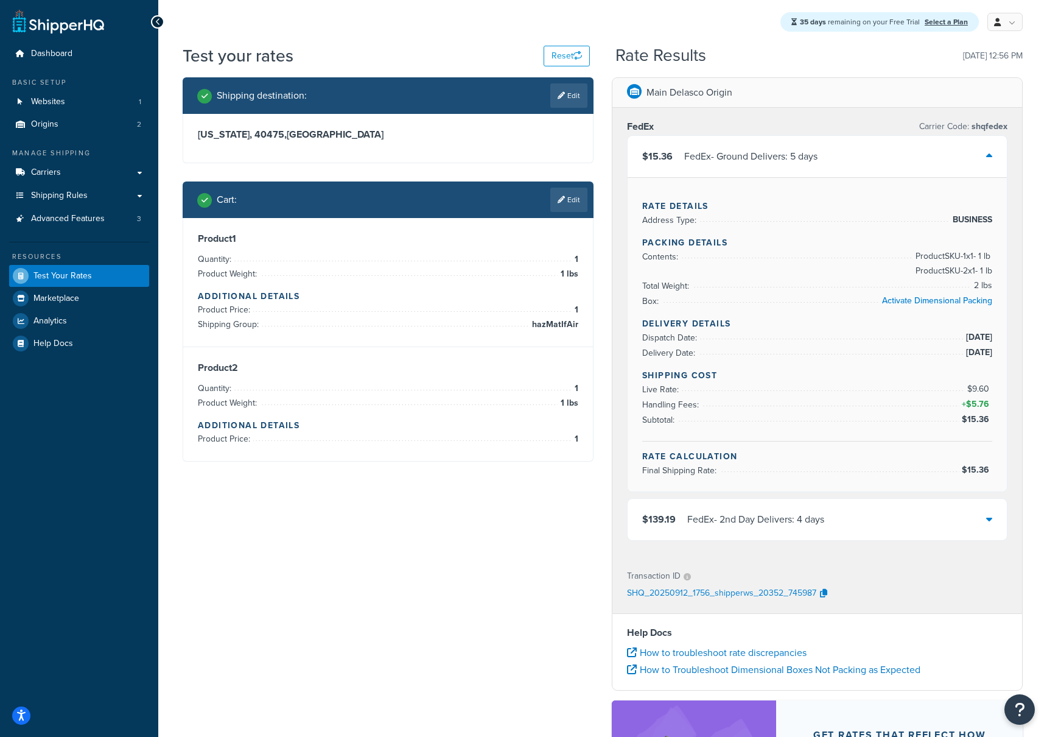
click at [969, 509] on div "$139.19 FedEx - 2nd Day Delivers: 4 days" at bounding box center [817, 519] width 379 height 41
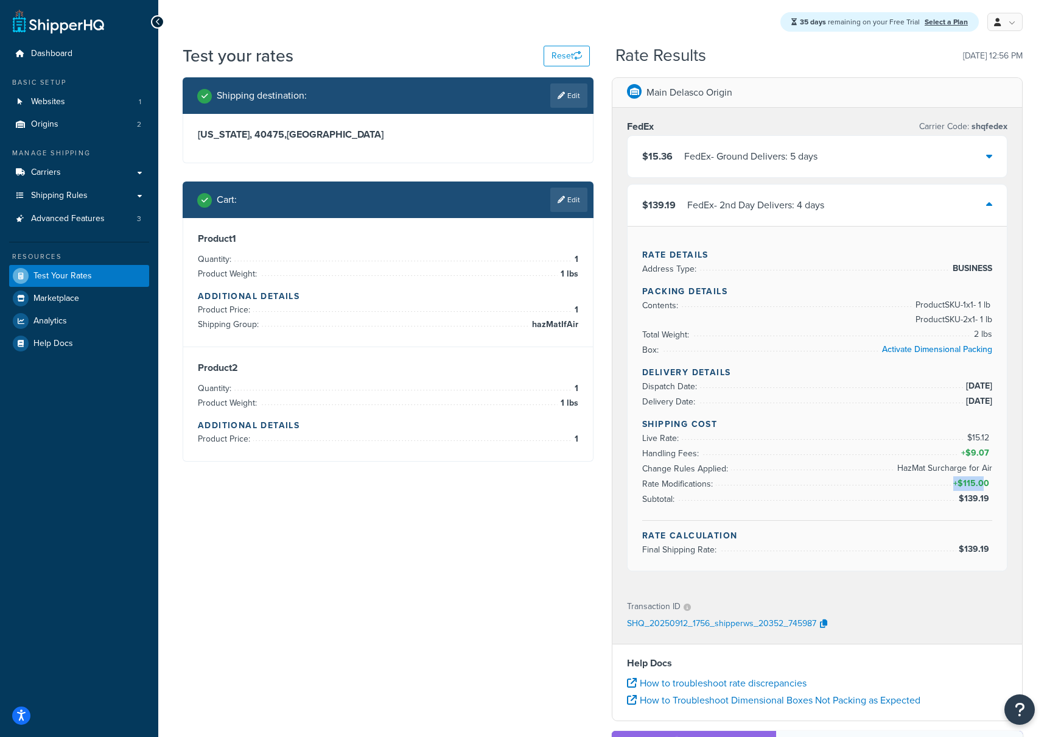
drag, startPoint x: 643, startPoint y: 483, endPoint x: 991, endPoint y: 485, distance: 347.6
click at [987, 483] on li "Rate Modifications: + $115.00" at bounding box center [817, 483] width 350 height 15
click at [52, 197] on span "Shipping Rules" at bounding box center [59, 196] width 57 height 10
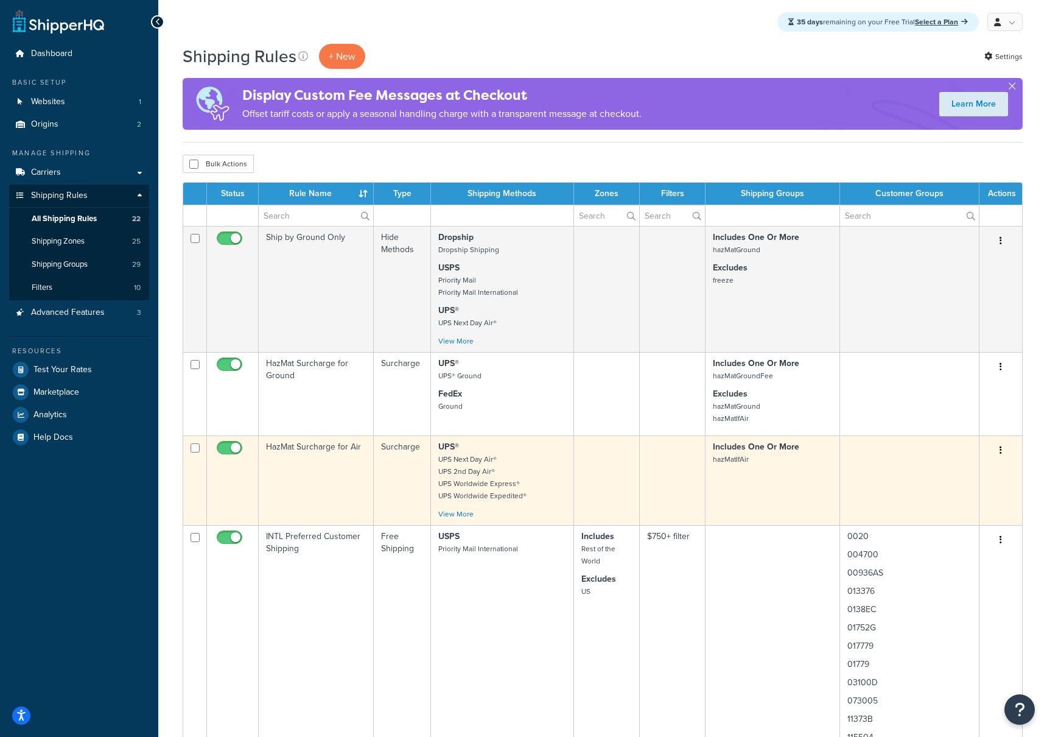
click at [319, 450] on td "HazMat Surcharge for Air" at bounding box center [316, 479] width 115 height 89
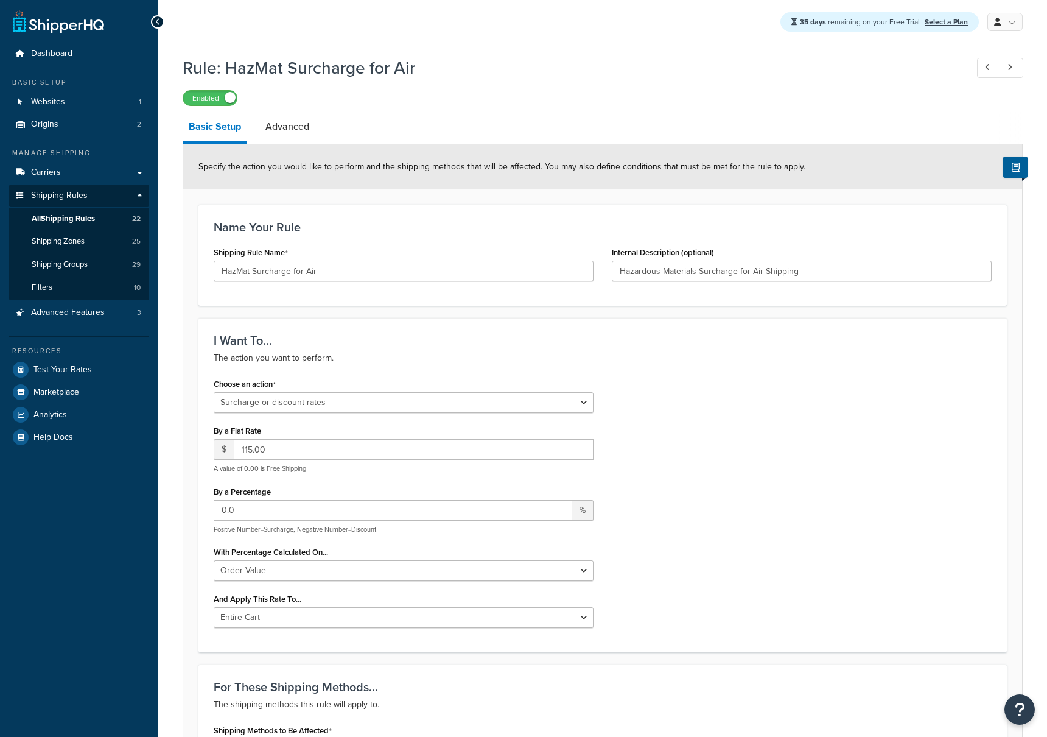
select select "SURCHARGE"
select select "ORDER"
click at [405, 610] on select "Entire Cart Each Shipment in the Cart Each Origin in the Cart Each Shipping Gro…" at bounding box center [404, 617] width 380 height 21
select select "BOX"
click at [214, 608] on select "Entire Cart Each Shipment in the Cart Each Origin in the Cart Each Shipping Gro…" at bounding box center [404, 617] width 380 height 21
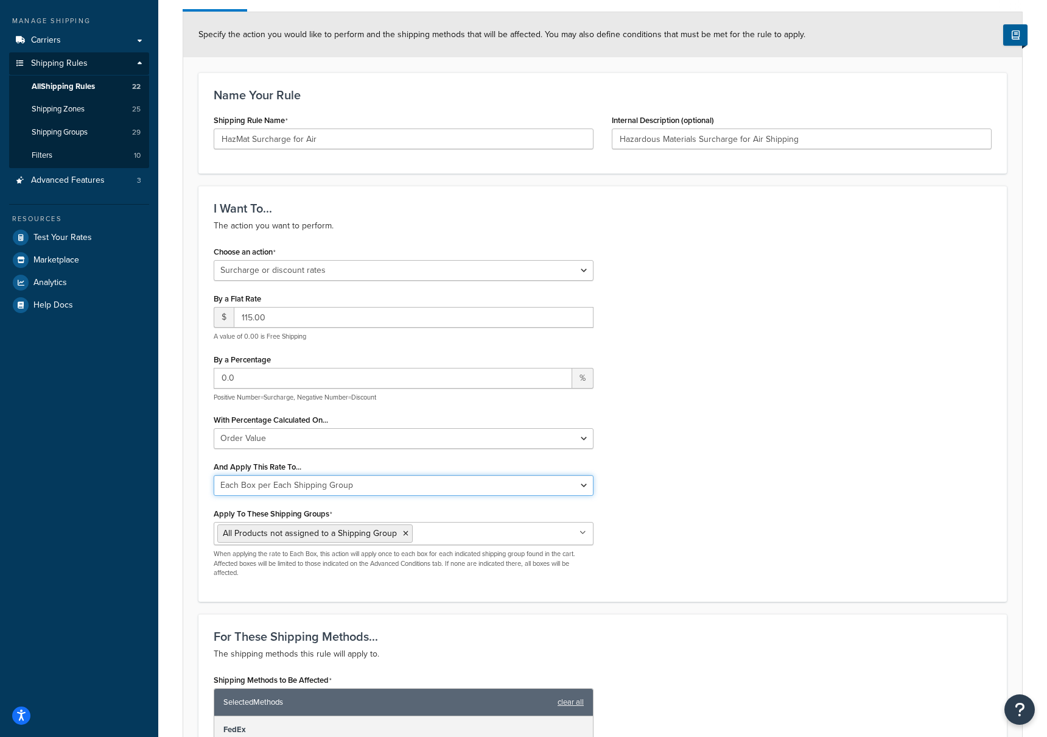
scroll to position [136, 0]
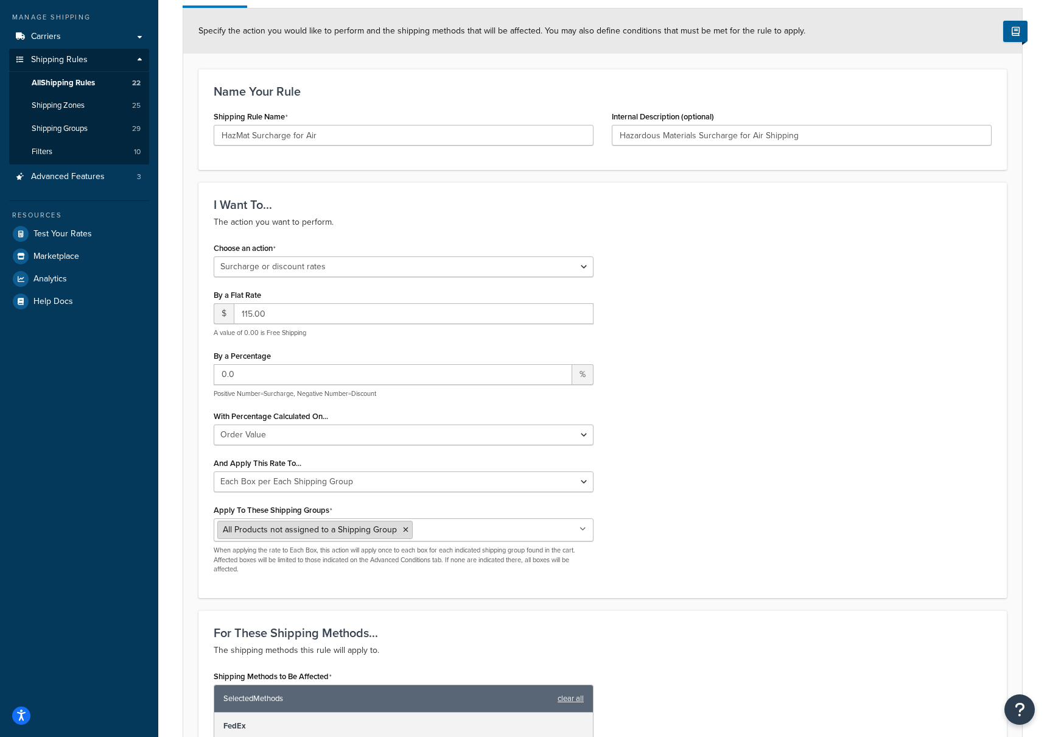
click at [403, 532] on icon at bounding box center [405, 529] width 5 height 7
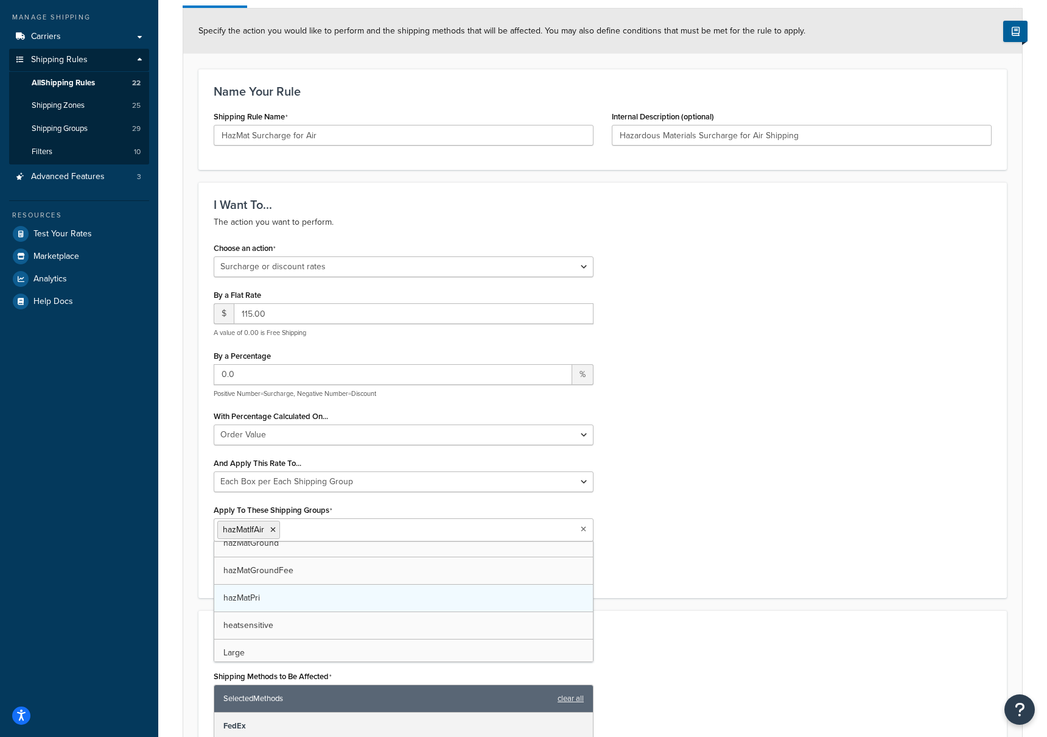
scroll to position [341, 0]
click at [728, 488] on div "Choose an action Choose an action Override Rates Surcharge or discount rates Hi…" at bounding box center [603, 410] width 796 height 343
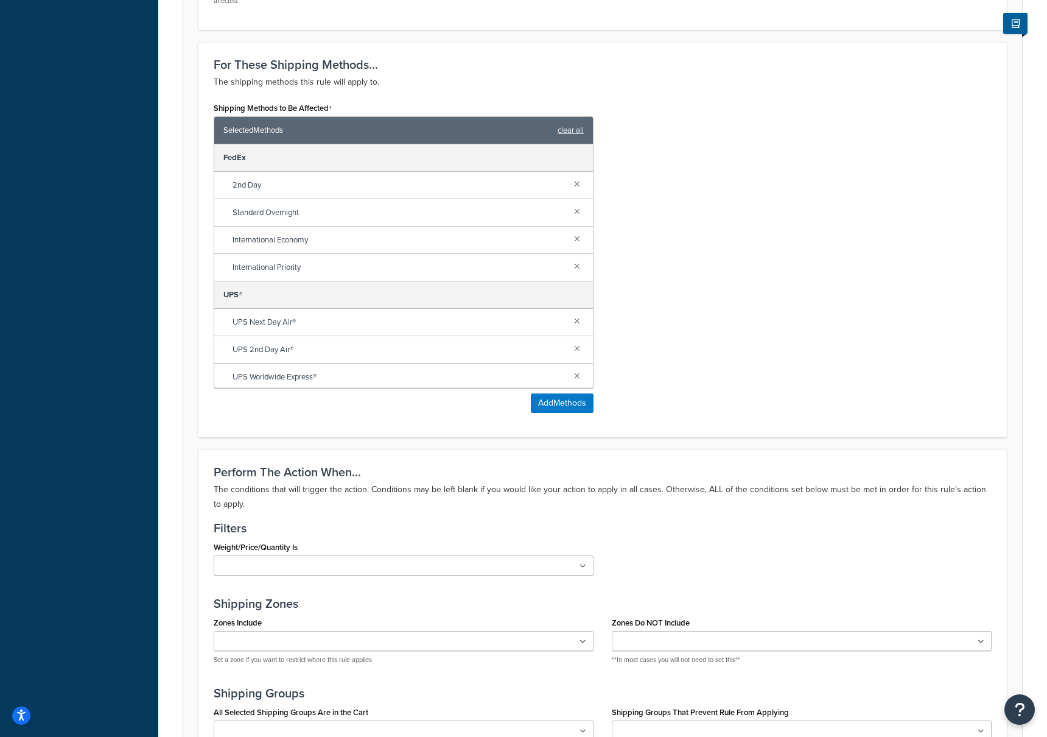
scroll to position [933, 0]
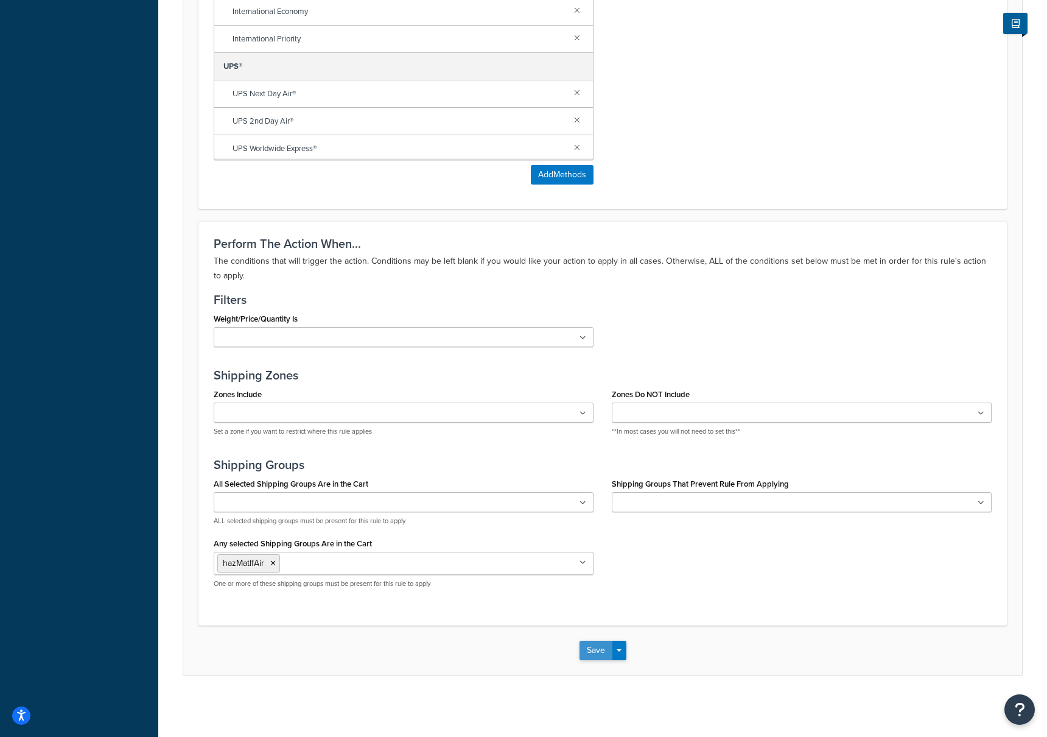
click at [594, 651] on button "Save" at bounding box center [596, 649] width 33 height 19
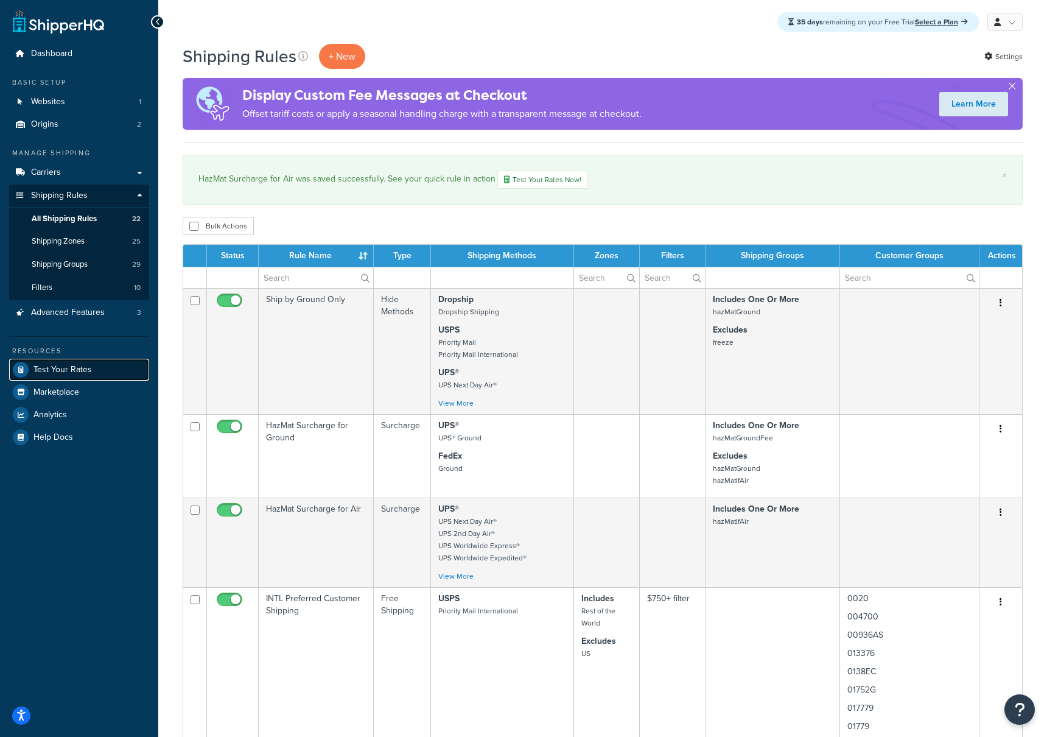
click at [59, 370] on span "Test Your Rates" at bounding box center [62, 370] width 58 height 10
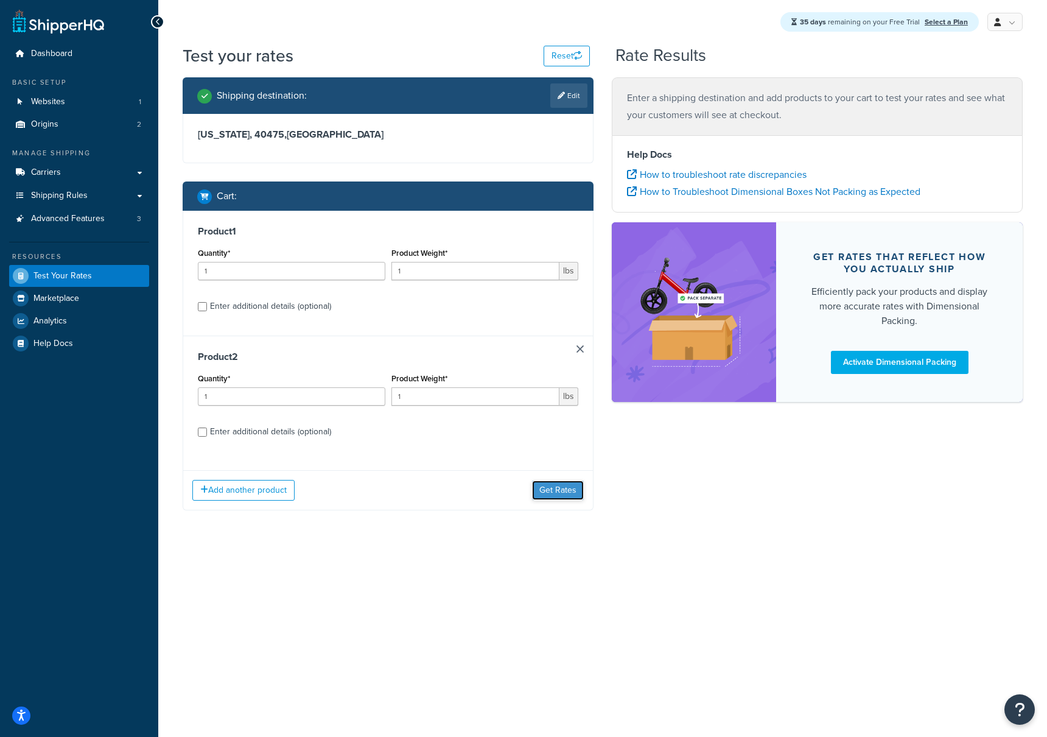
click at [552, 491] on button "Get Rates" at bounding box center [558, 489] width 52 height 19
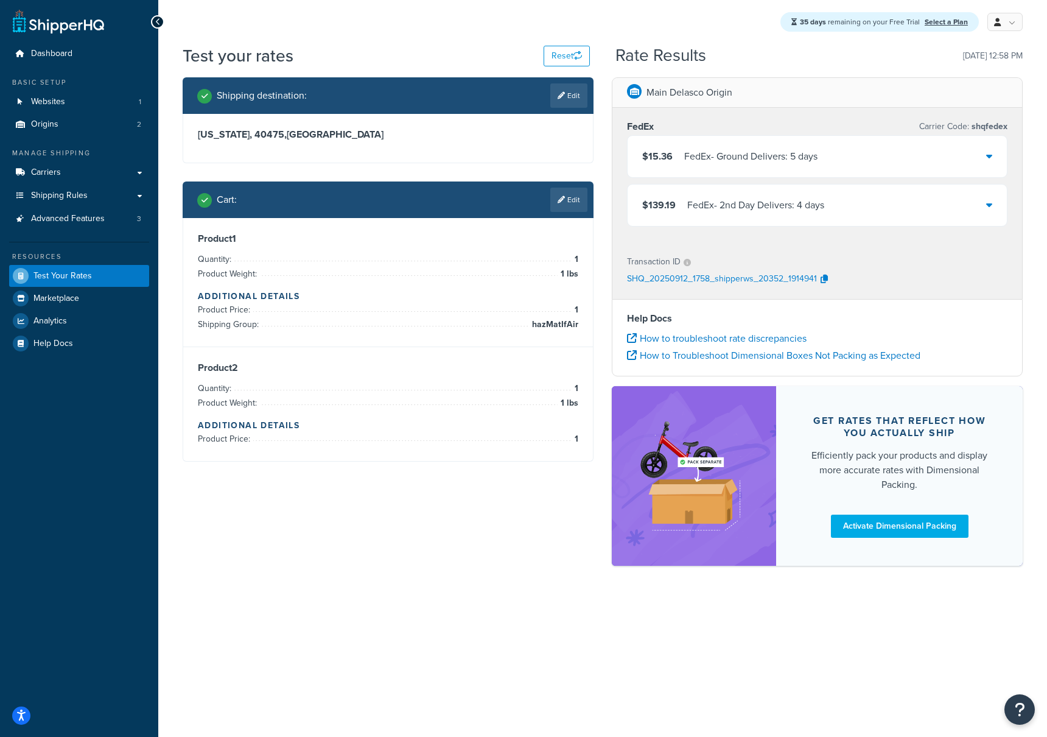
click at [830, 209] on div "$139.19 FedEx - 2nd Day Delivers: 4 days" at bounding box center [817, 204] width 379 height 41
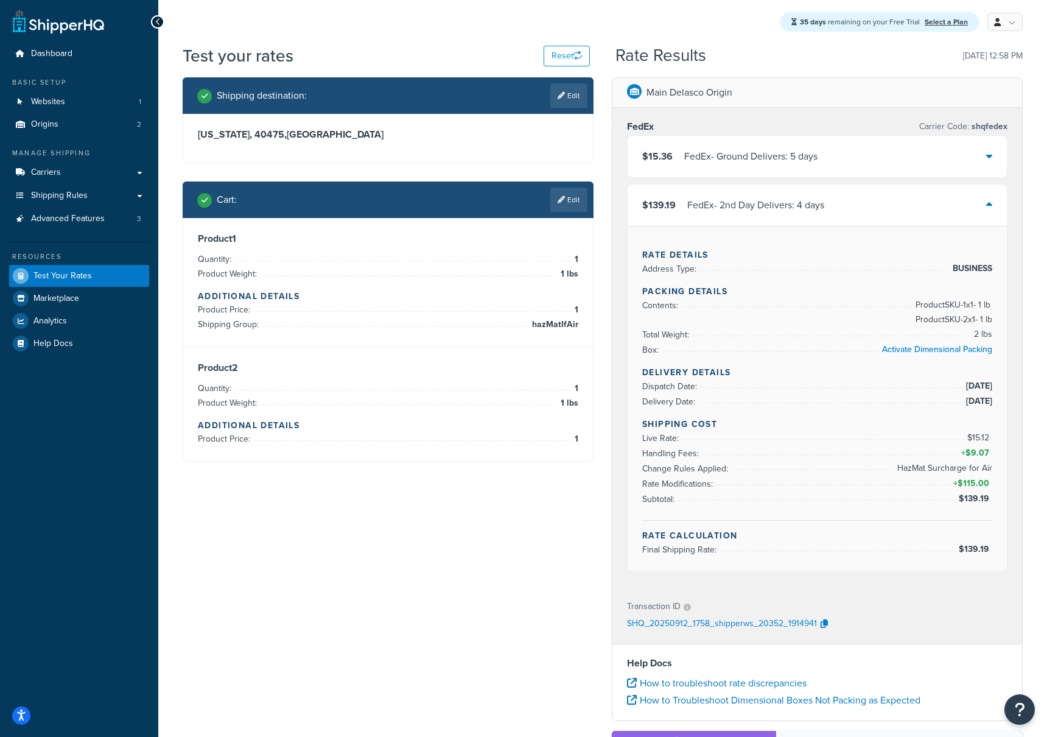
click at [570, 94] on link "Edit" at bounding box center [568, 95] width 37 height 24
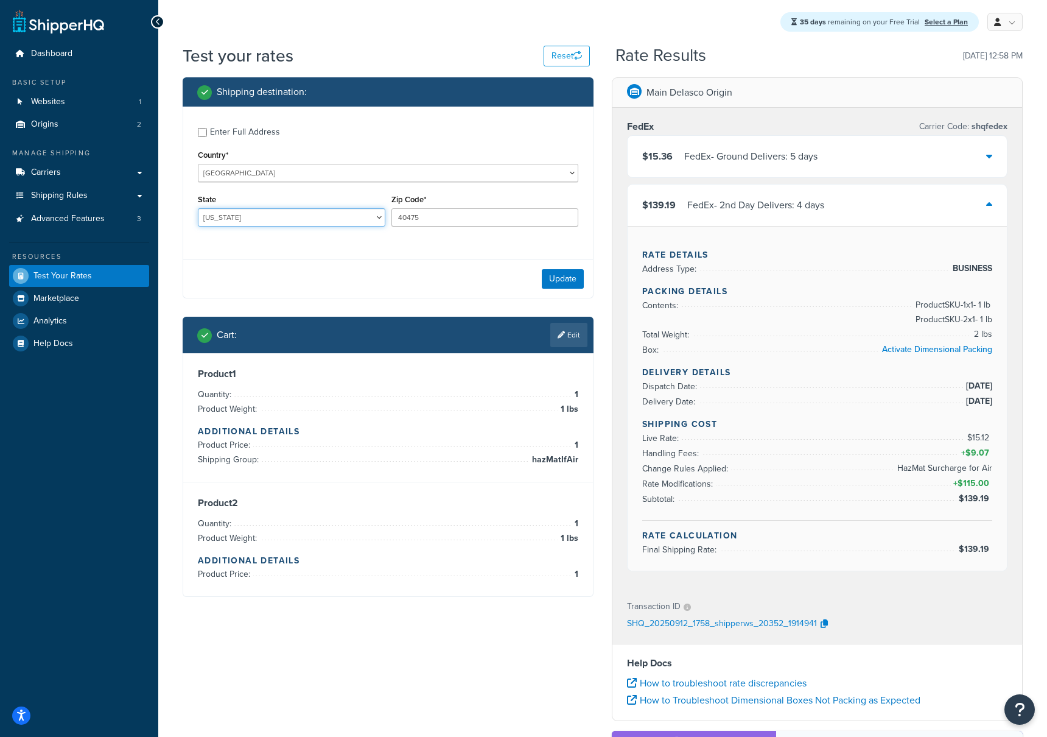
click at [272, 214] on select "[US_STATE] [US_STATE] [US_STATE] [US_STATE] [US_STATE] Armed Forces Americas Ar…" at bounding box center [292, 217] width 188 height 18
select select "CA"
click at [198, 209] on select "[US_STATE] [US_STATE] [US_STATE] [US_STATE] [US_STATE] Armed Forces Americas Ar…" at bounding box center [292, 217] width 188 height 18
click at [406, 217] on input "40475" at bounding box center [485, 217] width 188 height 18
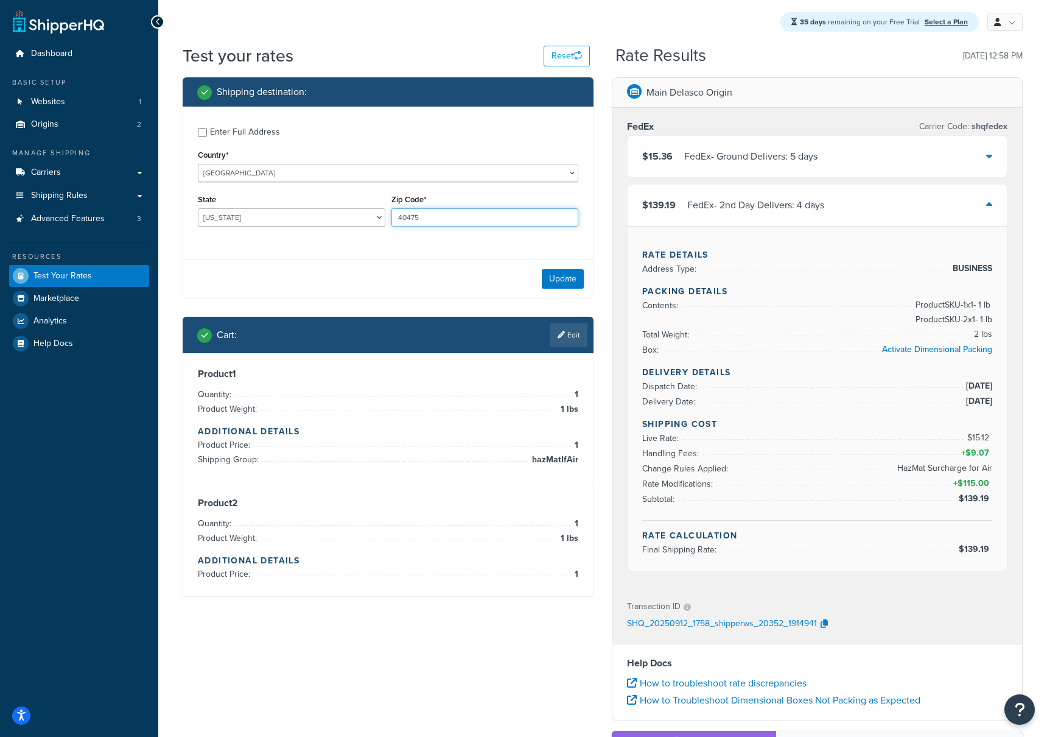
paste input "90650"
type input "90650"
click at [566, 278] on button "Update" at bounding box center [563, 278] width 42 height 19
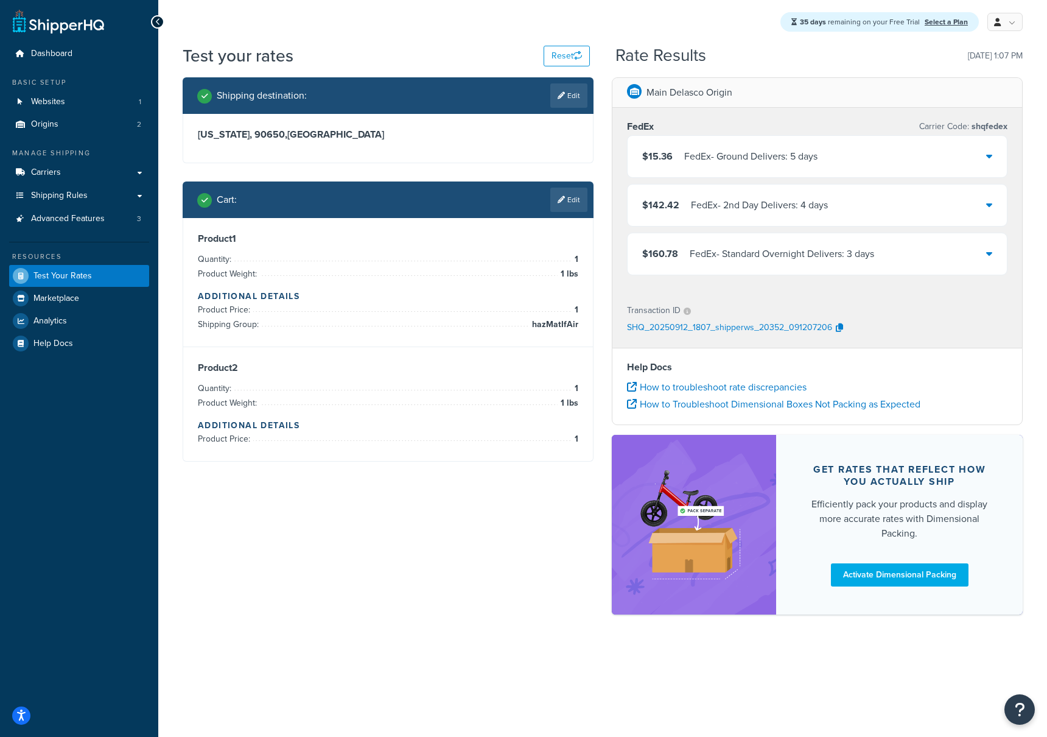
click at [869, 202] on div "$142.42 FedEx - 2nd Day Delivers: 4 days" at bounding box center [817, 204] width 379 height 41
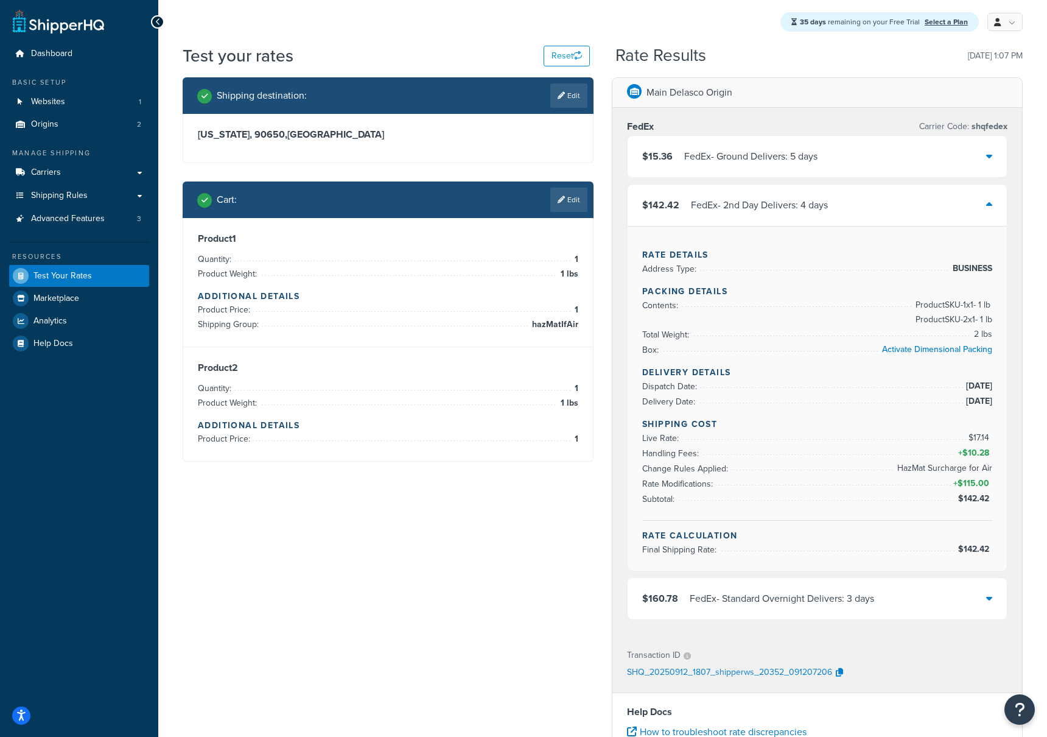
click at [869, 202] on div "$142.42 FedEx - 2nd Day Delivers: 4 days" at bounding box center [817, 204] width 379 height 41
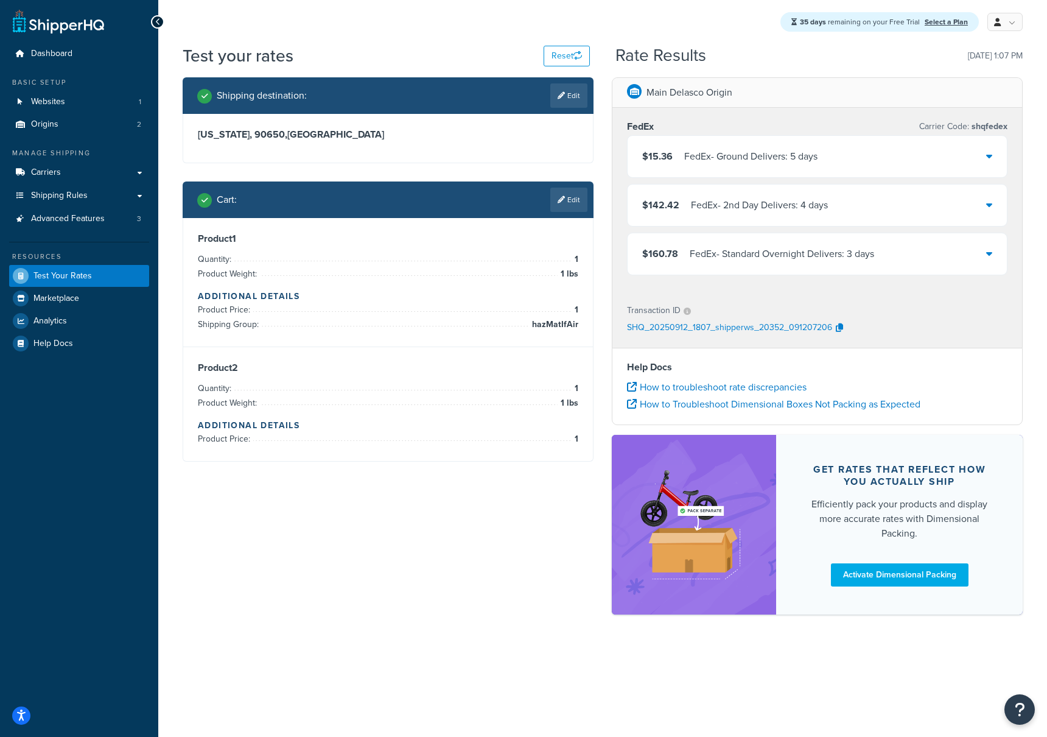
click at [869, 202] on div "$142.42 FedEx - 2nd Day Delivers: 4 days" at bounding box center [817, 204] width 379 height 41
